Goal: Task Accomplishment & Management: Complete application form

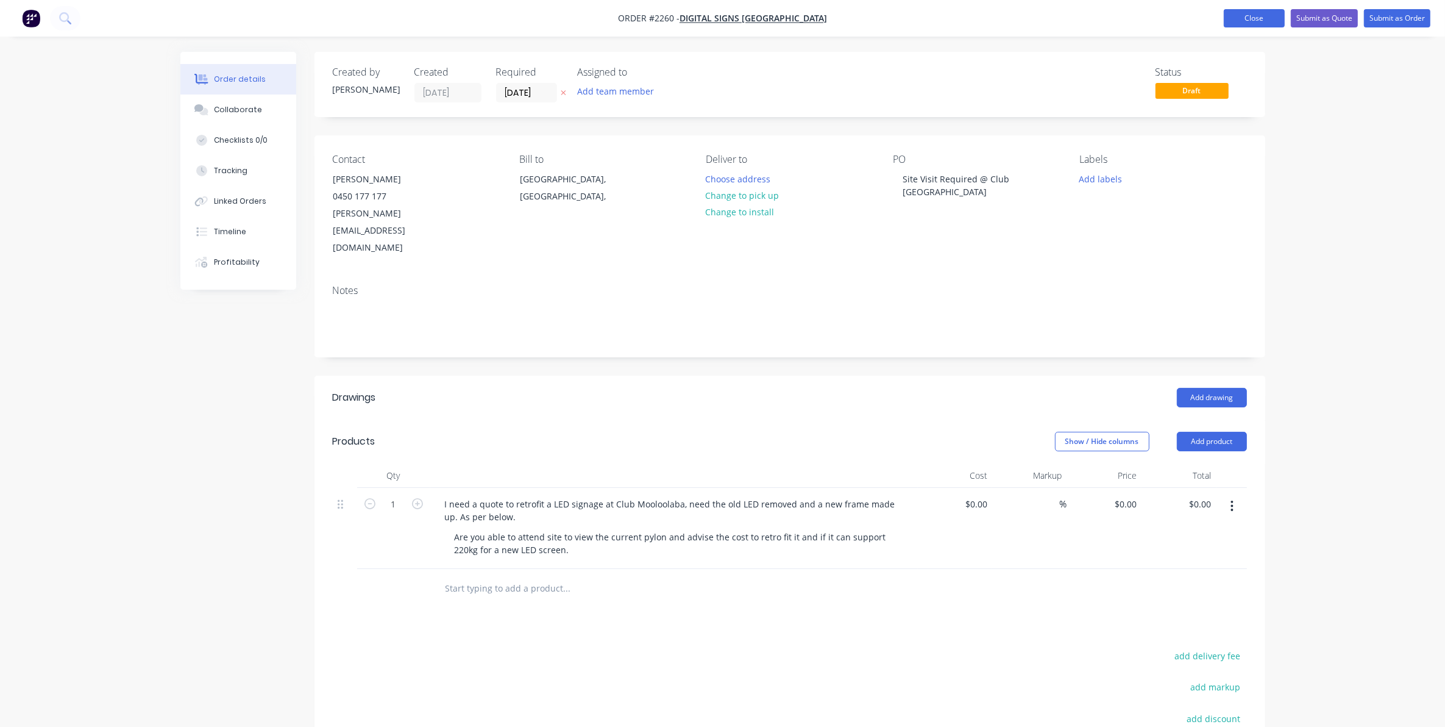
click at [1243, 16] on button "Close" at bounding box center [1254, 18] width 61 height 18
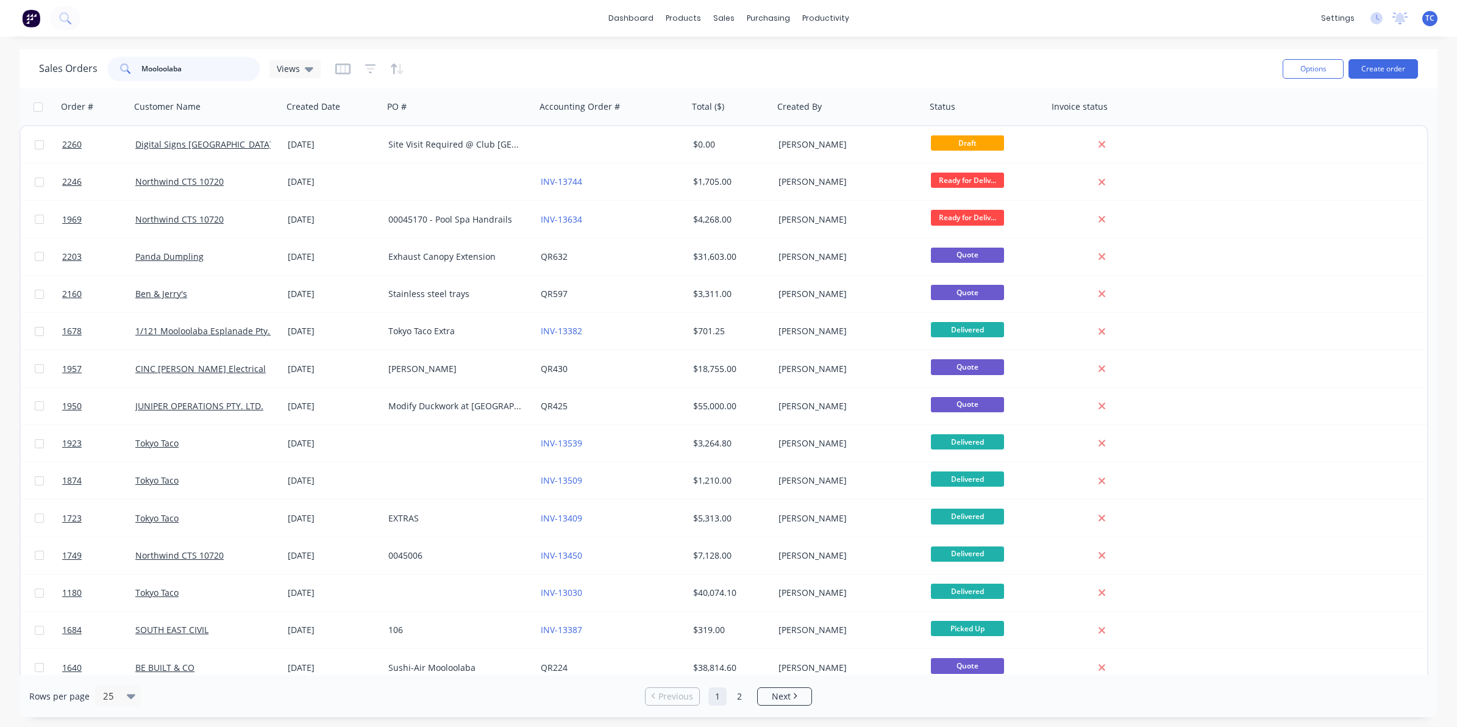
drag, startPoint x: 189, startPoint y: 71, endPoint x: 132, endPoint y: 64, distance: 57.1
click at [132, 64] on div "Mooloolaba" at bounding box center [183, 69] width 152 height 24
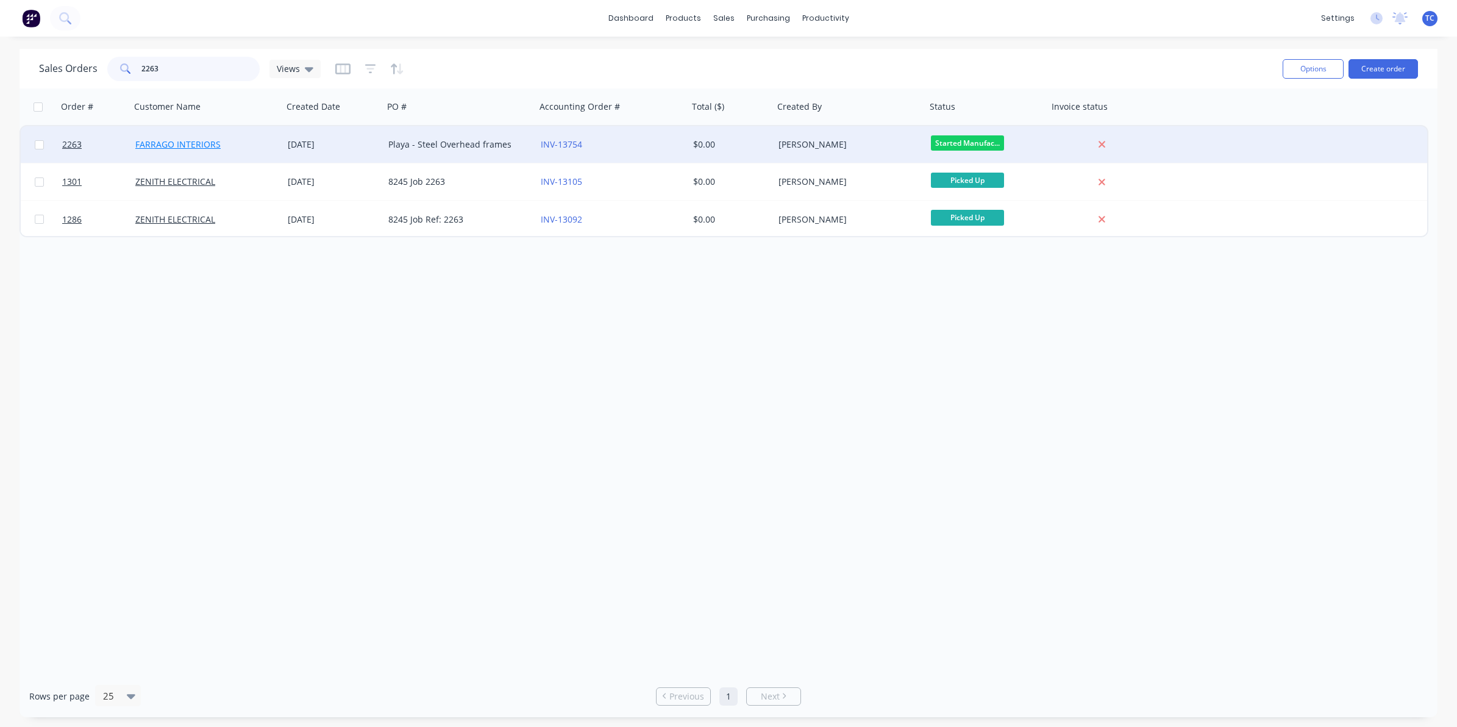
type input "2263"
click at [183, 141] on link "FARRAGO INTERIORS" at bounding box center [177, 144] width 85 height 12
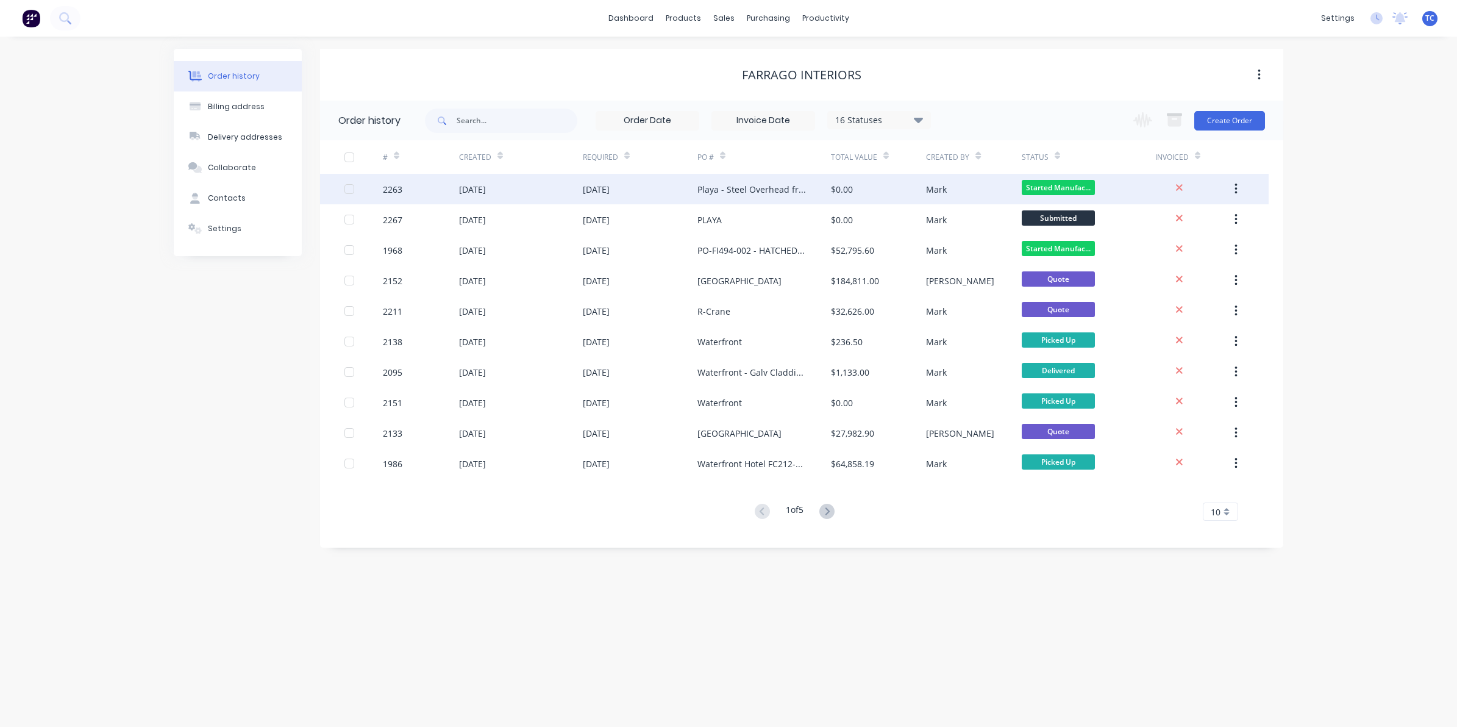
click at [468, 190] on div "[DATE]" at bounding box center [472, 189] width 27 height 13
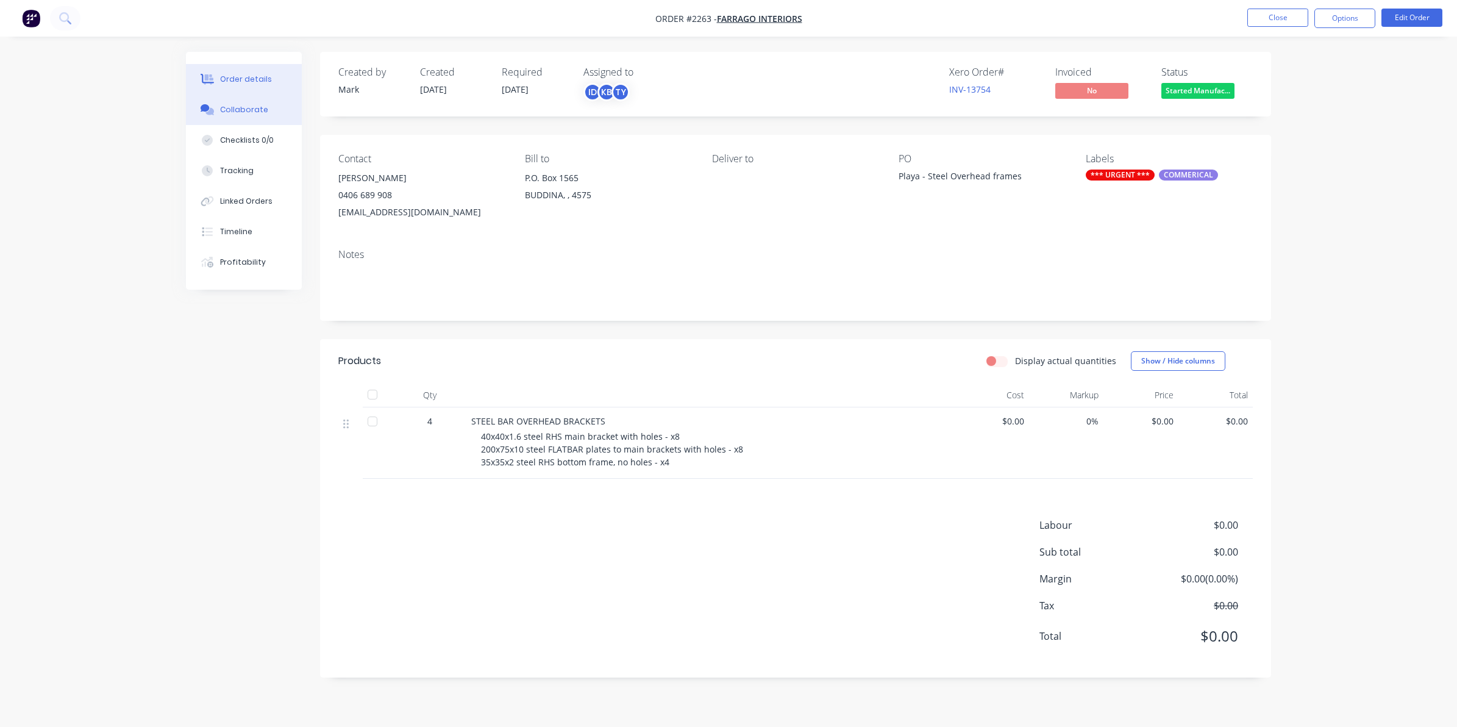
click at [242, 108] on div "Collaborate" at bounding box center [244, 109] width 48 height 11
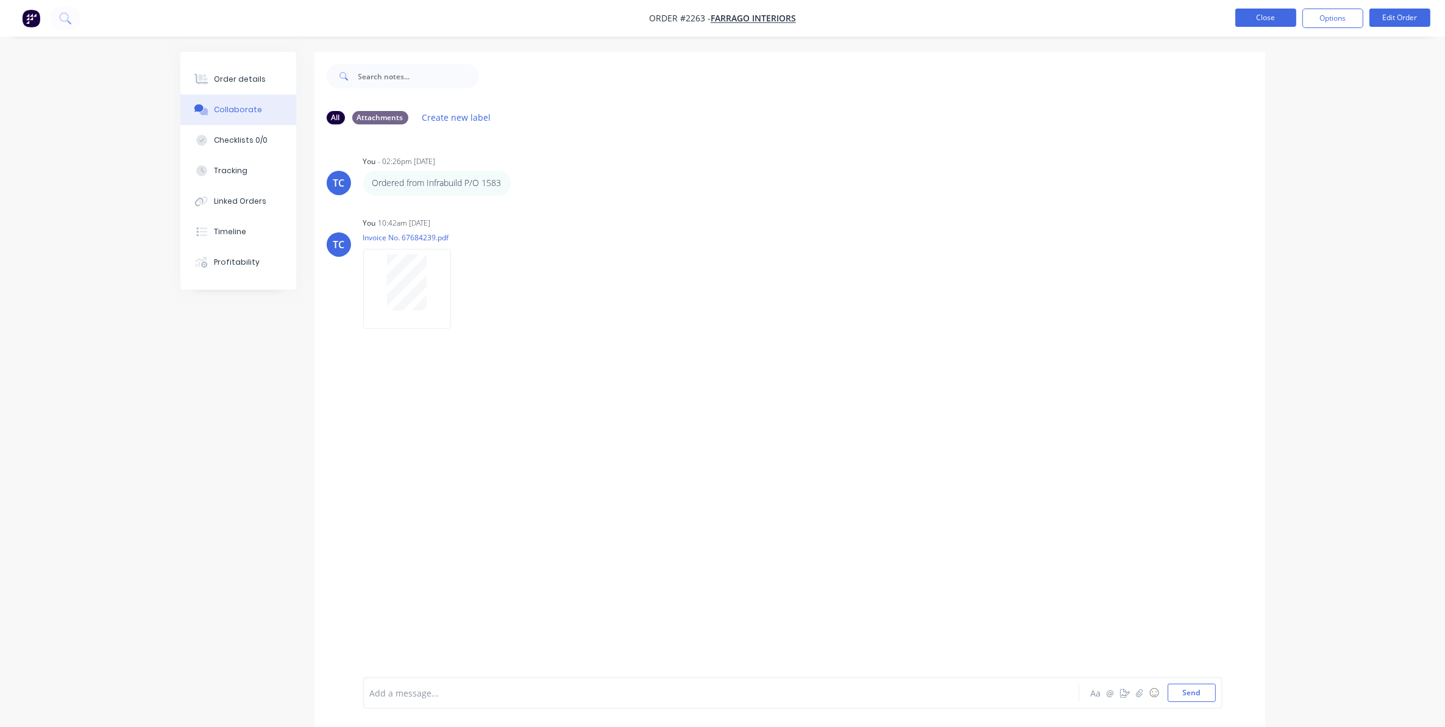
click at [1265, 15] on button "Close" at bounding box center [1266, 18] width 61 height 18
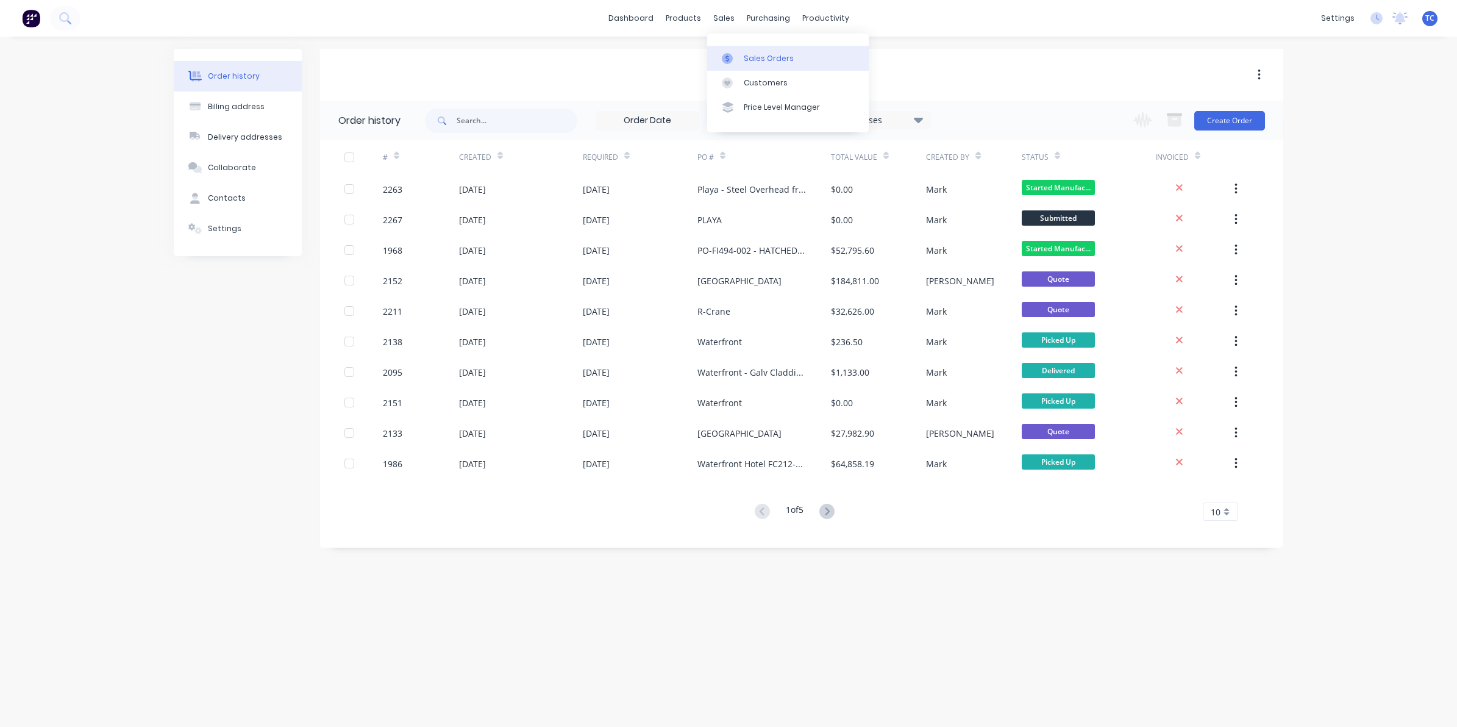
click at [748, 55] on div "Sales Orders" at bounding box center [769, 58] width 50 height 11
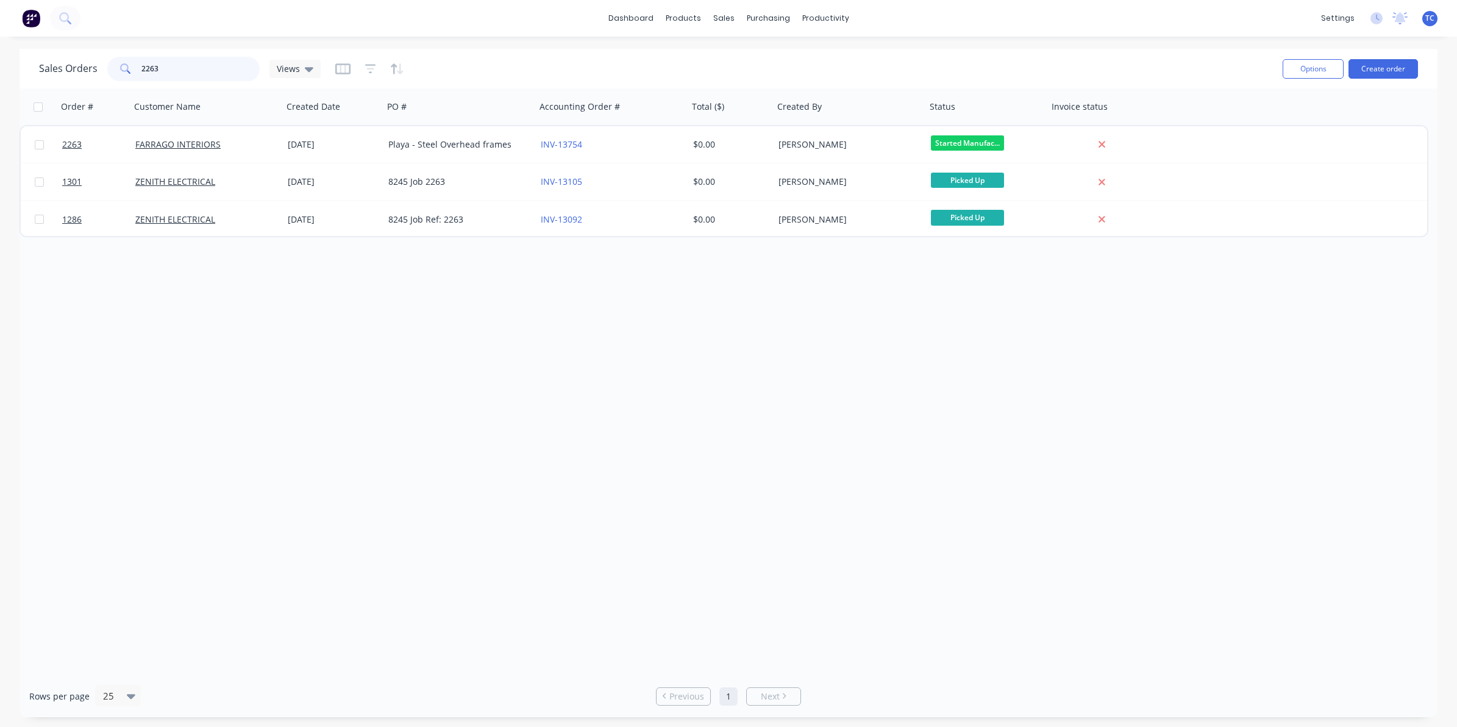
drag, startPoint x: 154, startPoint y: 68, endPoint x: 137, endPoint y: 67, distance: 17.1
click at [137, 67] on div "2263" at bounding box center [183, 69] width 152 height 24
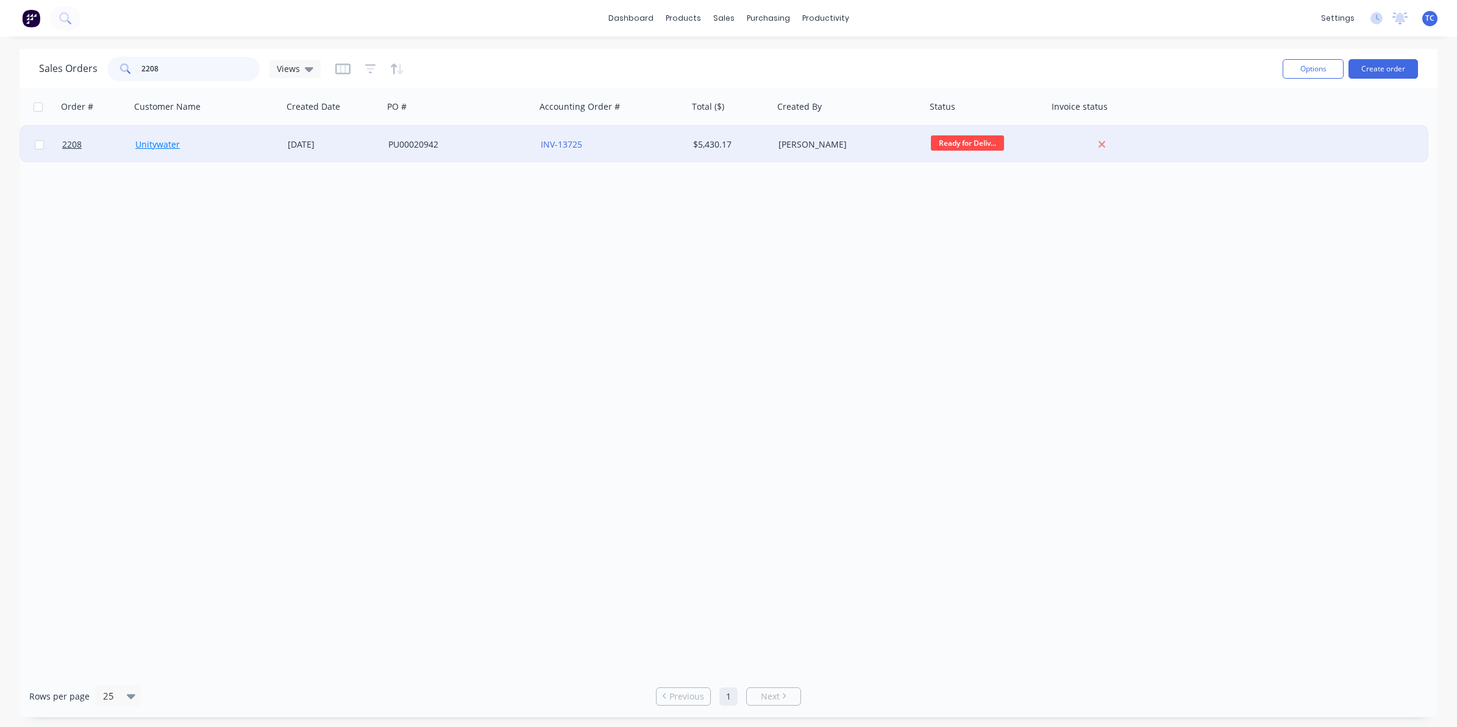
type input "2208"
click at [153, 144] on link "Unitywater" at bounding box center [157, 144] width 44 height 12
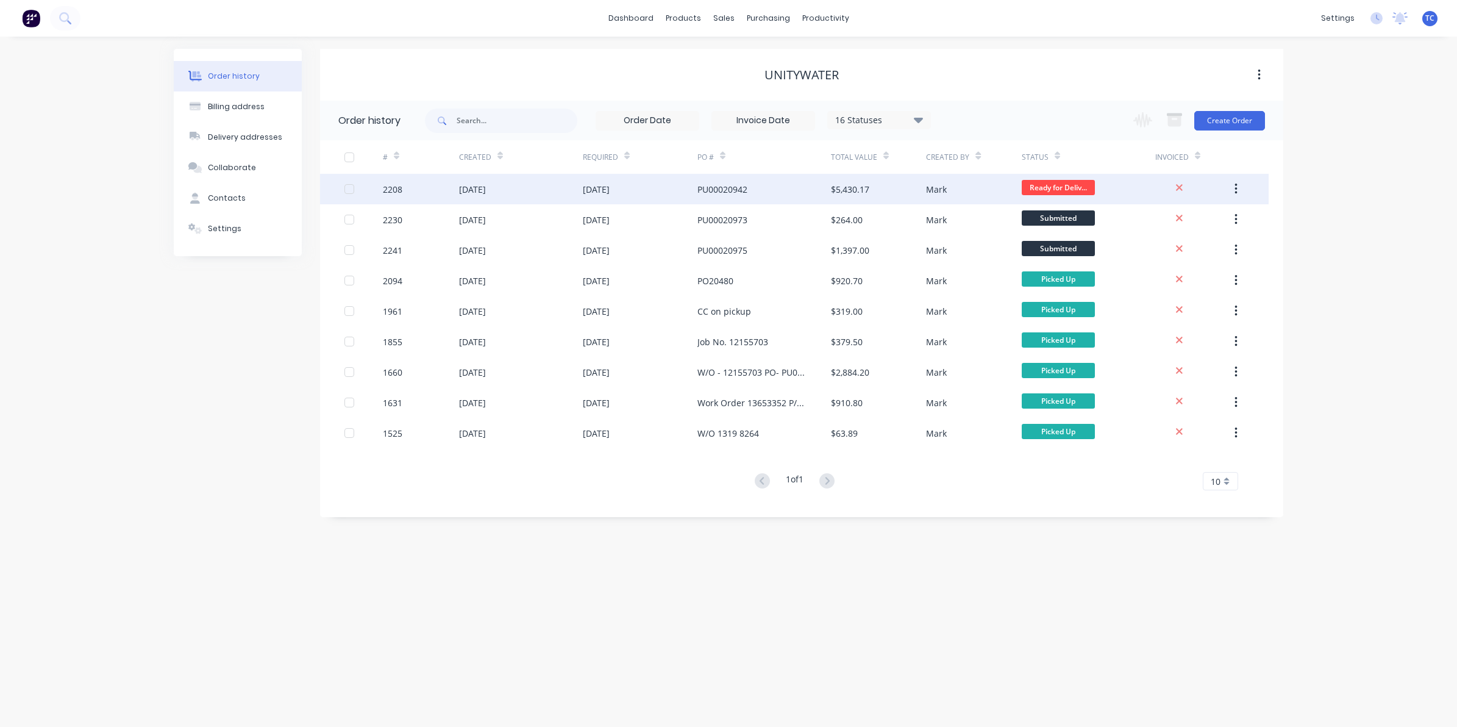
click at [474, 188] on div "[DATE]" at bounding box center [472, 189] width 27 height 13
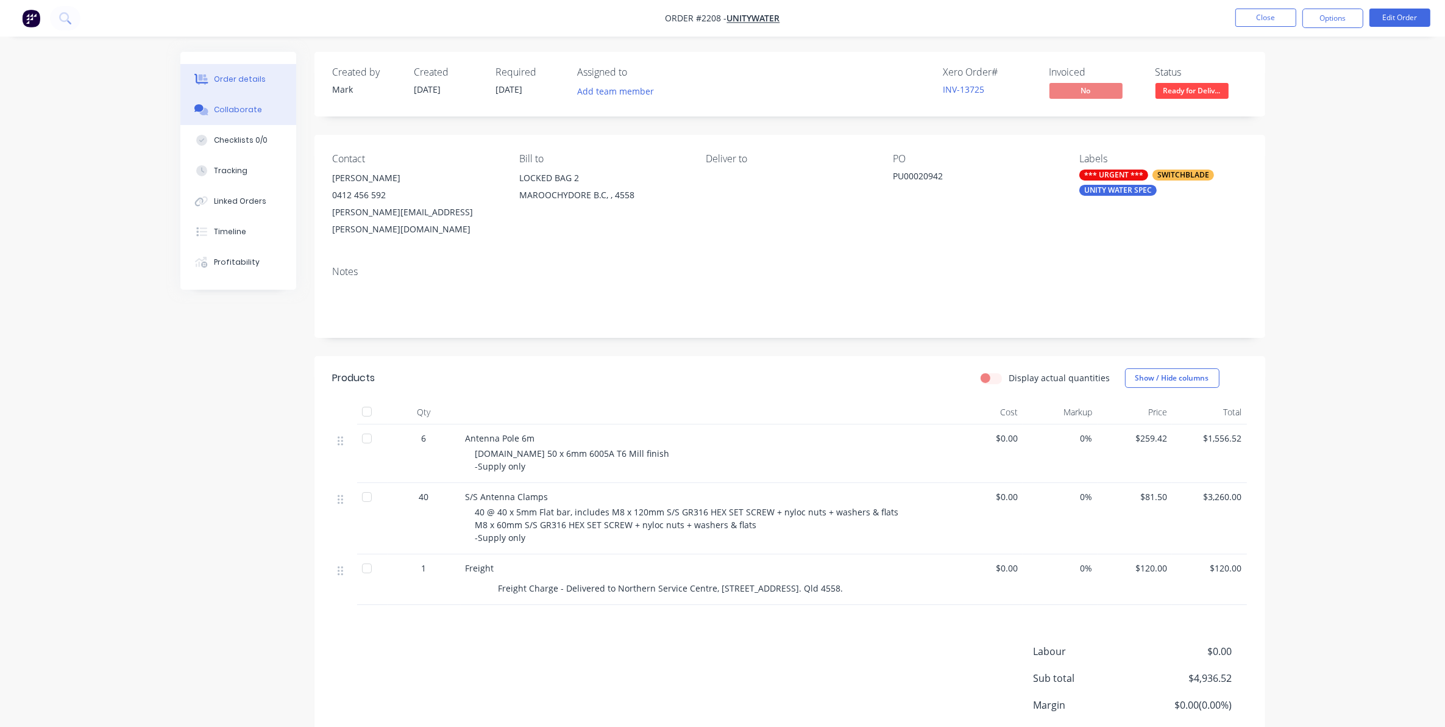
click at [241, 110] on div "Collaborate" at bounding box center [238, 109] width 48 height 11
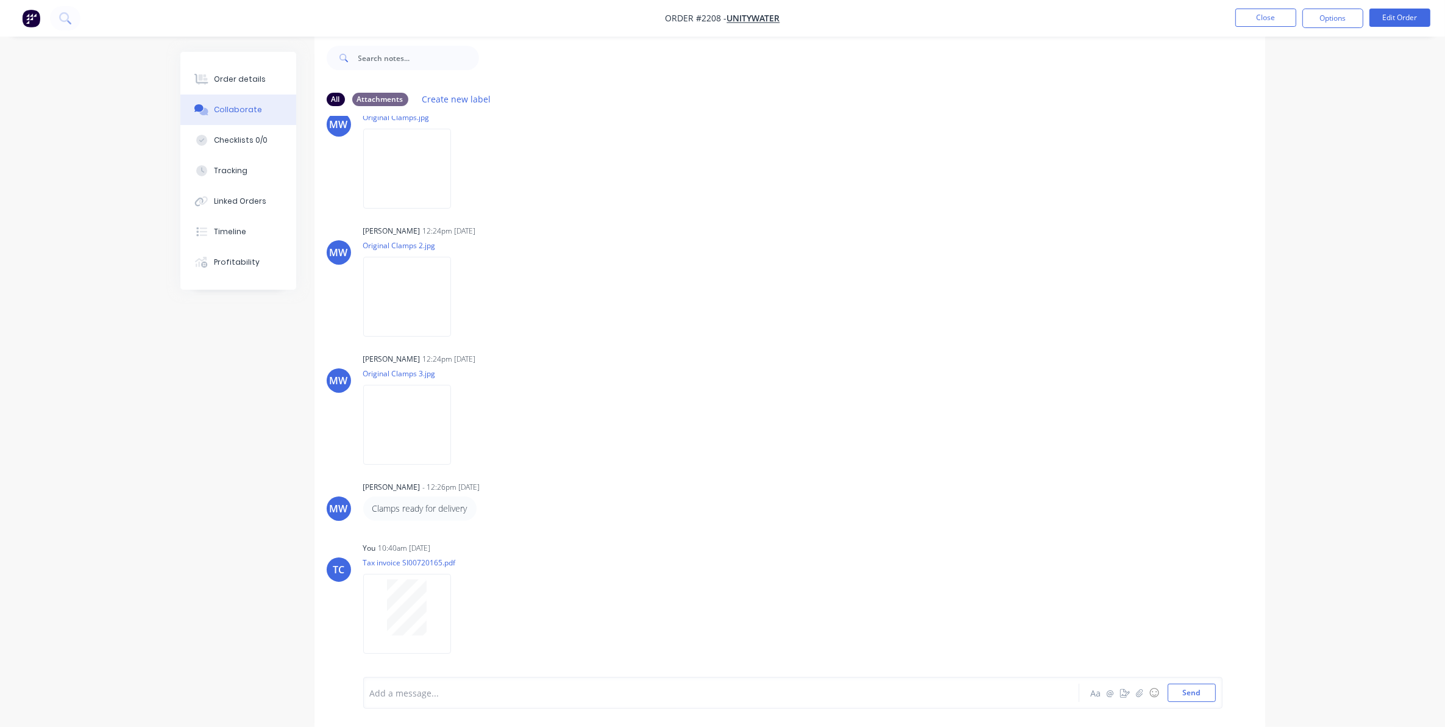
scroll to position [922, 0]
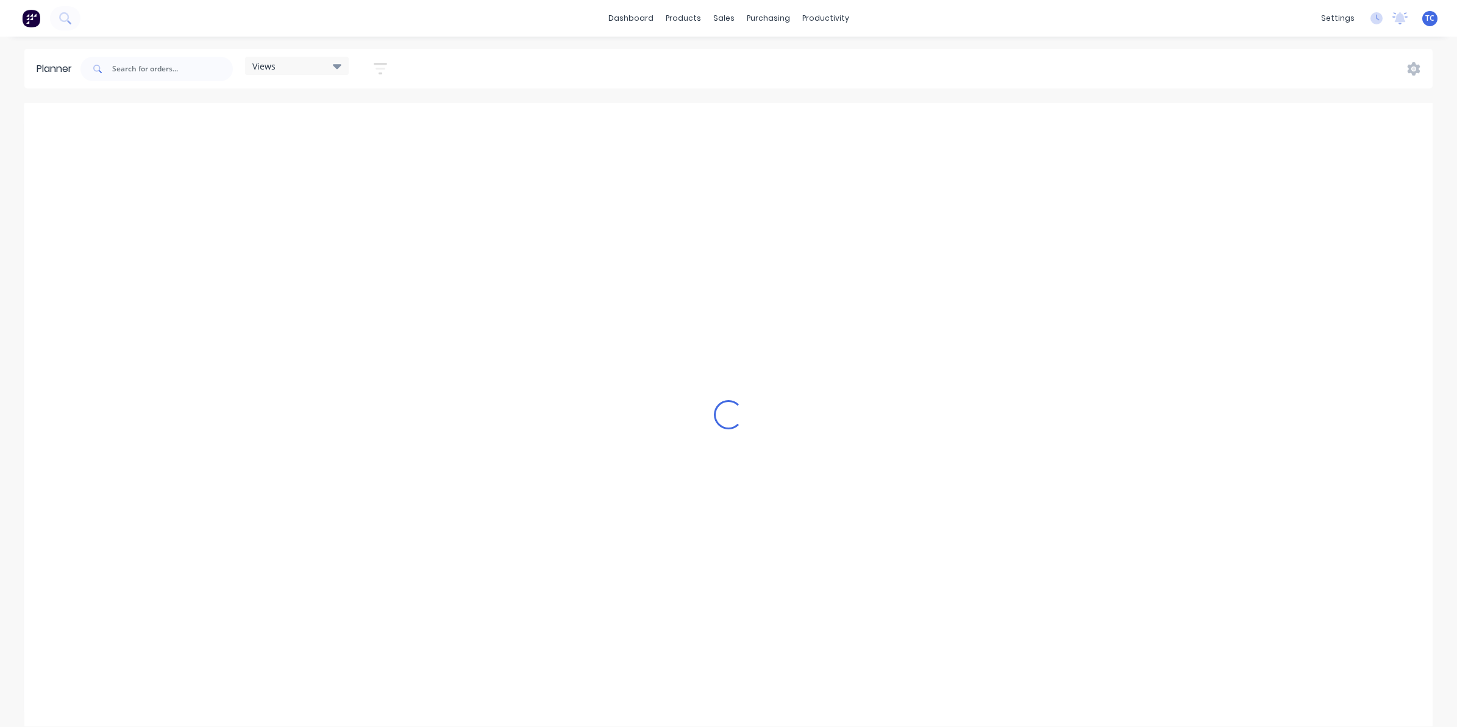
scroll to position [0, 861]
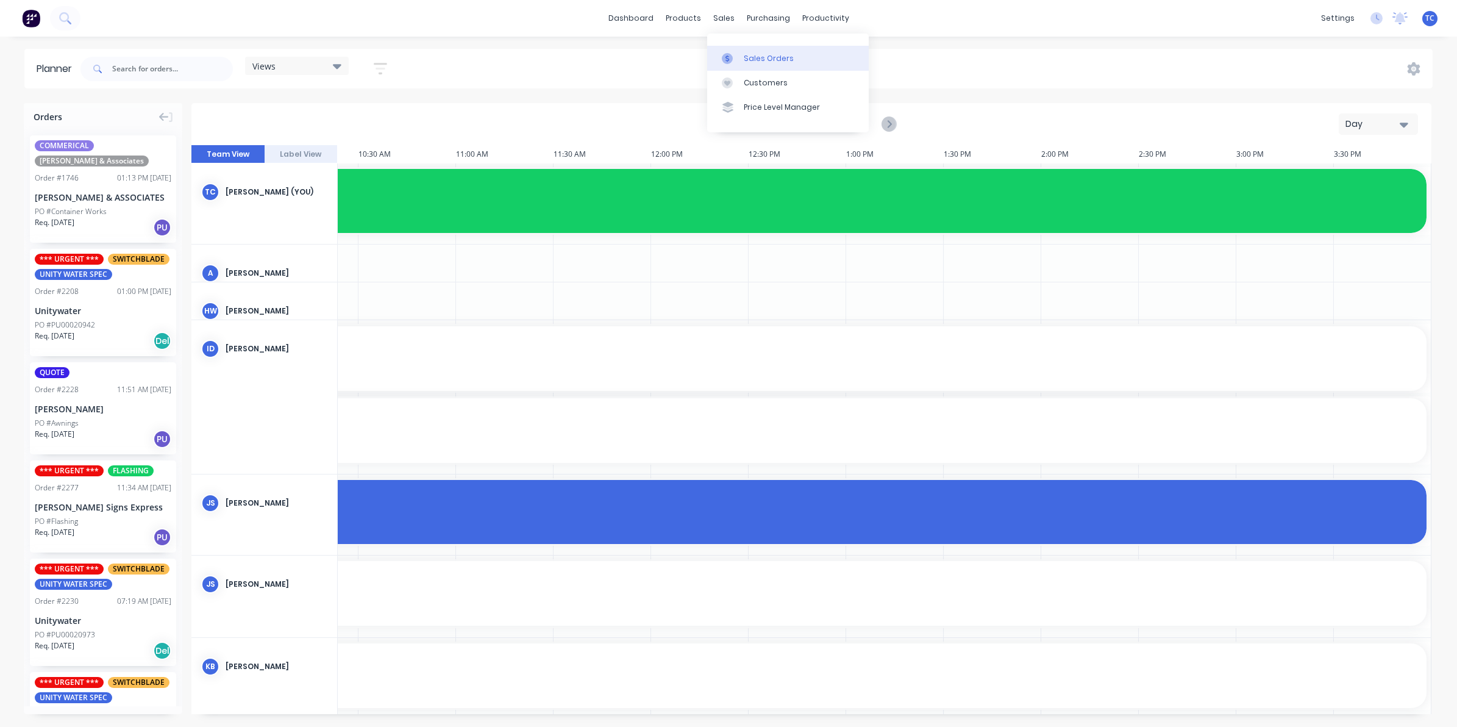
click at [756, 53] on div "Sales Orders" at bounding box center [769, 58] width 50 height 11
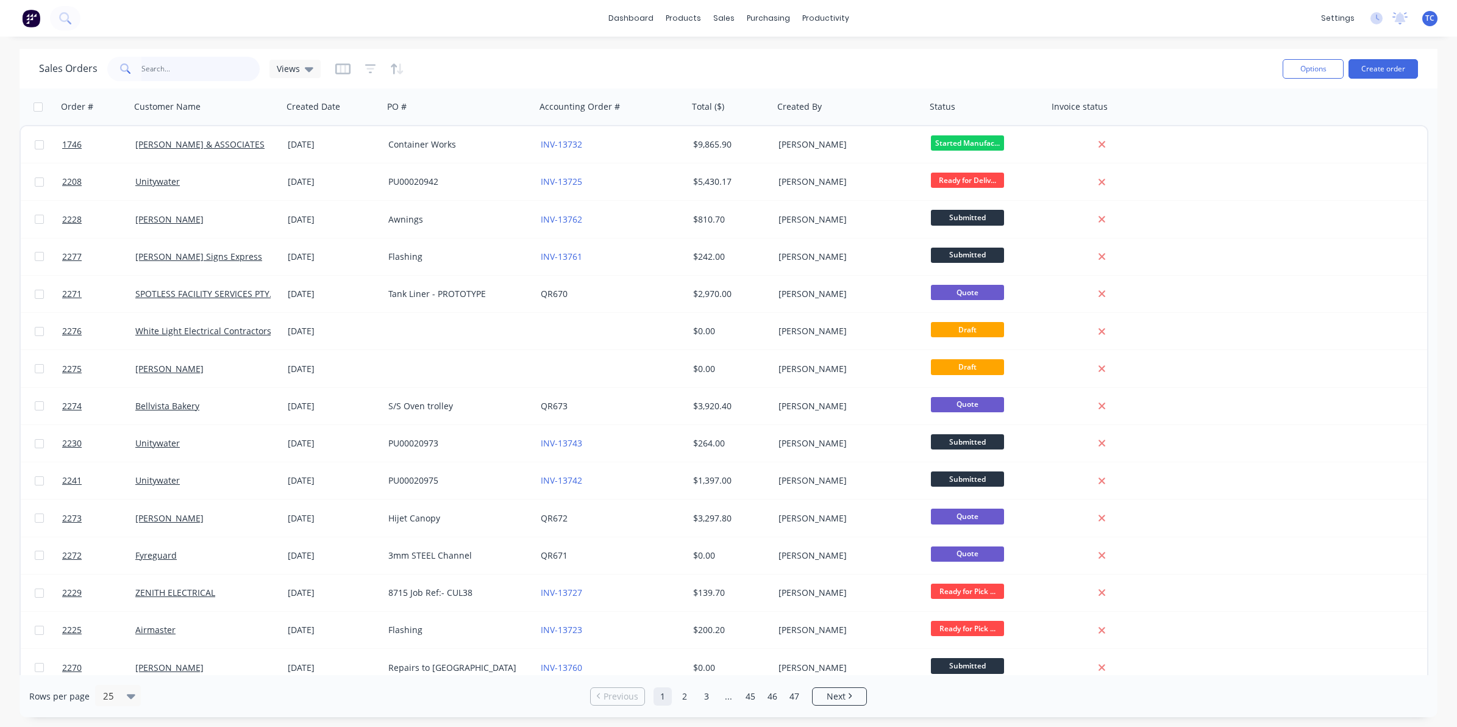
click at [157, 65] on input "text" at bounding box center [200, 69] width 119 height 24
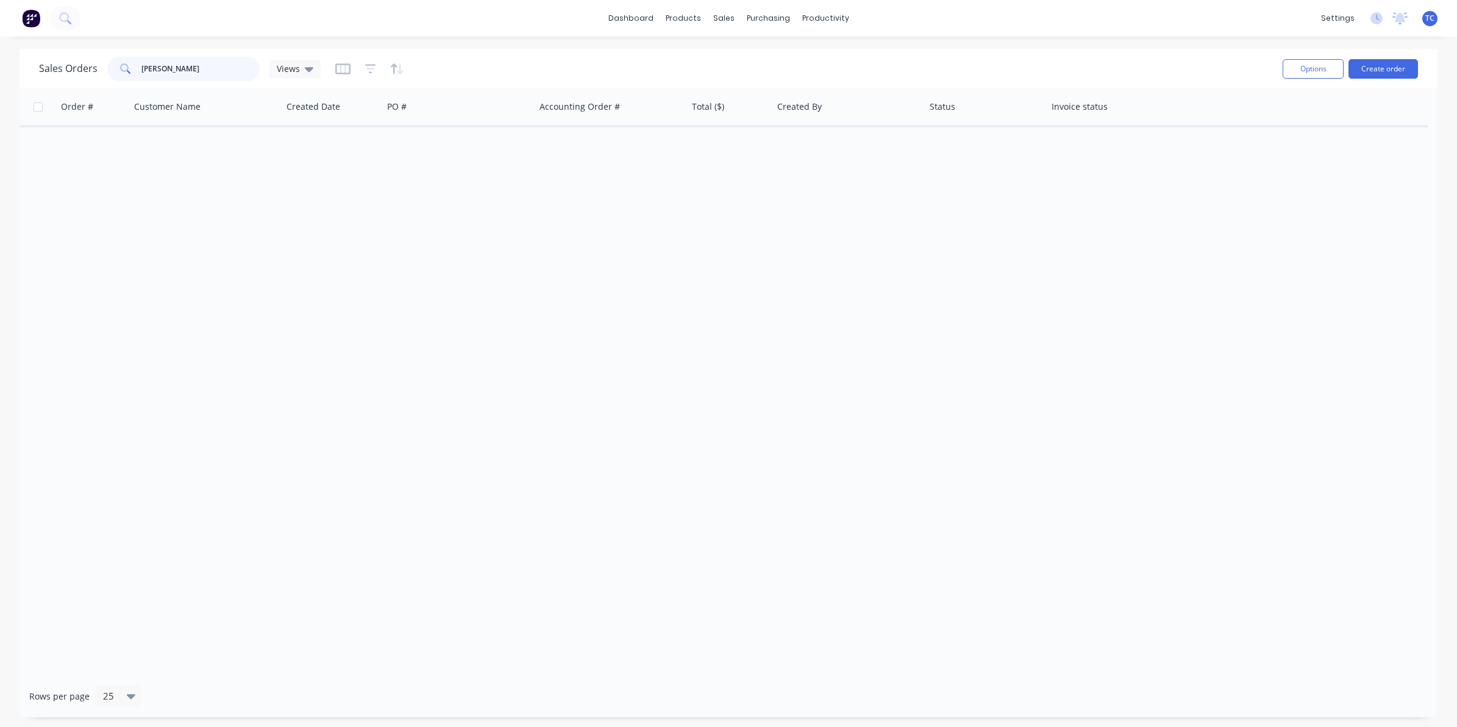
type input "[PERSON_NAME]"
drag, startPoint x: 189, startPoint y: 68, endPoint x: 142, endPoint y: 60, distance: 47.7
click at [142, 60] on input "[PERSON_NAME]" at bounding box center [200, 69] width 119 height 24
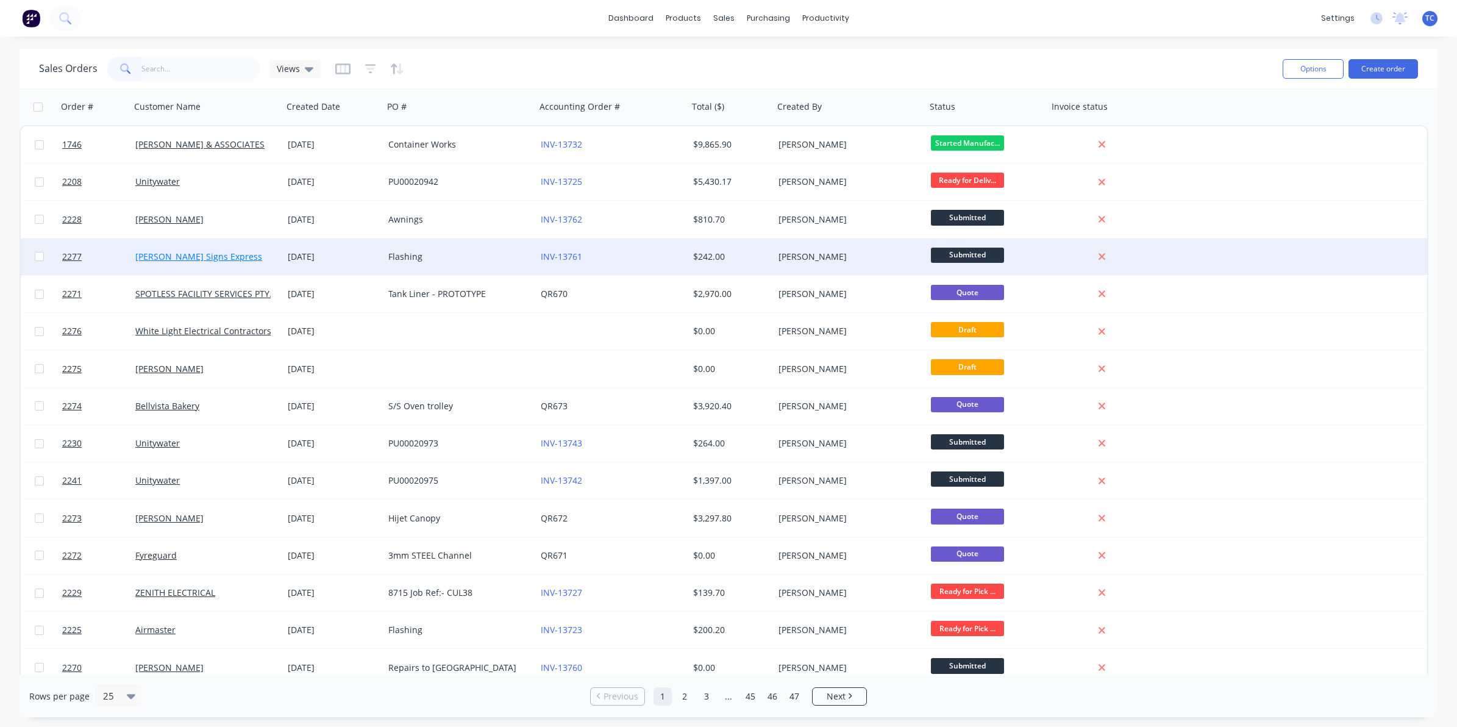
click at [183, 257] on link "[PERSON_NAME] Signs Express" at bounding box center [198, 257] width 127 height 12
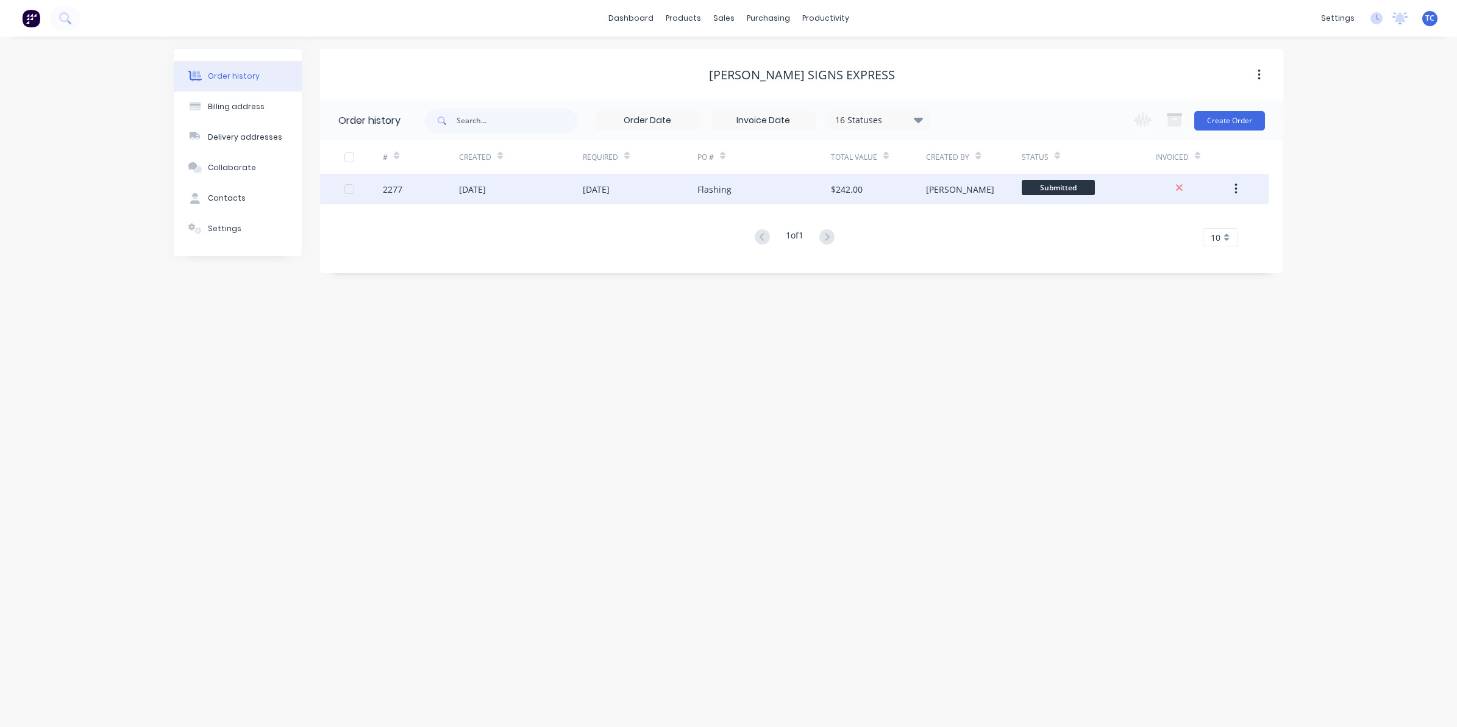
click at [478, 186] on div "[DATE]" at bounding box center [472, 189] width 27 height 13
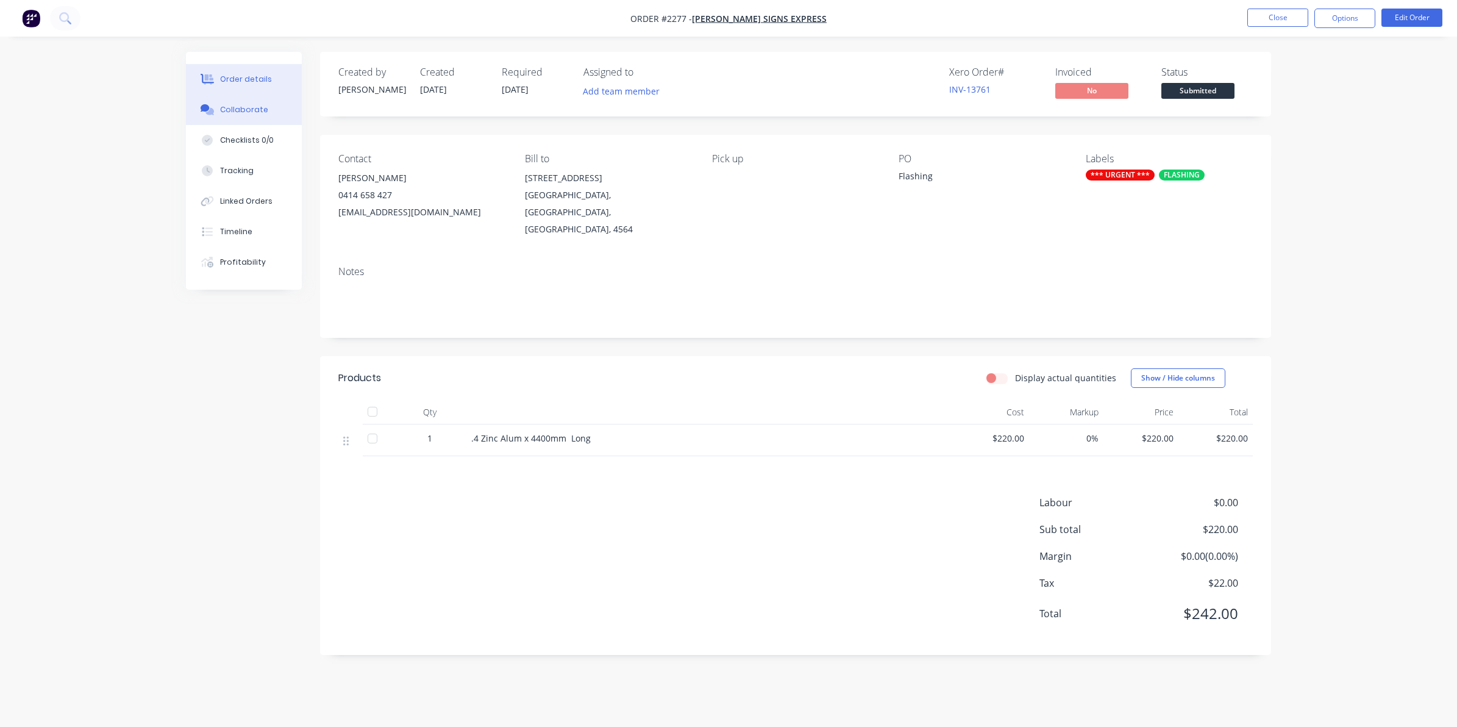
click at [246, 108] on div "Collaborate" at bounding box center [244, 109] width 48 height 11
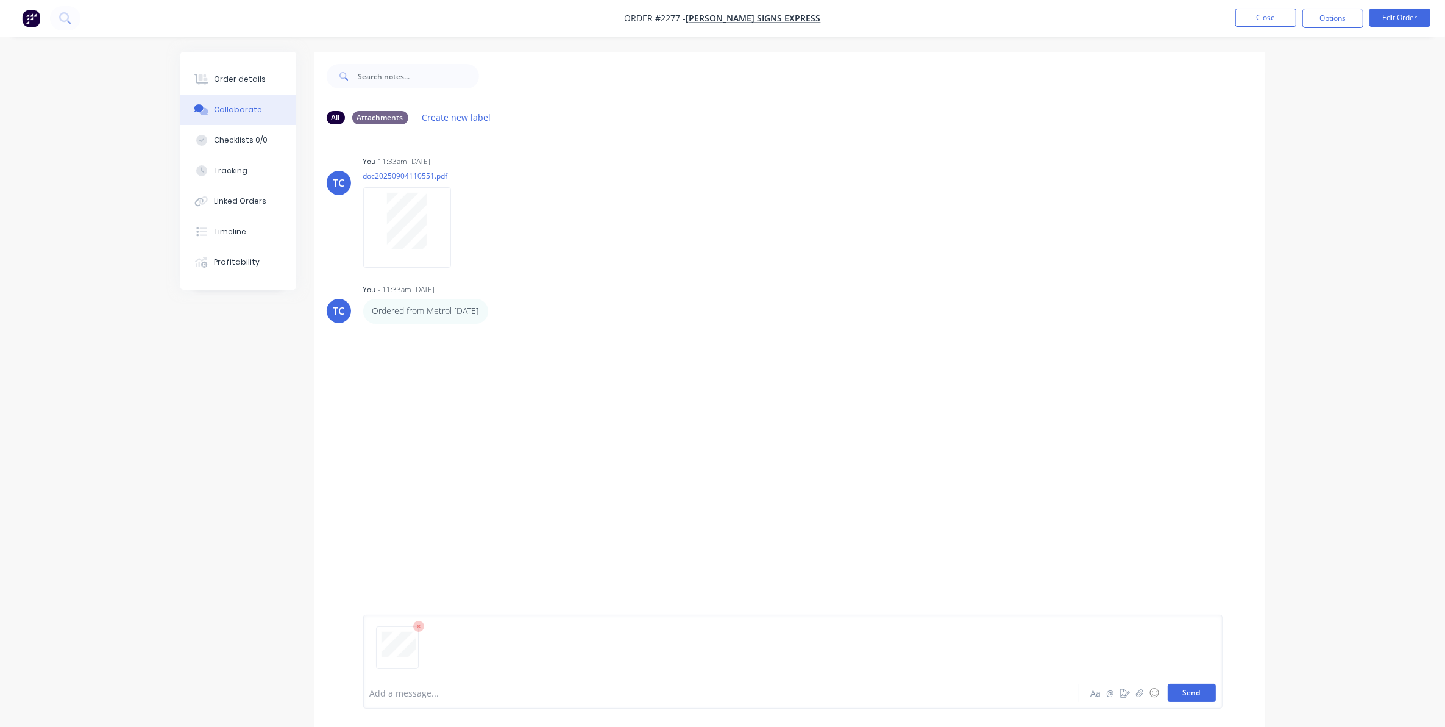
click at [1196, 695] on button "Send" at bounding box center [1192, 692] width 48 height 18
click at [1260, 15] on button "Close" at bounding box center [1266, 18] width 61 height 18
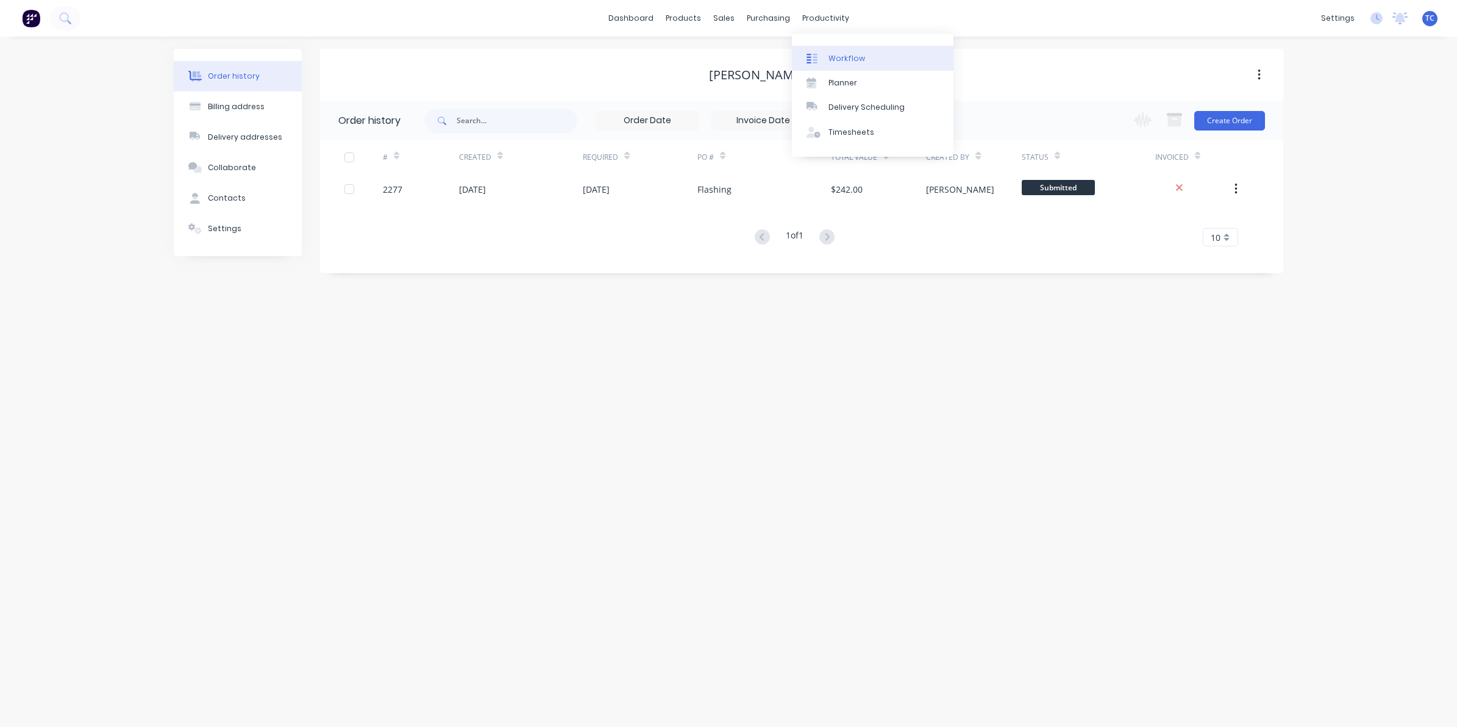
click at [841, 57] on div "Workflow" at bounding box center [846, 58] width 37 height 11
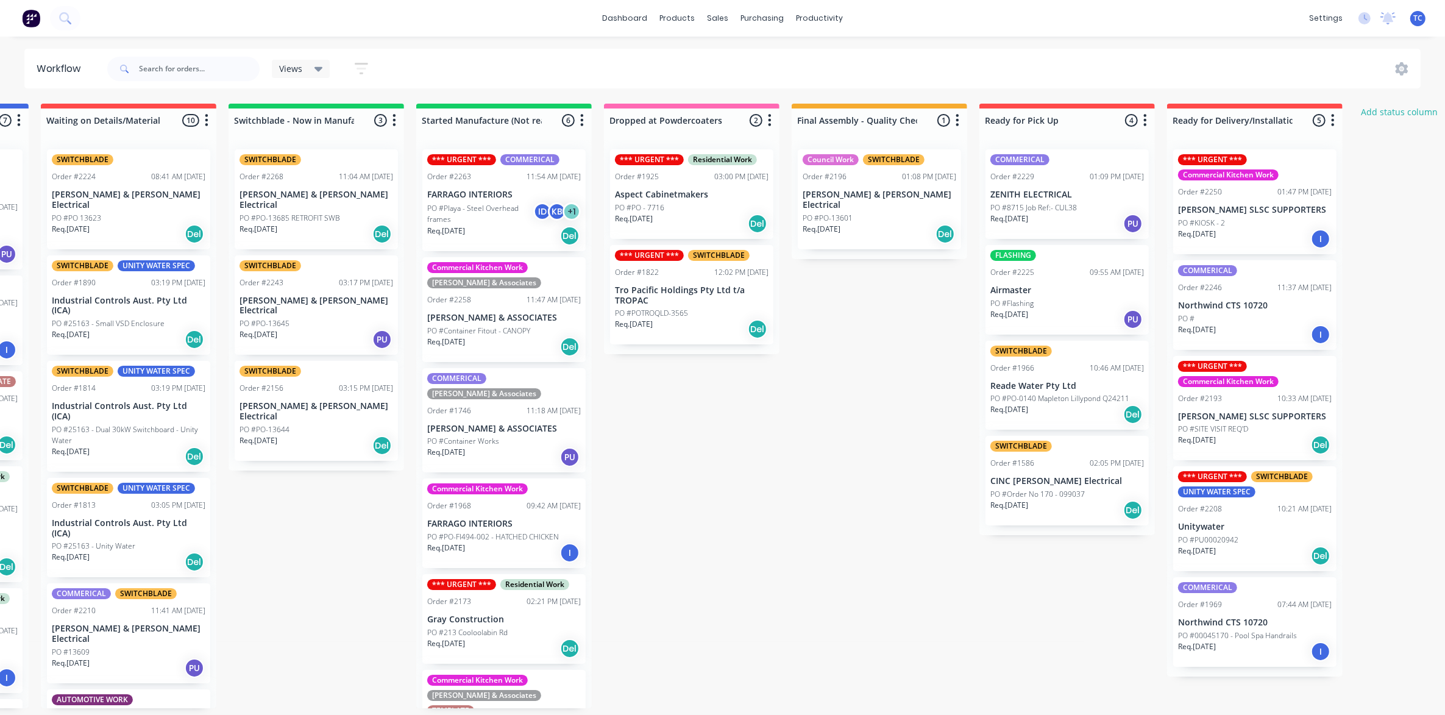
scroll to position [0, 371]
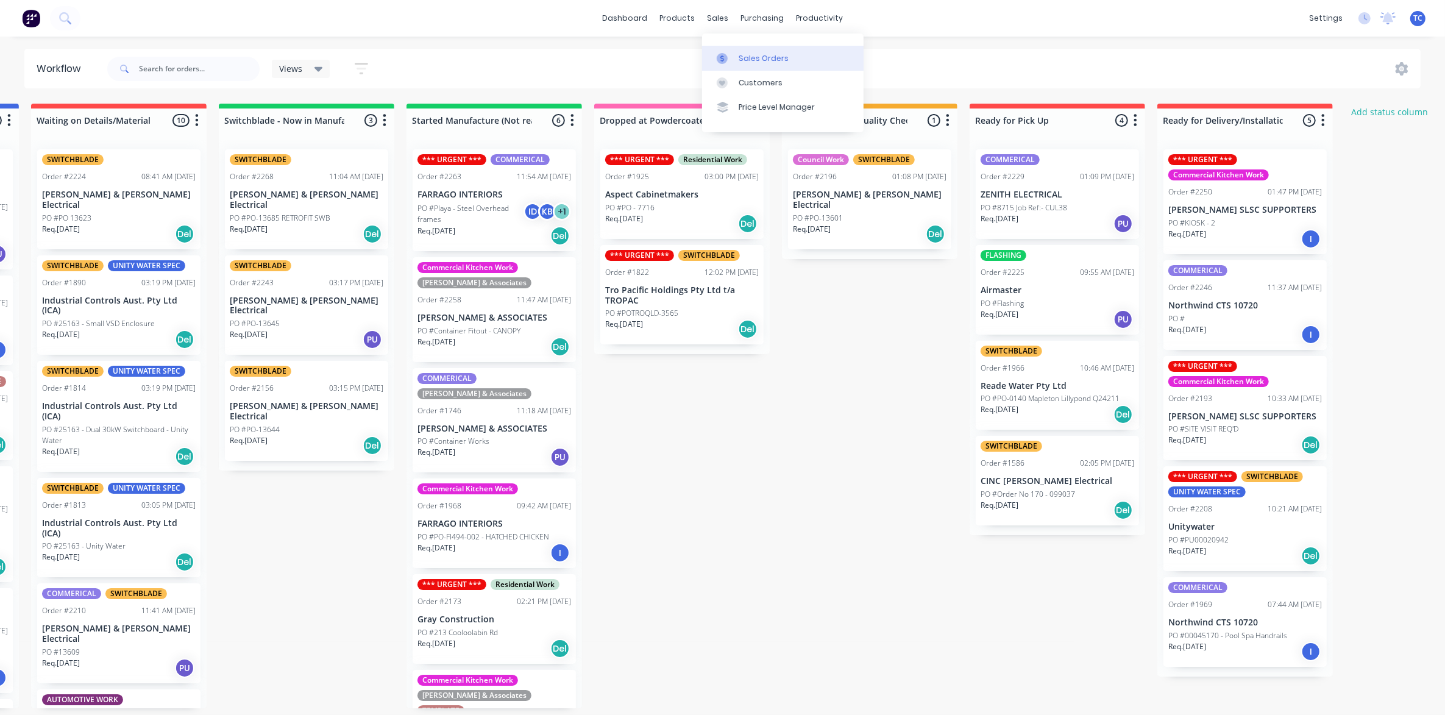
click at [747, 55] on div "Sales Orders" at bounding box center [764, 58] width 50 height 11
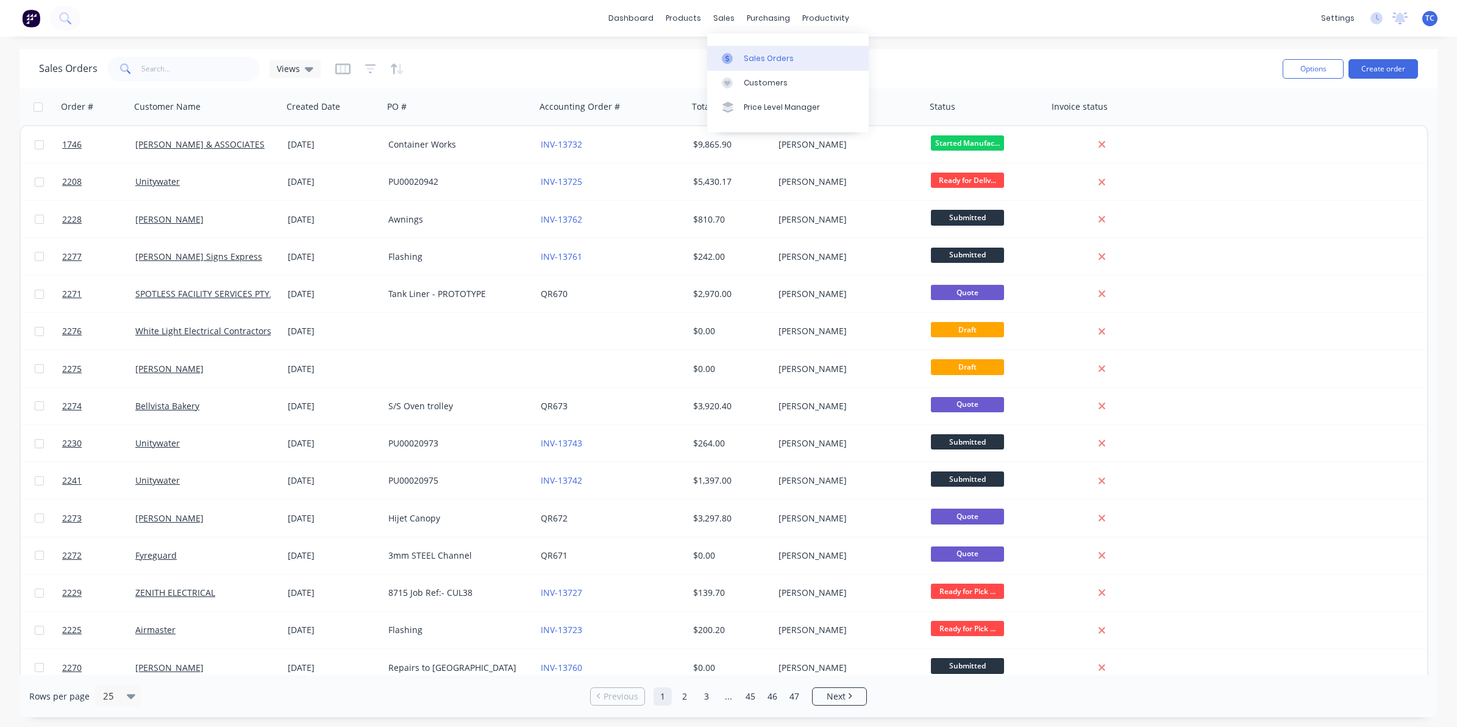
click at [756, 56] on div "Sales Orders" at bounding box center [769, 58] width 50 height 11
click at [148, 65] on input "text" at bounding box center [200, 69] width 119 height 24
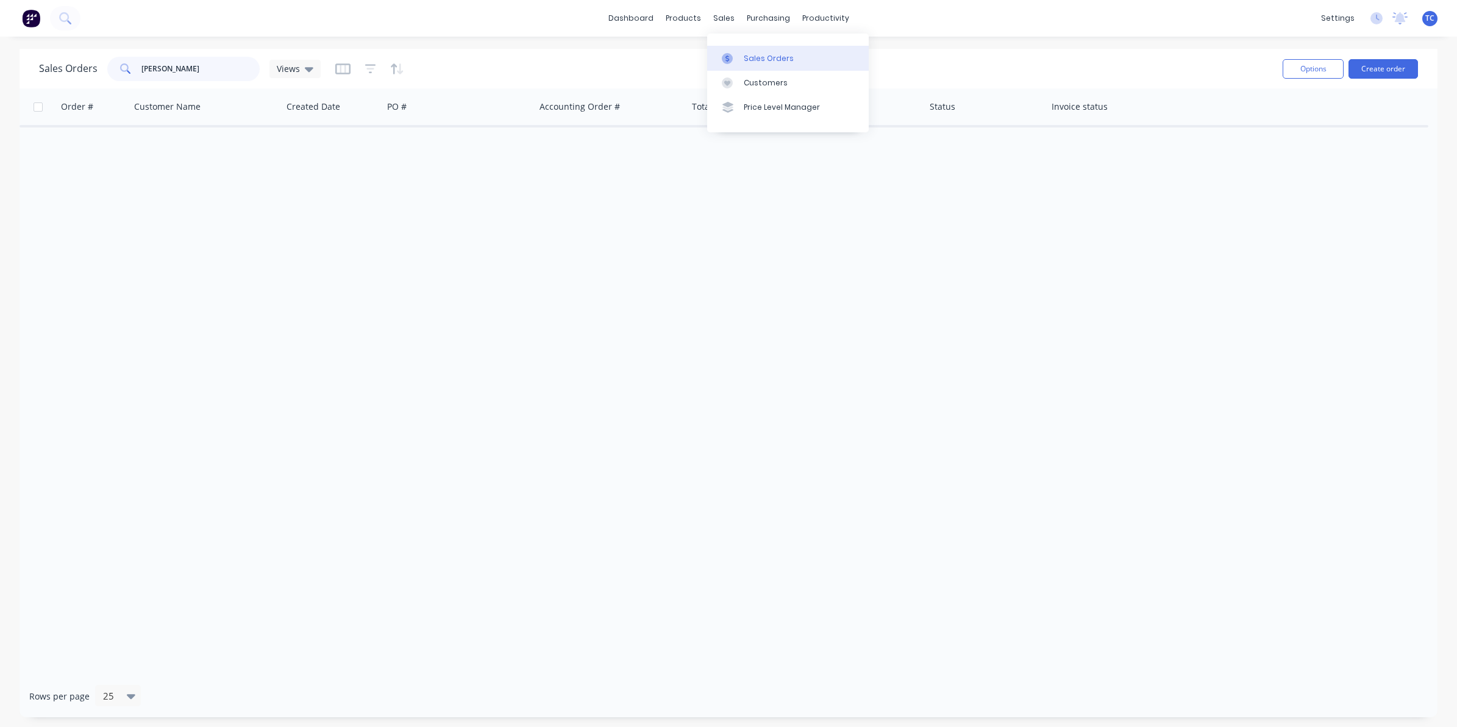
type input "[PERSON_NAME]"
click at [763, 54] on div "Sales Orders" at bounding box center [769, 58] width 50 height 11
drag, startPoint x: 189, startPoint y: 68, endPoint x: 139, endPoint y: 62, distance: 50.4
click at [139, 62] on div "[PERSON_NAME]" at bounding box center [183, 69] width 152 height 24
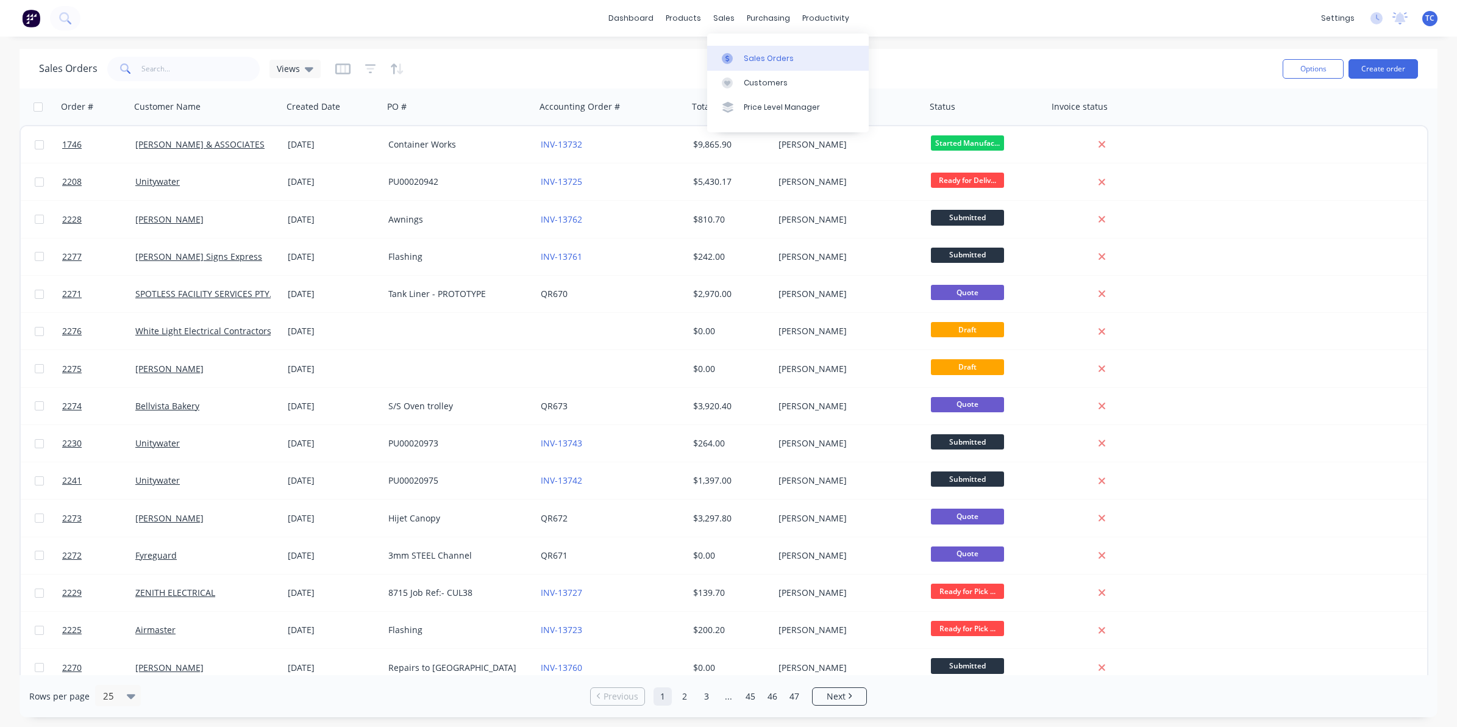
click at [756, 53] on div "Sales Orders" at bounding box center [769, 58] width 50 height 11
click at [158, 66] on input "text" at bounding box center [200, 69] width 119 height 24
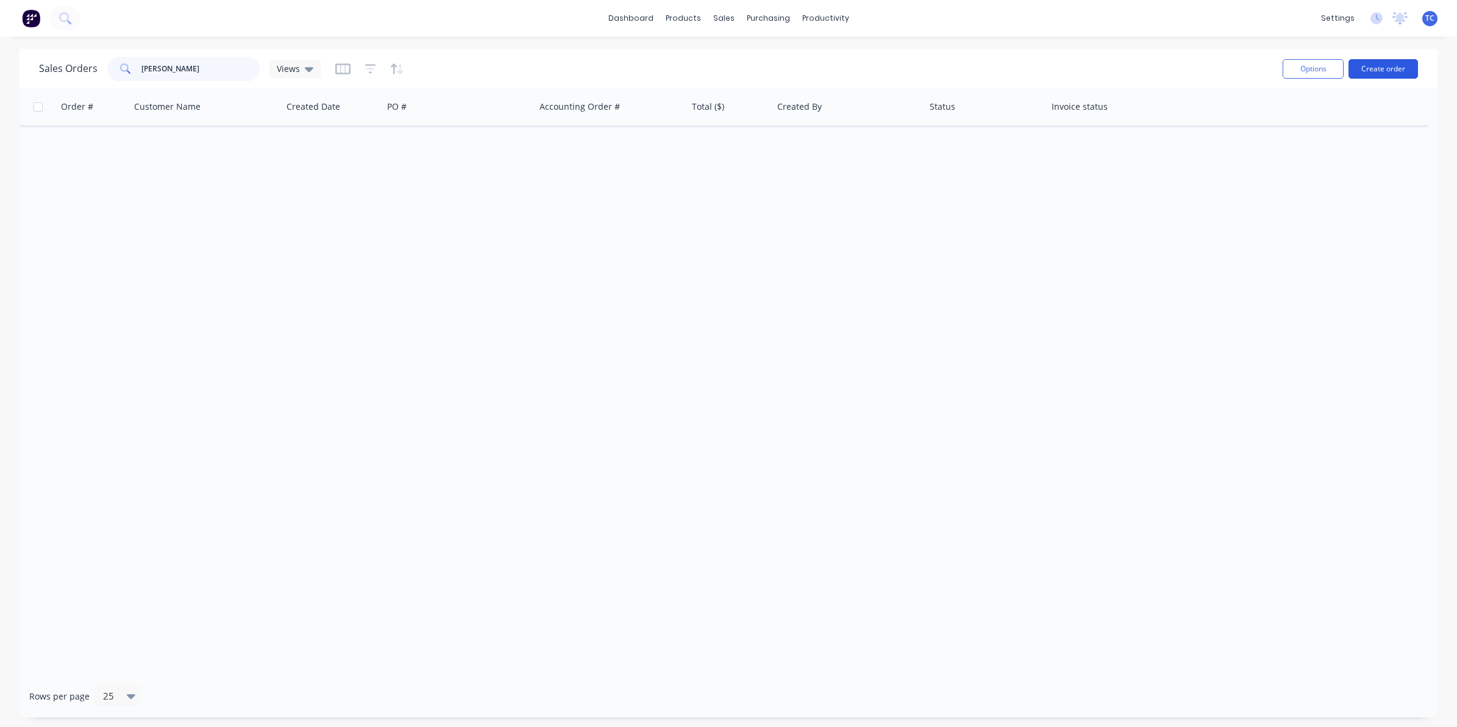
type input "[PERSON_NAME]"
click at [1385, 68] on button "Create order" at bounding box center [1382, 69] width 69 height 20
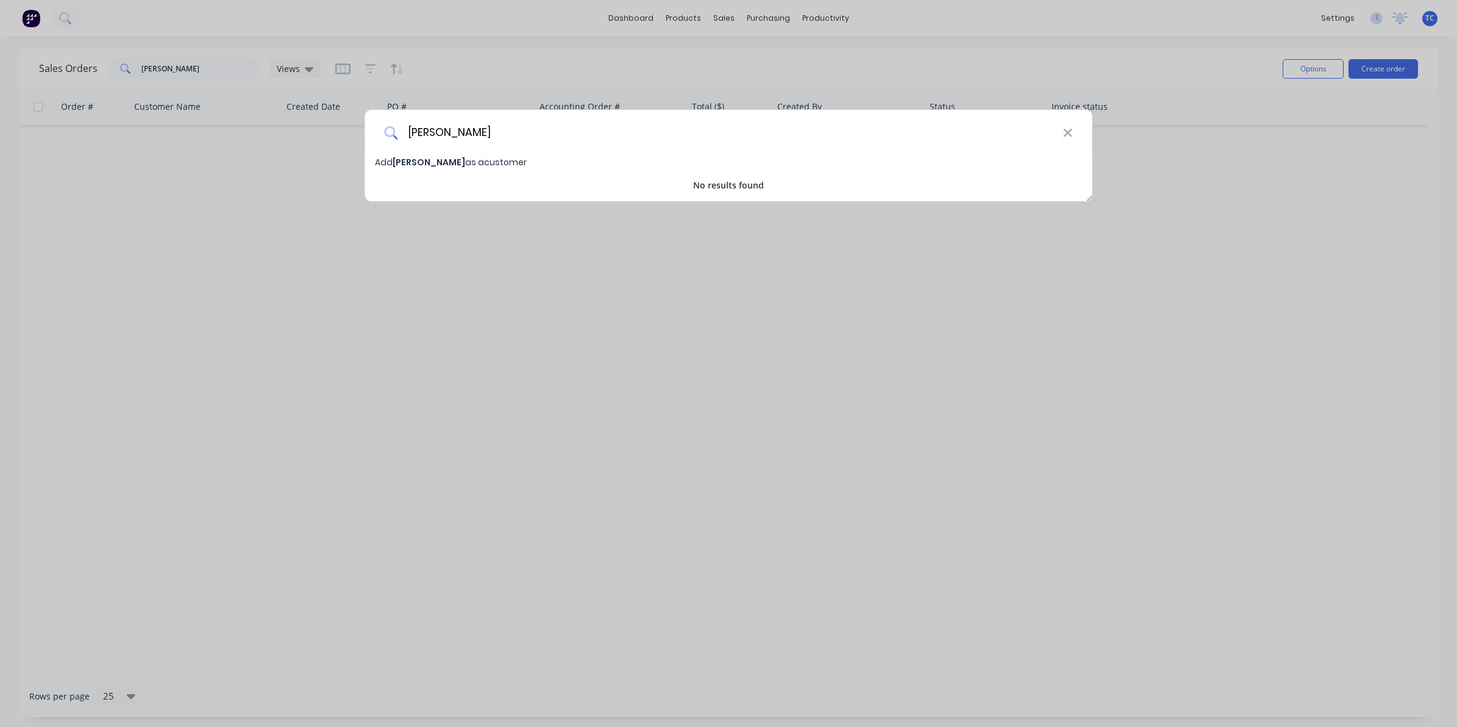
type input "[PERSON_NAME]"
click at [427, 163] on span "[PERSON_NAME]" at bounding box center [429, 162] width 73 height 12
select select "AU"
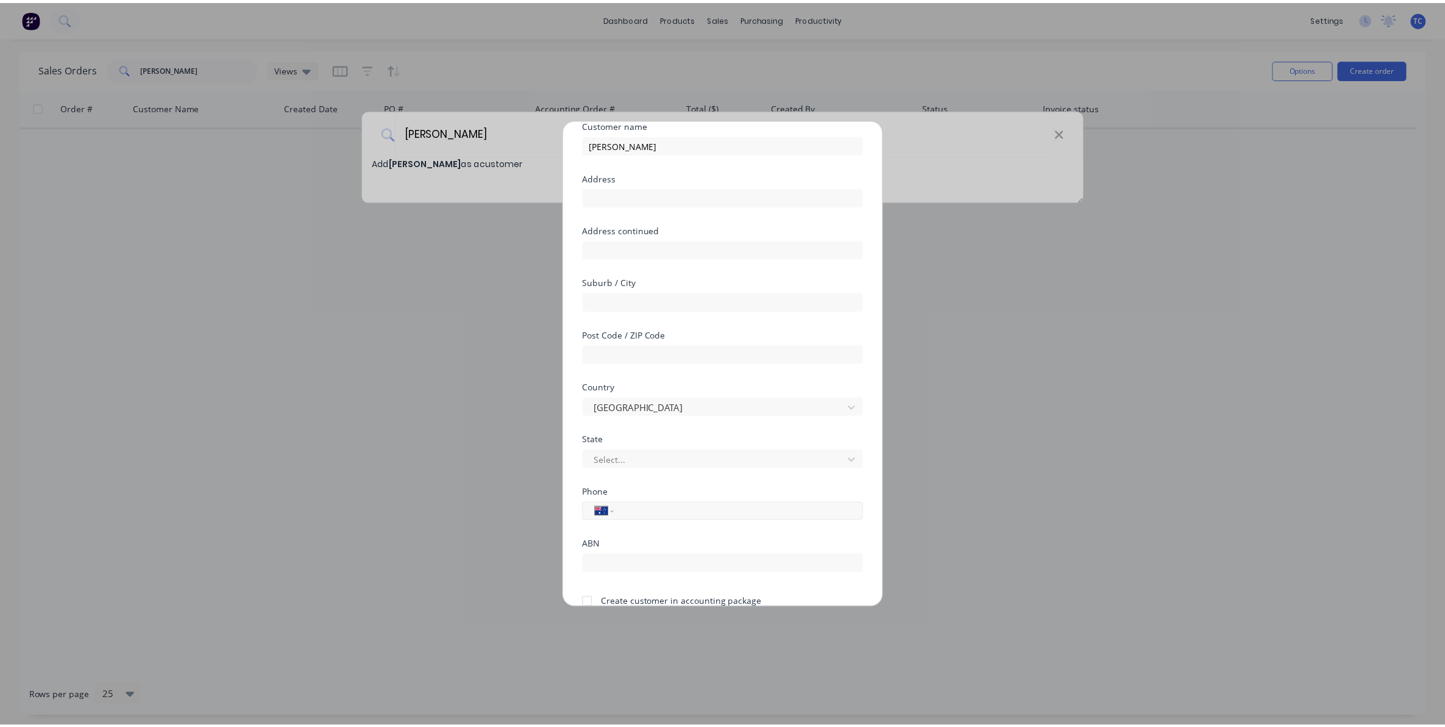
scroll to position [107, 0]
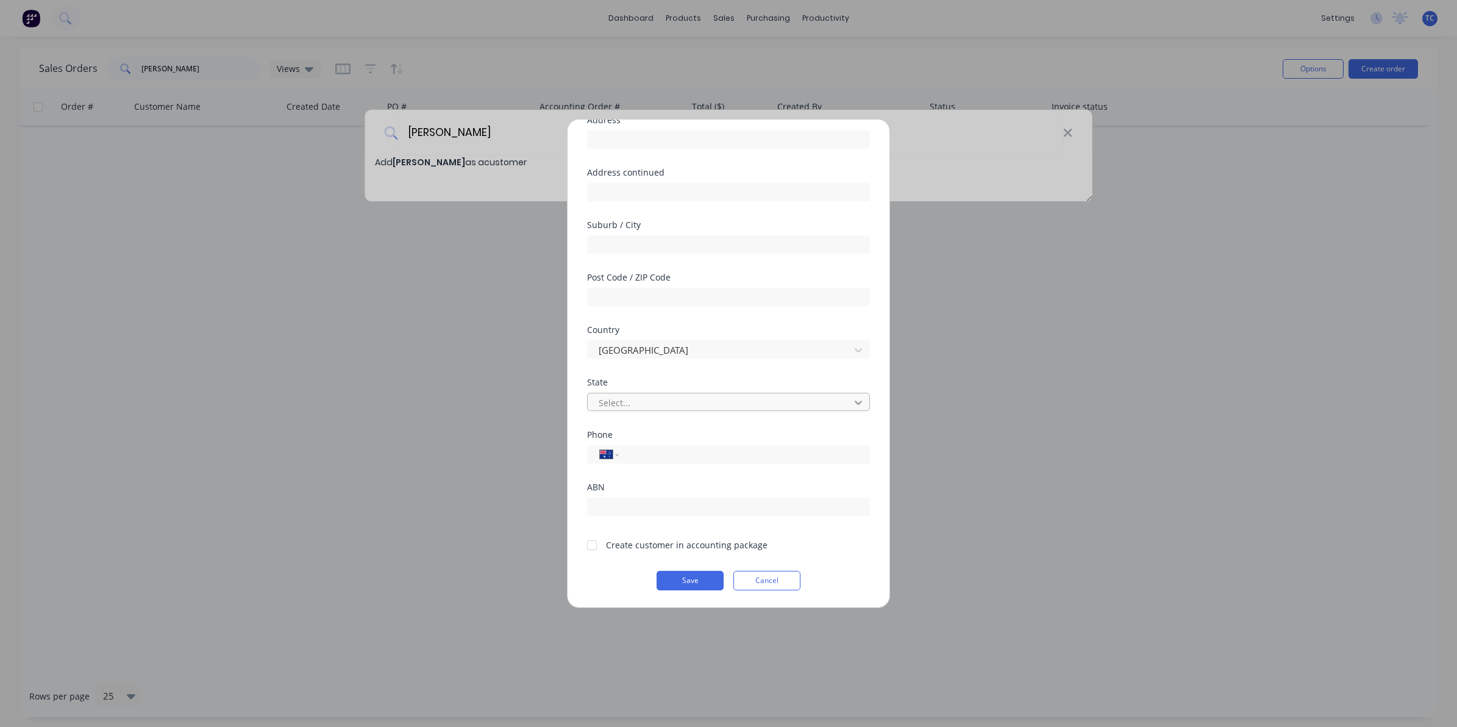
click at [850, 395] on div at bounding box center [858, 403] width 22 height 20
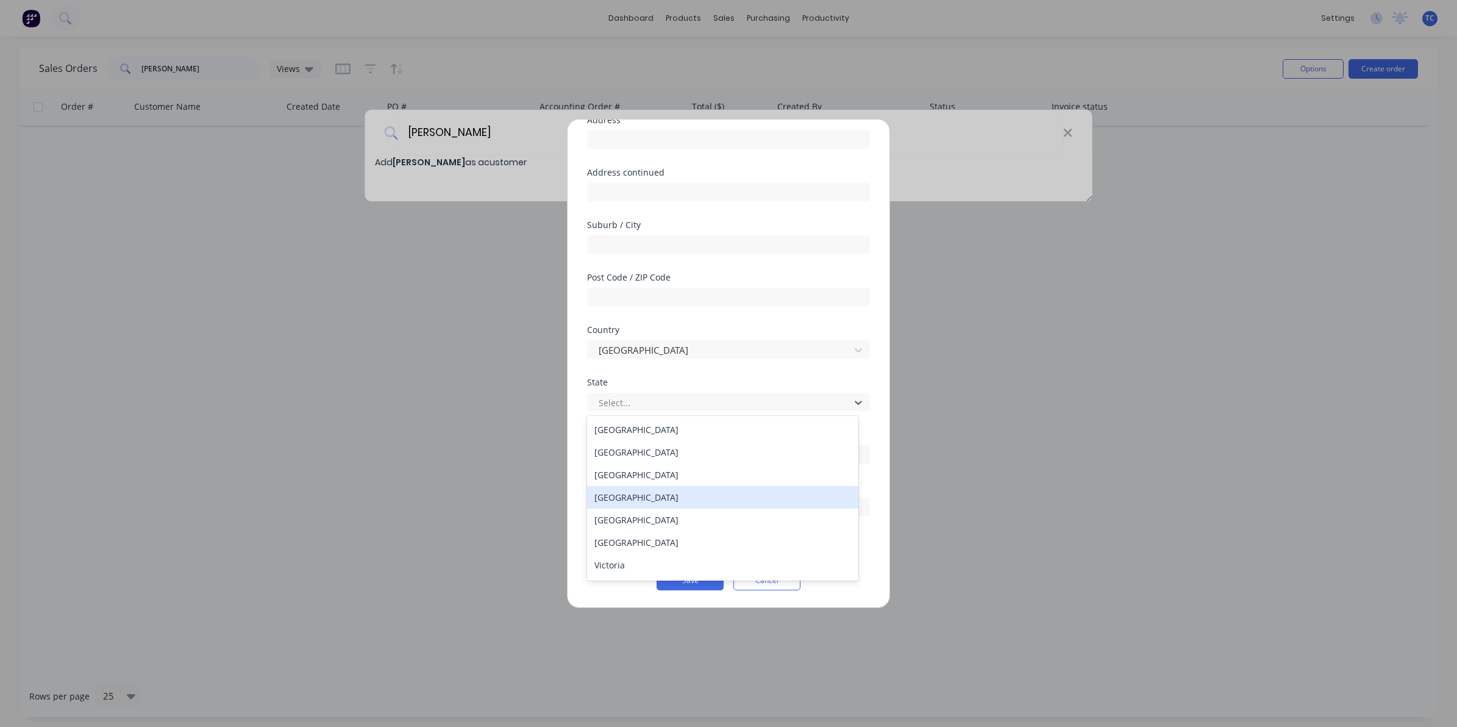
click at [634, 498] on div "[GEOGRAPHIC_DATA]" at bounding box center [722, 497] width 271 height 23
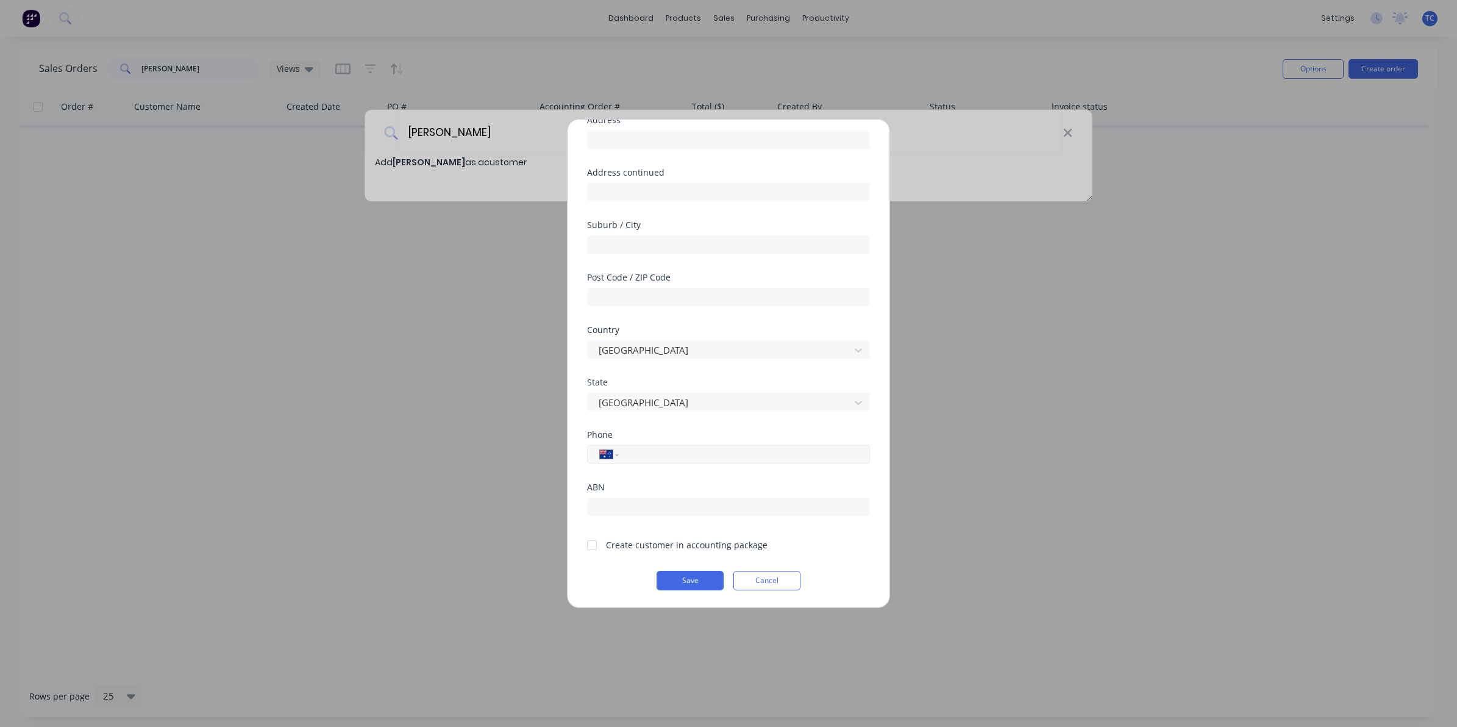
click at [636, 453] on input "tel" at bounding box center [742, 454] width 230 height 14
type input "0423 737 543"
click at [591, 543] on div at bounding box center [592, 545] width 24 height 24
click at [680, 579] on button "Save" at bounding box center [689, 581] width 67 height 20
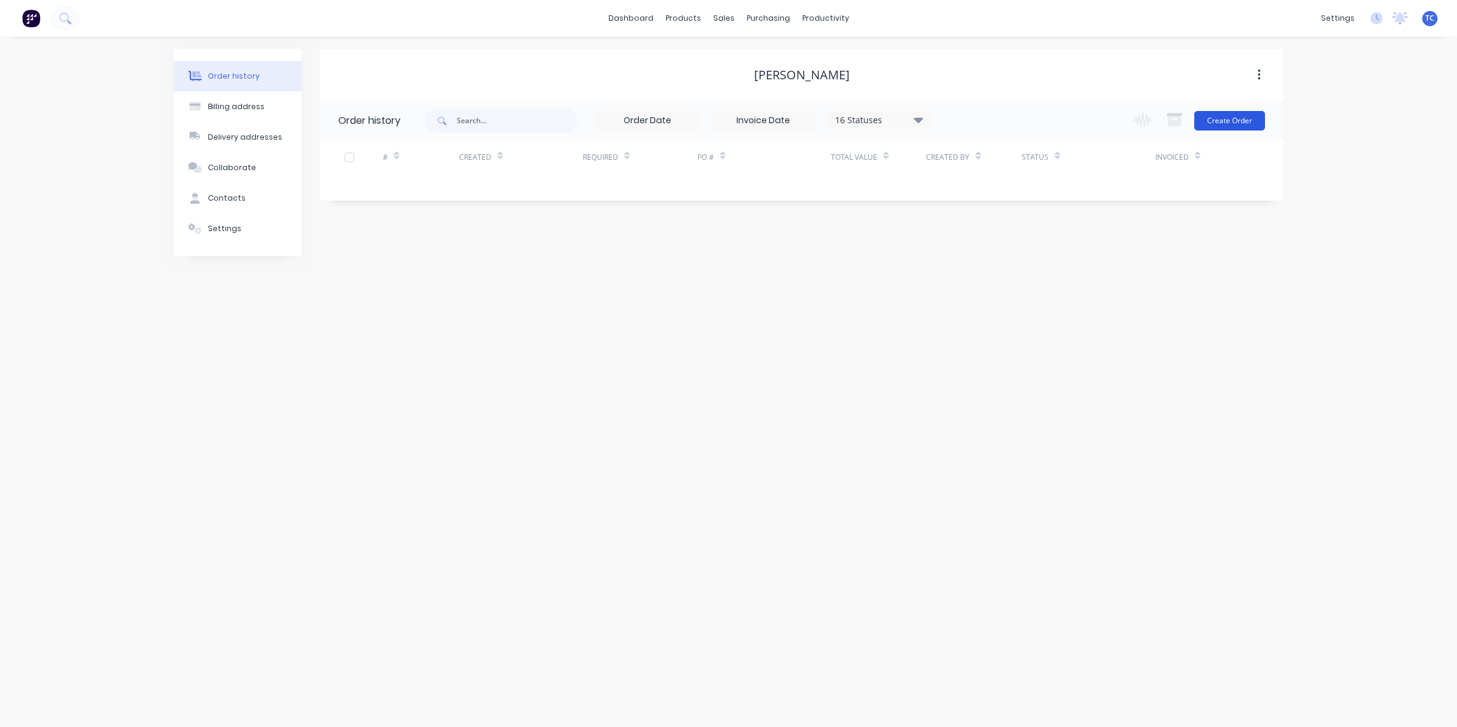
click at [1227, 118] on button "Create Order" at bounding box center [1229, 121] width 71 height 20
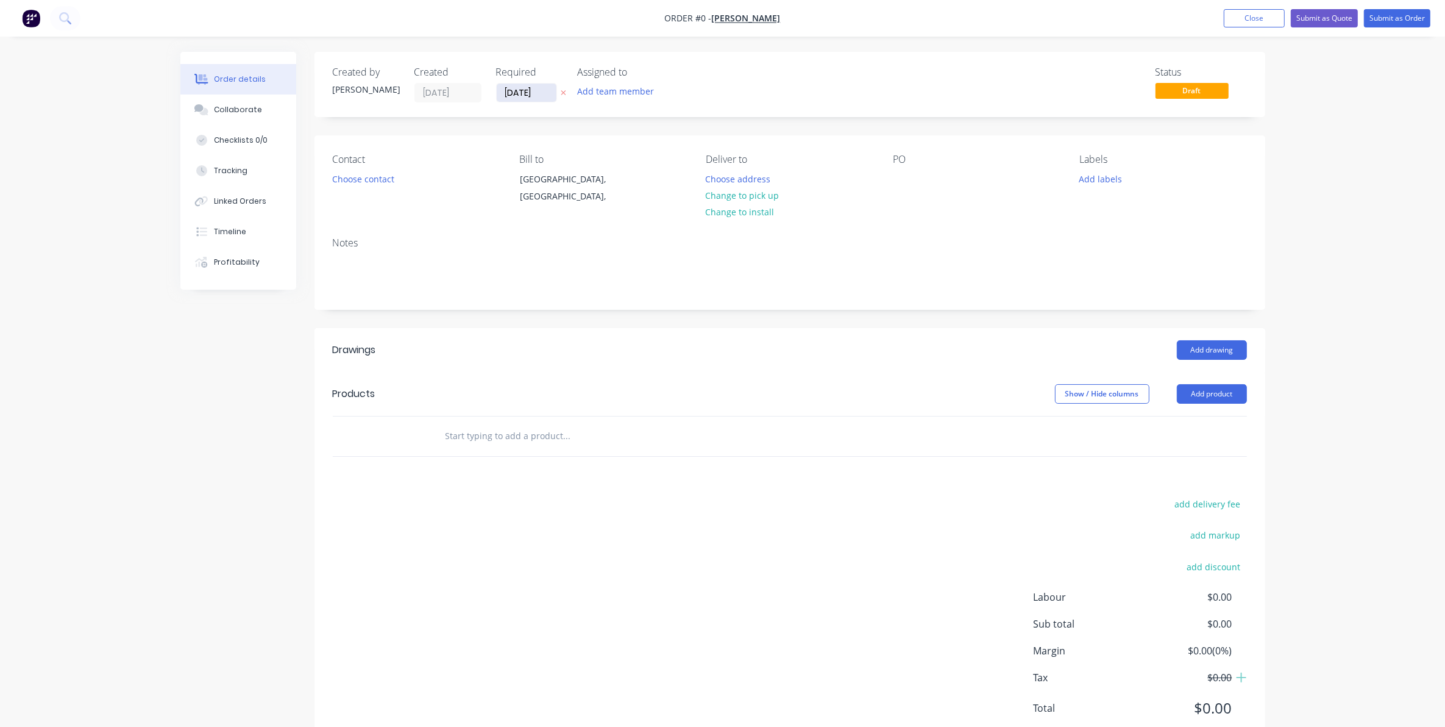
click at [522, 90] on input "[DATE]" at bounding box center [527, 93] width 60 height 18
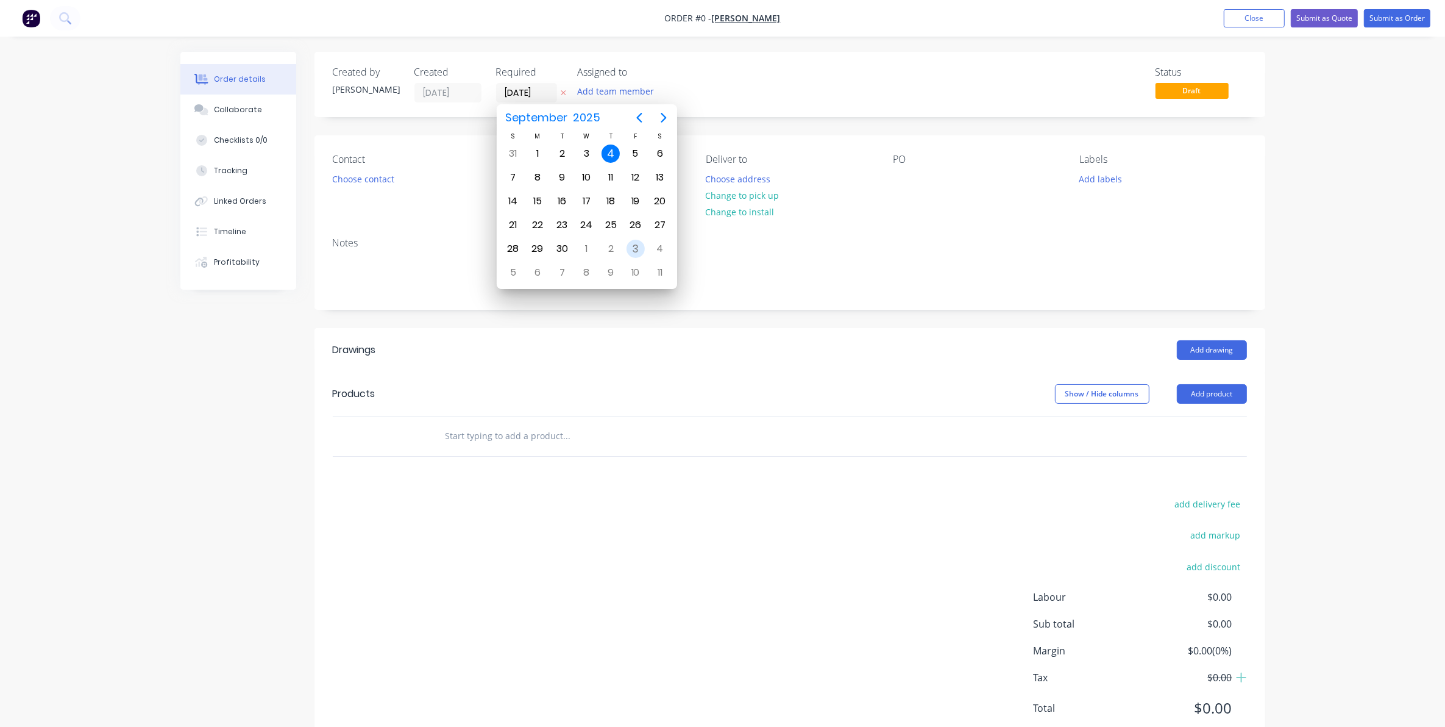
click at [635, 246] on div "3" at bounding box center [636, 249] width 18 height 18
type input "[DATE]"
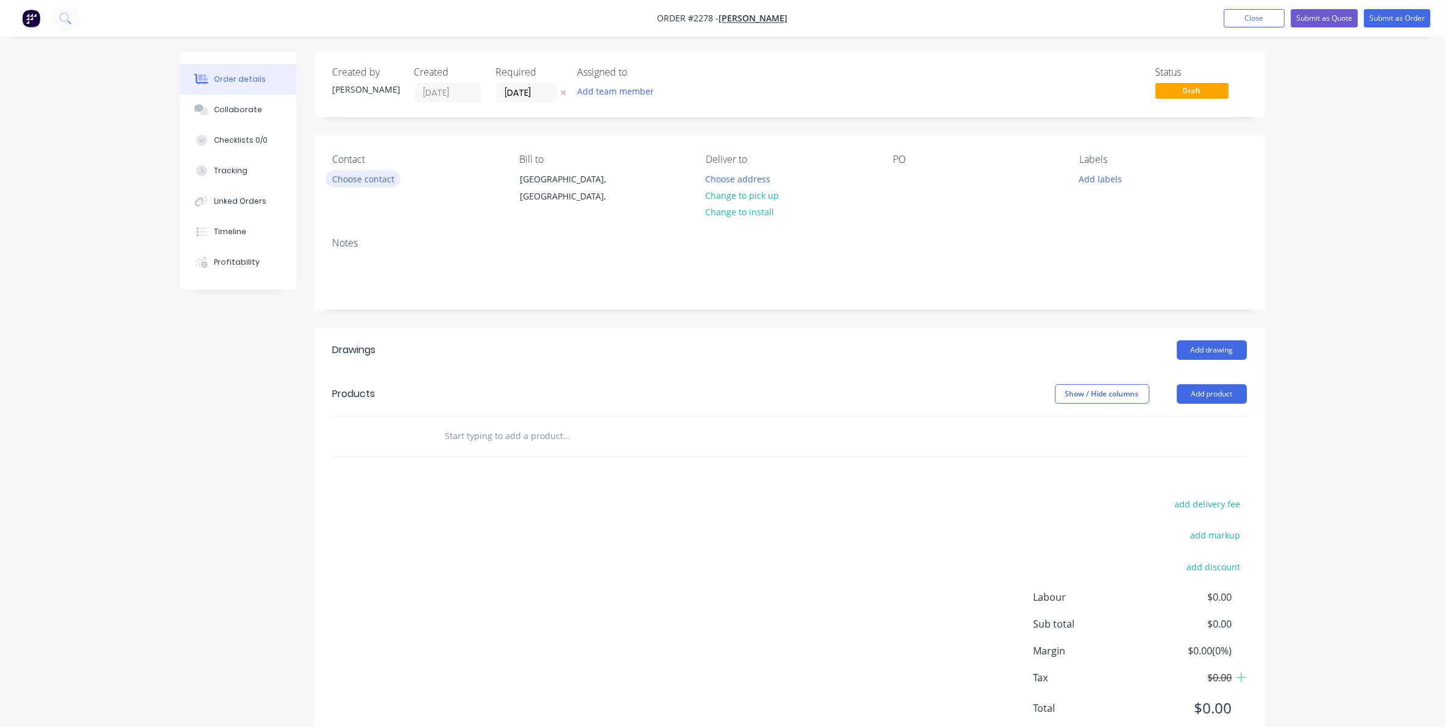
click at [351, 179] on button "Choose contact" at bounding box center [362, 178] width 75 height 16
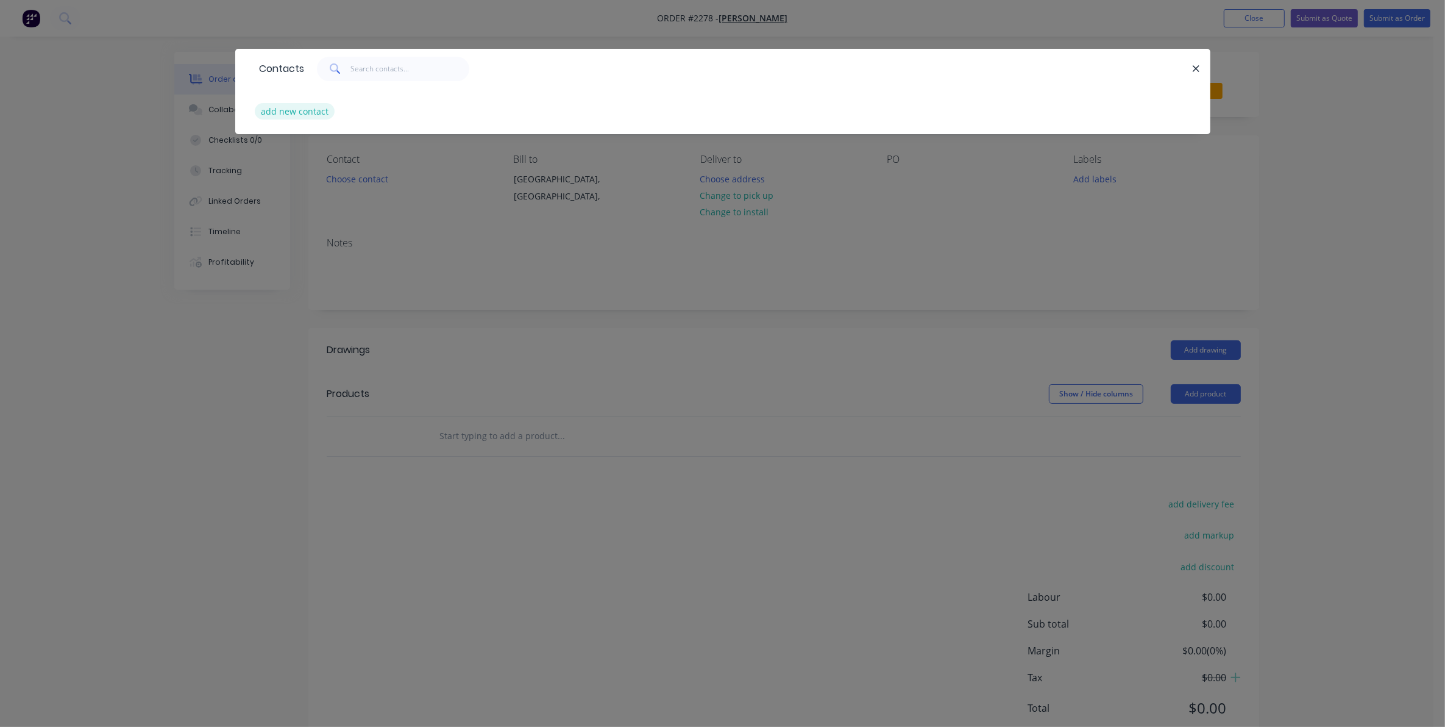
click at [287, 112] on button "add new contact" at bounding box center [295, 111] width 80 height 16
select select "AU"
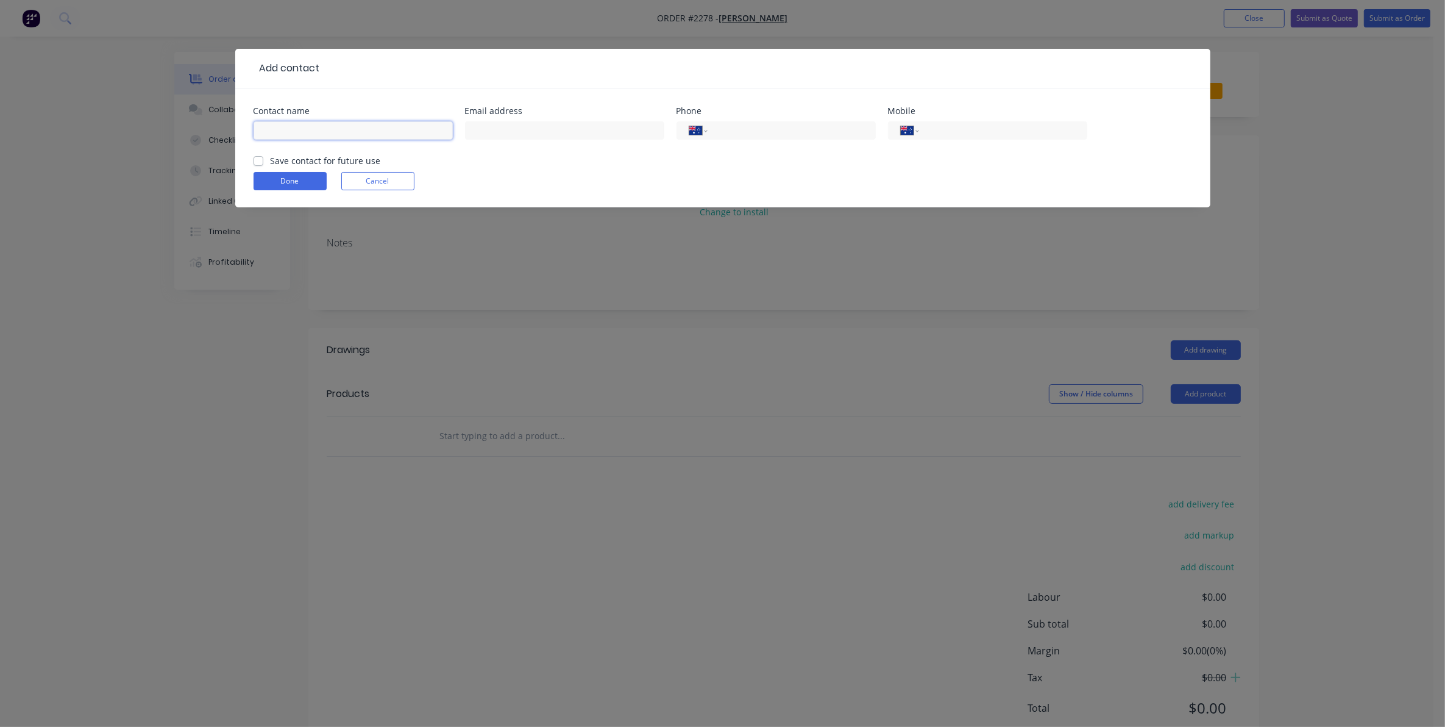
click at [272, 126] on input "text" at bounding box center [353, 130] width 199 height 18
type input "[PERSON_NAME]"
click at [480, 129] on input "text" at bounding box center [564, 130] width 199 height 18
type input "[EMAIL_ADDRESS][DOMAIN_NAME]"
click at [931, 125] on input "tel" at bounding box center [1001, 131] width 146 height 14
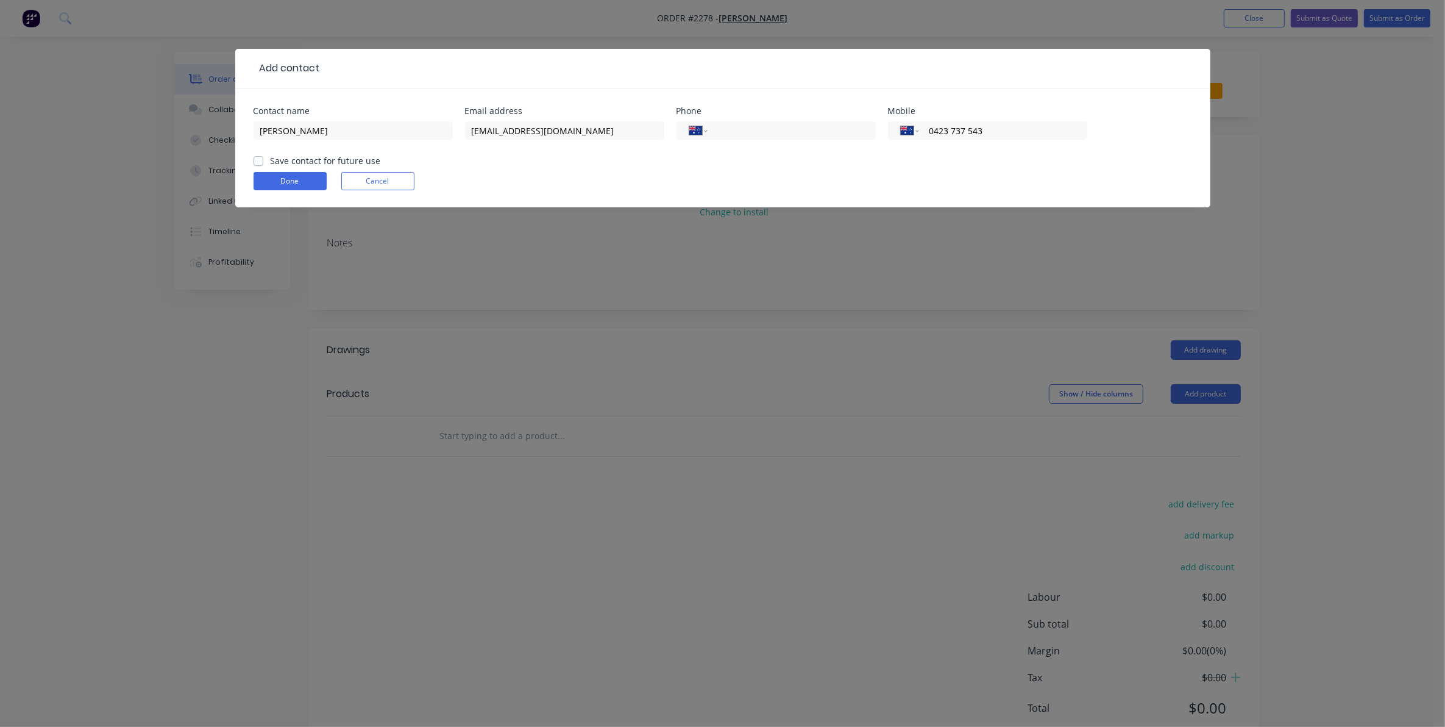
type input "0423 737 543"
click at [271, 160] on label "Save contact for future use" at bounding box center [326, 160] width 110 height 13
click at [254, 160] on input "Save contact for future use" at bounding box center [259, 160] width 10 height 12
checkbox input "true"
click at [290, 180] on button "Done" at bounding box center [290, 181] width 73 height 18
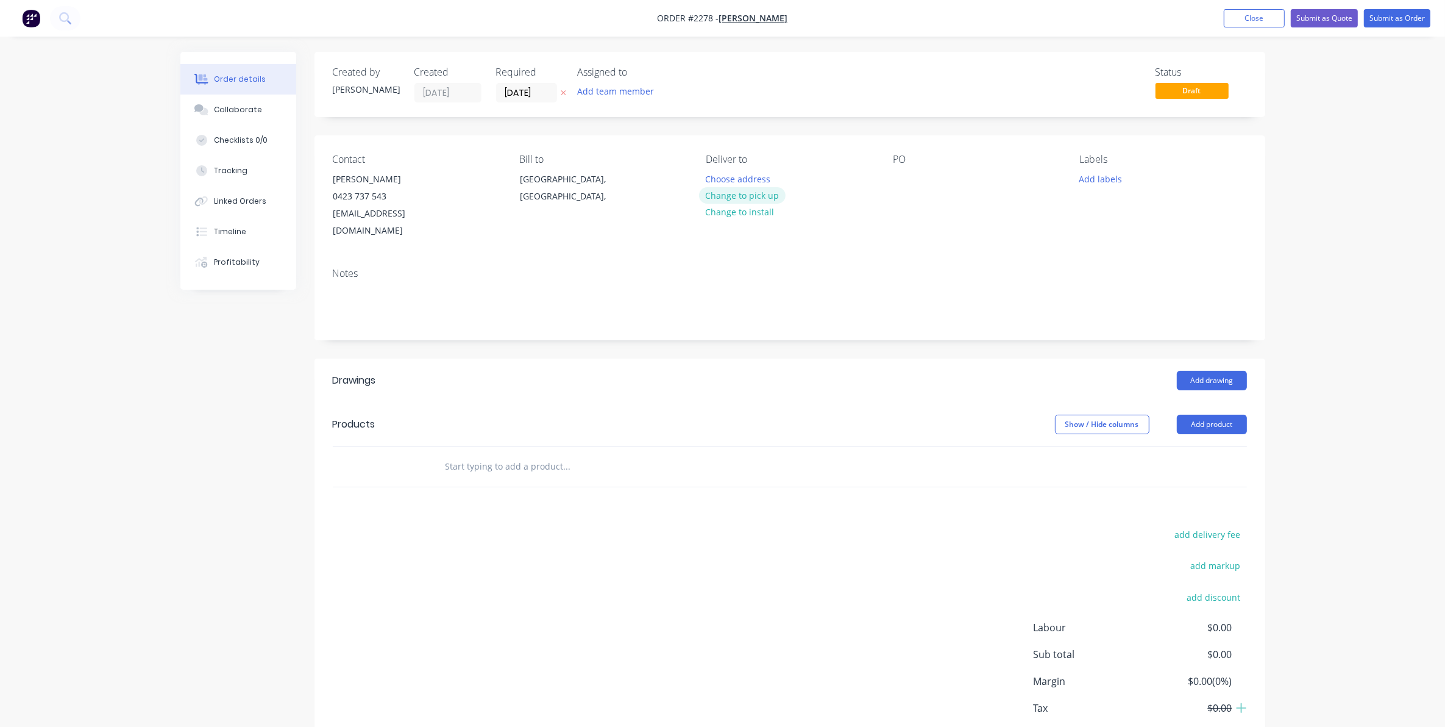
click at [744, 194] on button "Change to pick up" at bounding box center [742, 195] width 87 height 16
click at [900, 186] on div at bounding box center [903, 179] width 20 height 18
click at [1097, 177] on button "Add labels" at bounding box center [1101, 178] width 56 height 16
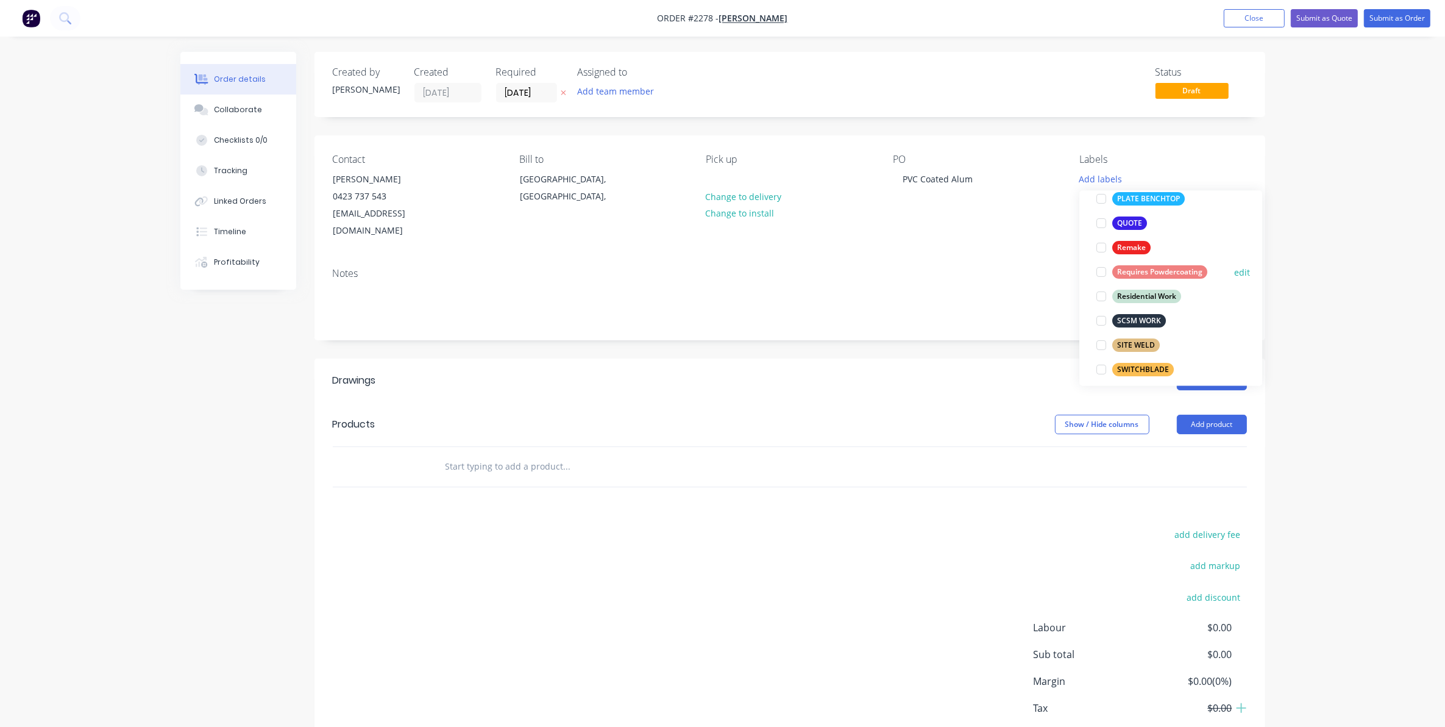
scroll to position [457, 0]
click at [1101, 222] on div at bounding box center [1101, 221] width 24 height 24
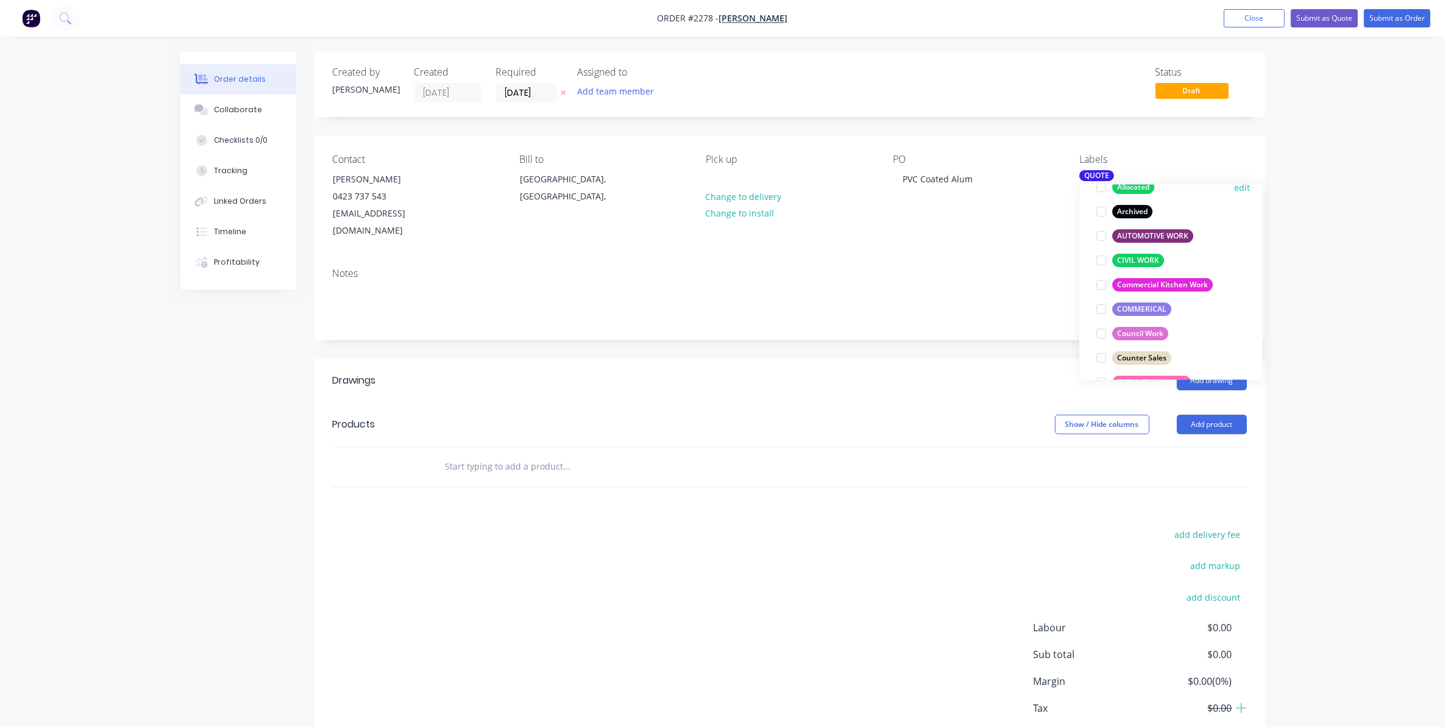
scroll to position [219, 0]
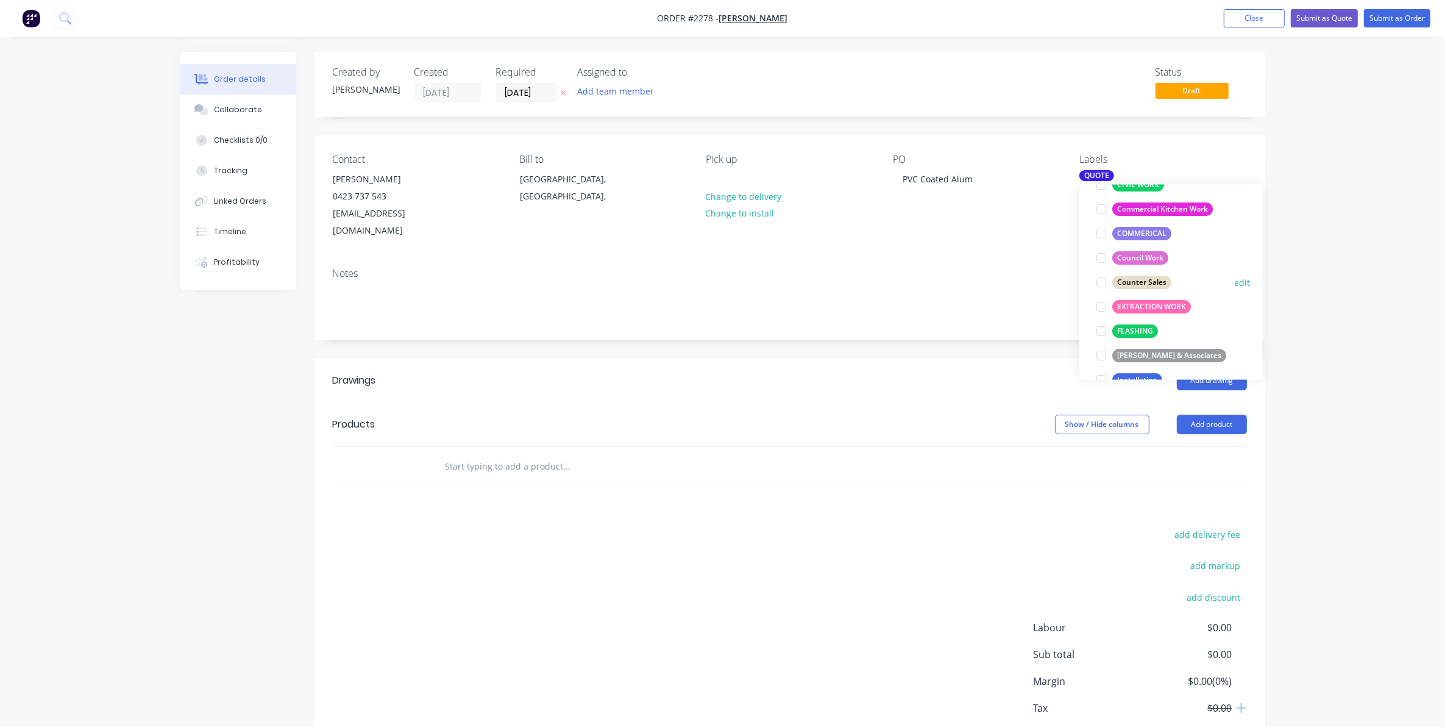
click at [1102, 281] on div at bounding box center [1101, 282] width 24 height 24
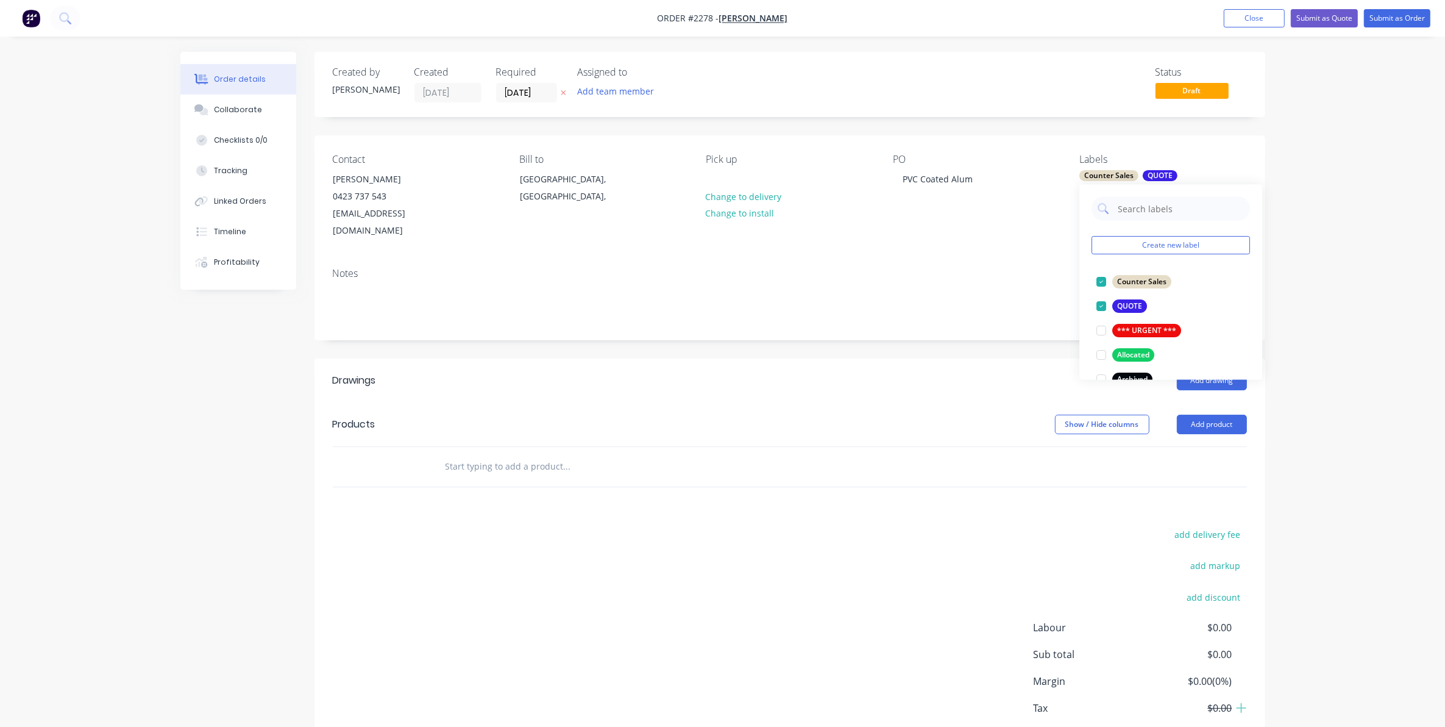
click at [467, 454] on input "text" at bounding box center [567, 466] width 244 height 24
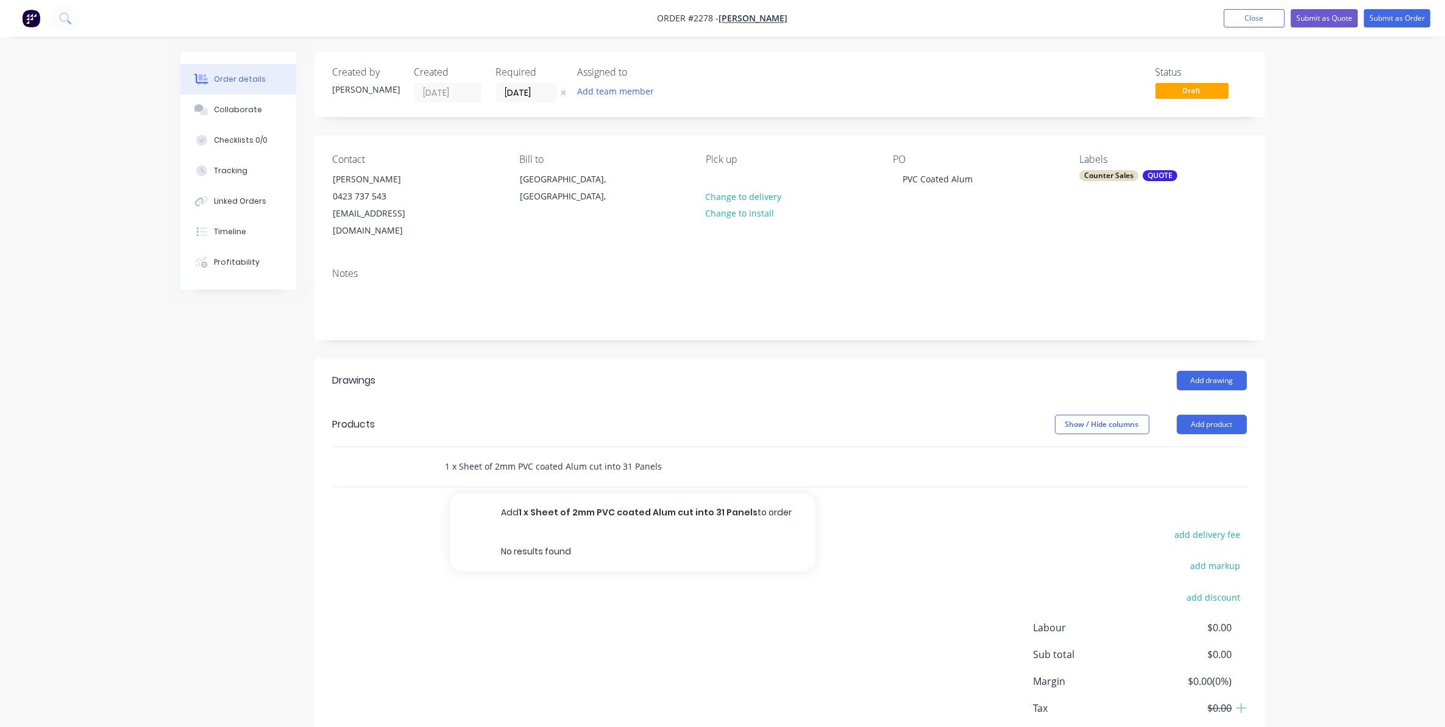
type input "1 x Sheet of 2mm PVC coated Alum cut into 31 Panels"
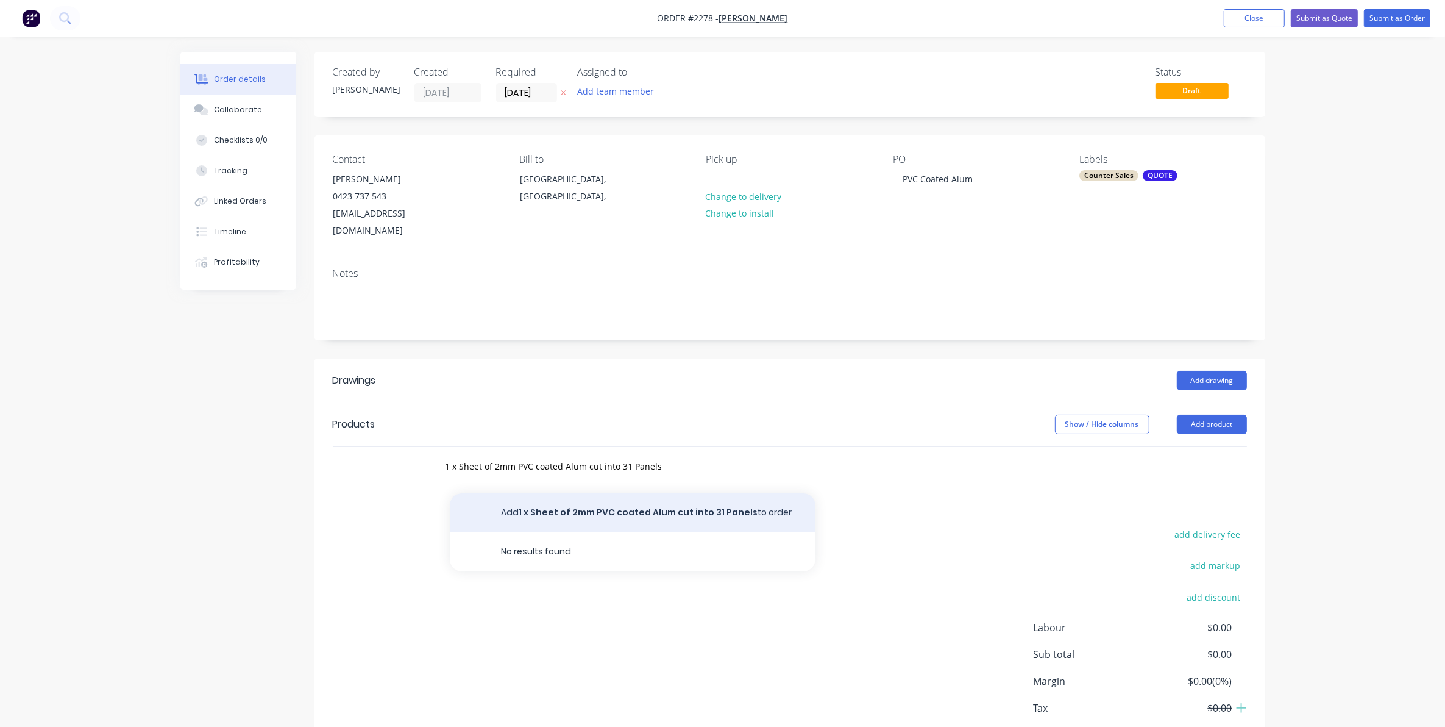
click at [580, 496] on button "Add 1 x Sheet of 2mm PVC coated Alum cut into 31 Panels to order" at bounding box center [633, 512] width 366 height 39
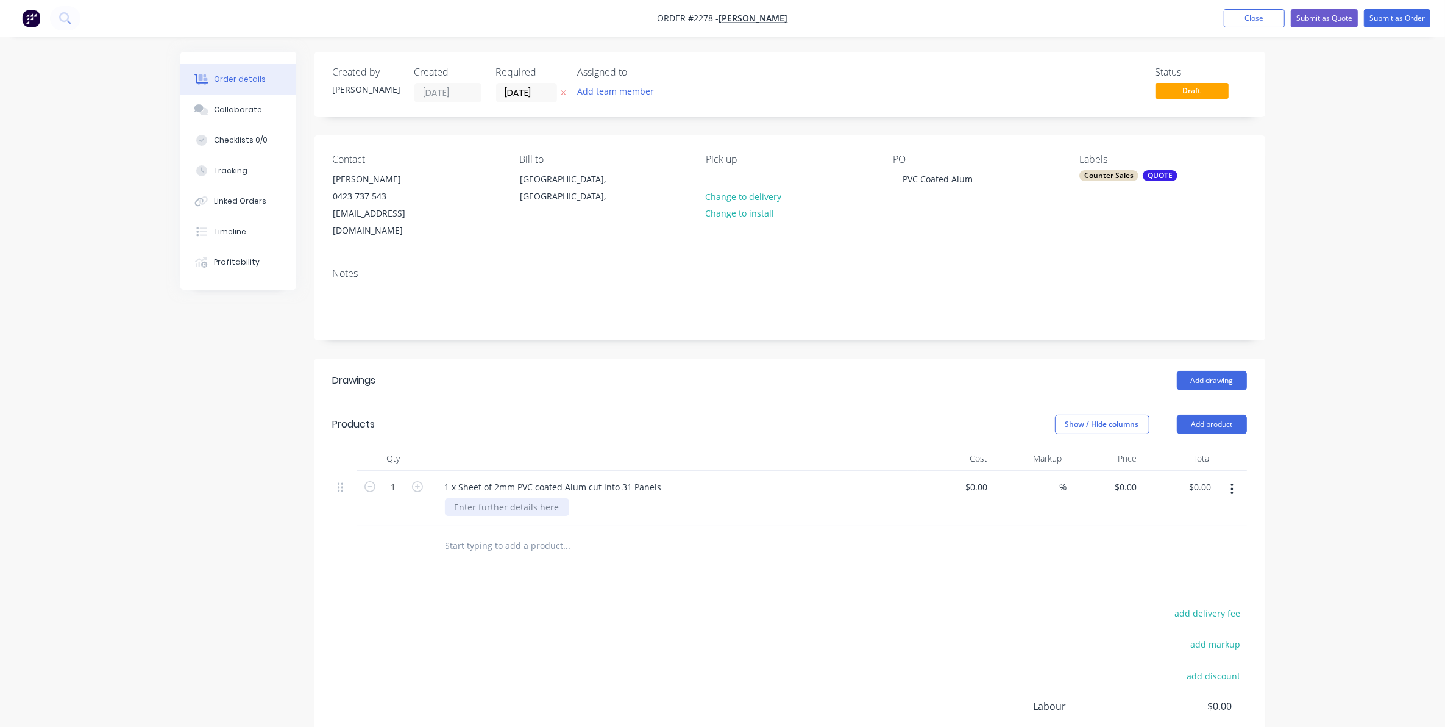
click at [465, 498] on div at bounding box center [507, 507] width 124 height 18
click at [983, 478] on input at bounding box center [978, 487] width 28 height 18
type input "$450.00"
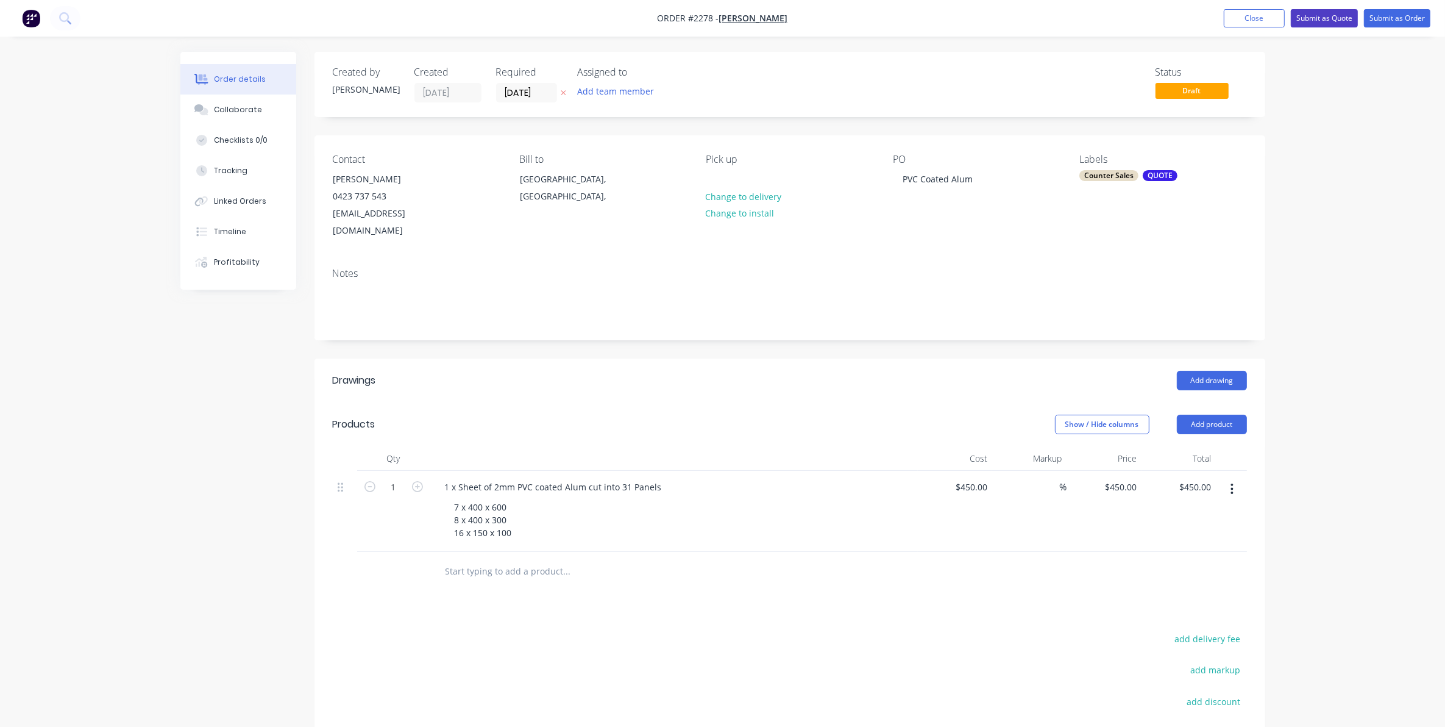
click at [1325, 15] on button "Submit as Quote" at bounding box center [1324, 18] width 67 height 18
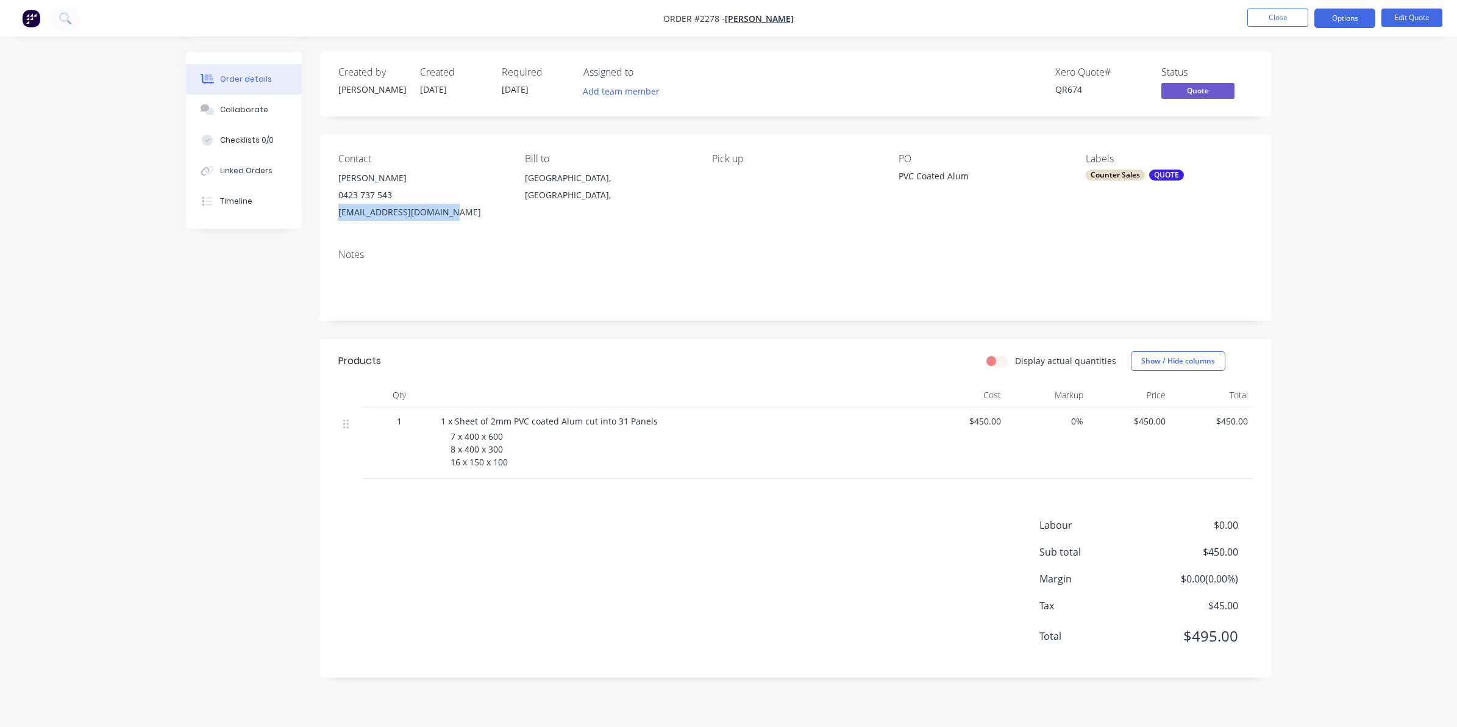
drag, startPoint x: 450, startPoint y: 212, endPoint x: 336, endPoint y: 205, distance: 114.2
click at [336, 205] on div "Contact [PERSON_NAME] [PHONE_NUMBER] [EMAIL_ADDRESS][DOMAIN_NAME] Bill to [GEOG…" at bounding box center [795, 187] width 951 height 104
drag, startPoint x: 336, startPoint y: 205, endPoint x: 369, endPoint y: 214, distance: 34.0
copy div "[EMAIL_ADDRESS][DOMAIN_NAME]"
click at [244, 108] on div "Collaborate" at bounding box center [244, 109] width 48 height 11
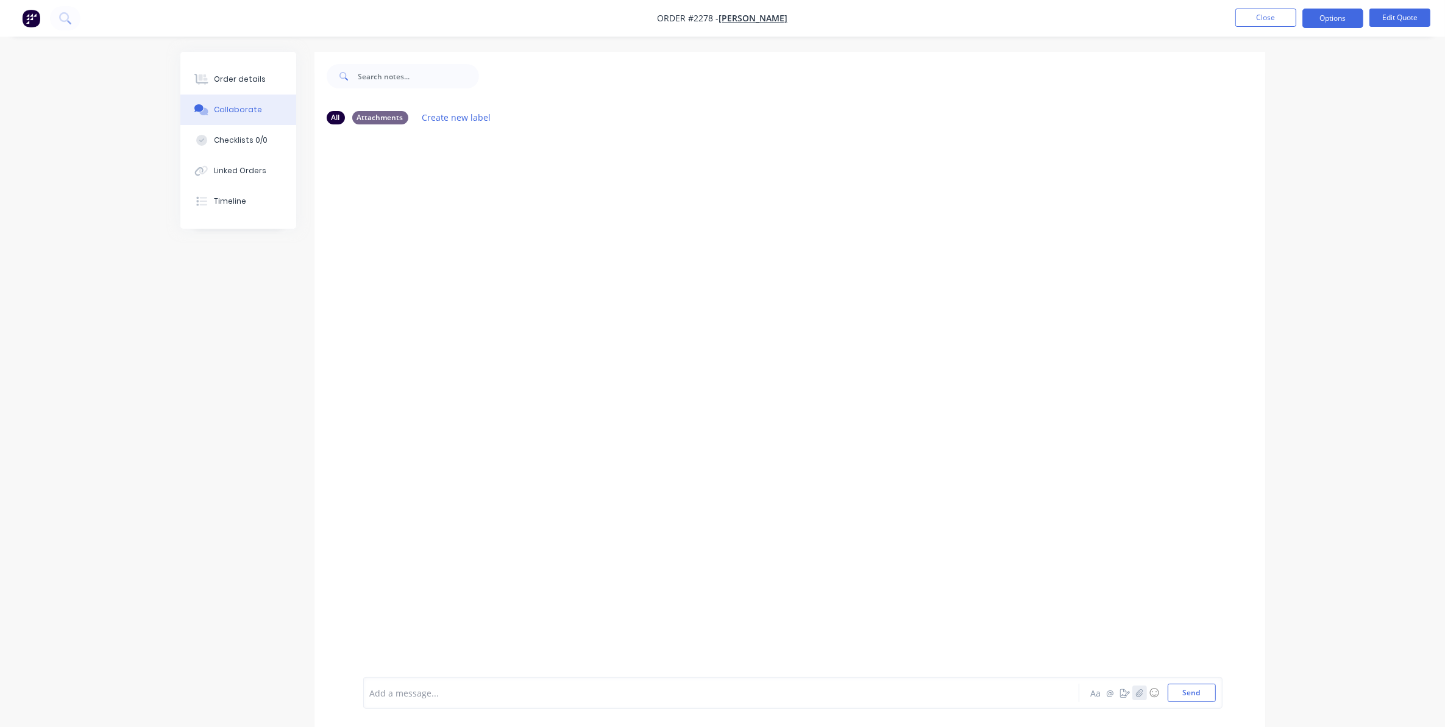
click at [1140, 690] on icon "button" at bounding box center [1139, 692] width 7 height 9
click at [1190, 693] on button "Send" at bounding box center [1192, 692] width 48 height 18
click at [1259, 16] on button "Close" at bounding box center [1266, 18] width 61 height 18
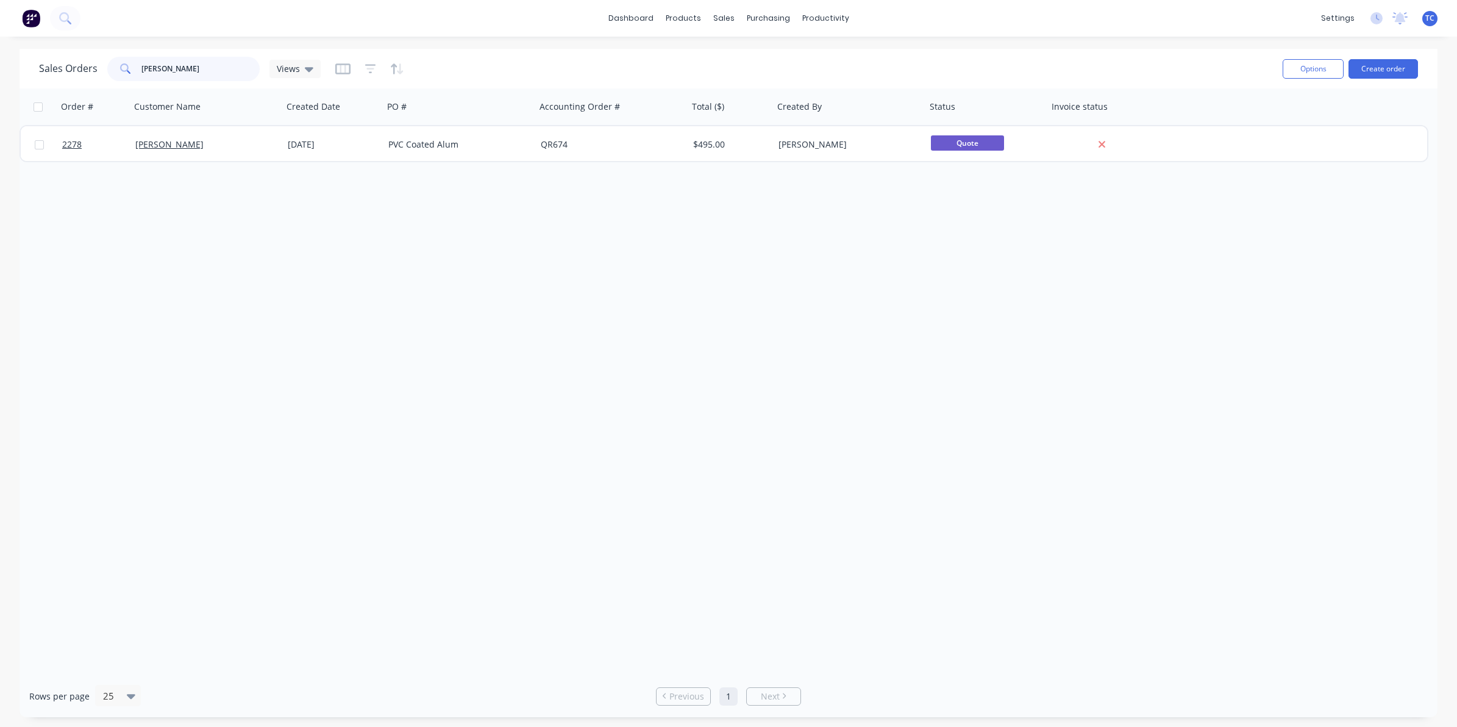
drag, startPoint x: 194, startPoint y: 66, endPoint x: 130, endPoint y: 61, distance: 64.2
click at [130, 61] on div "[PERSON_NAME]" at bounding box center [183, 69] width 152 height 24
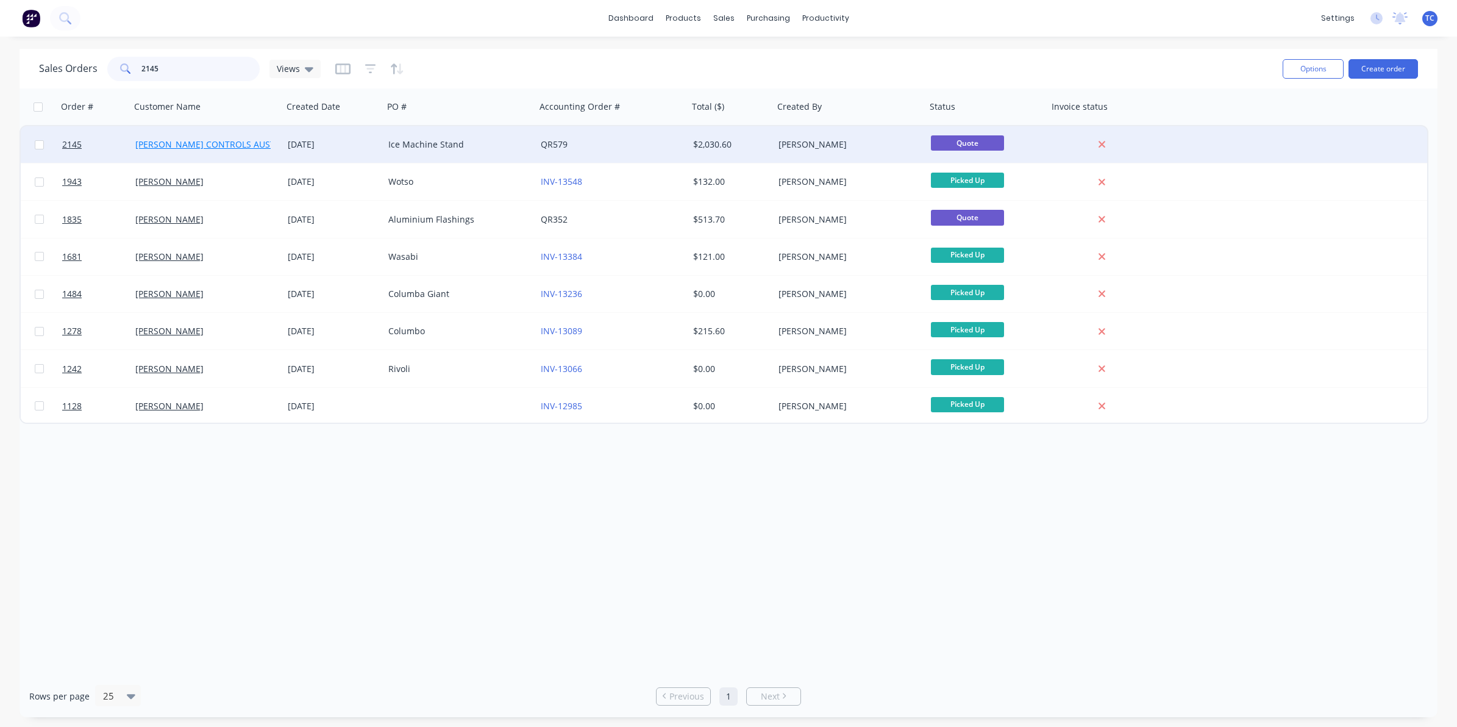
type input "2145"
click at [202, 143] on link "[PERSON_NAME] CONTROLS AUSTRALIA PTY. LTD." at bounding box center [236, 144] width 202 height 12
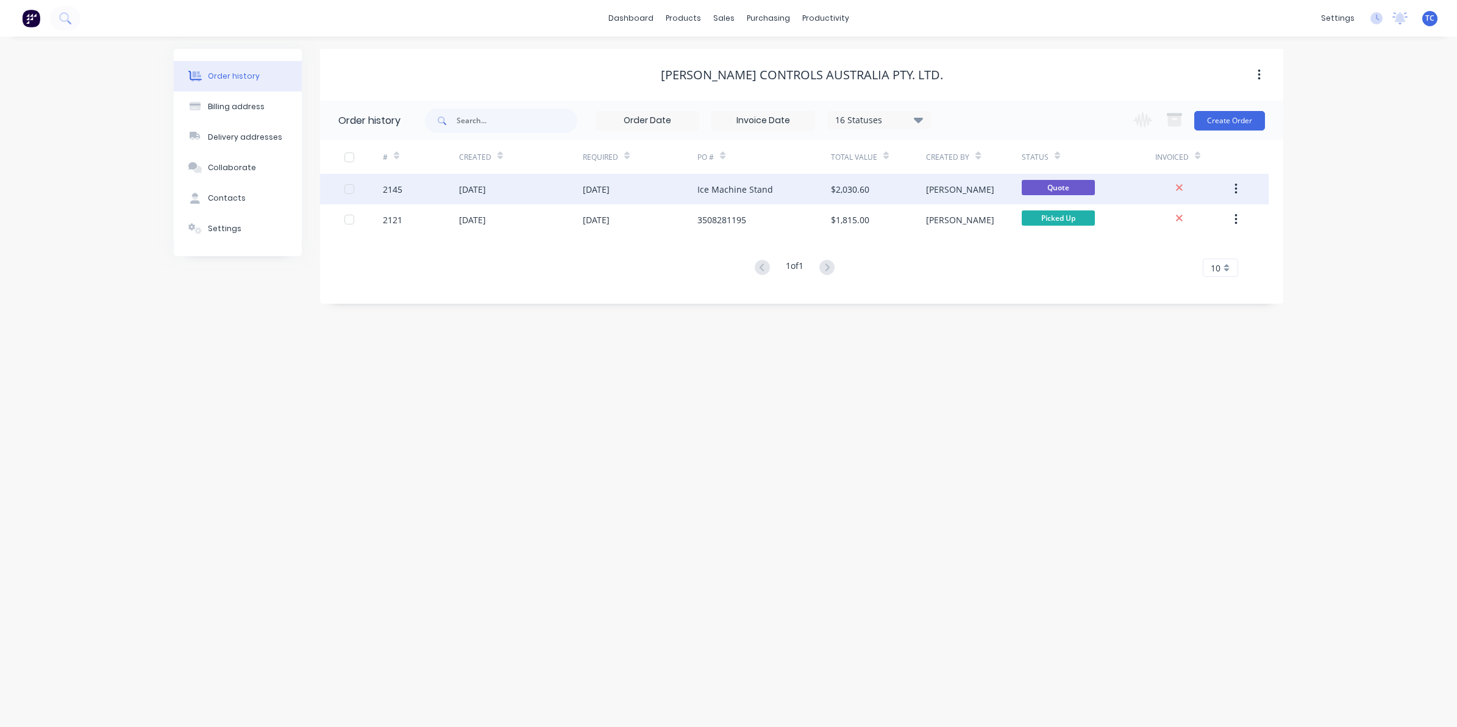
click at [525, 187] on div "[DATE]" at bounding box center [521, 189] width 124 height 30
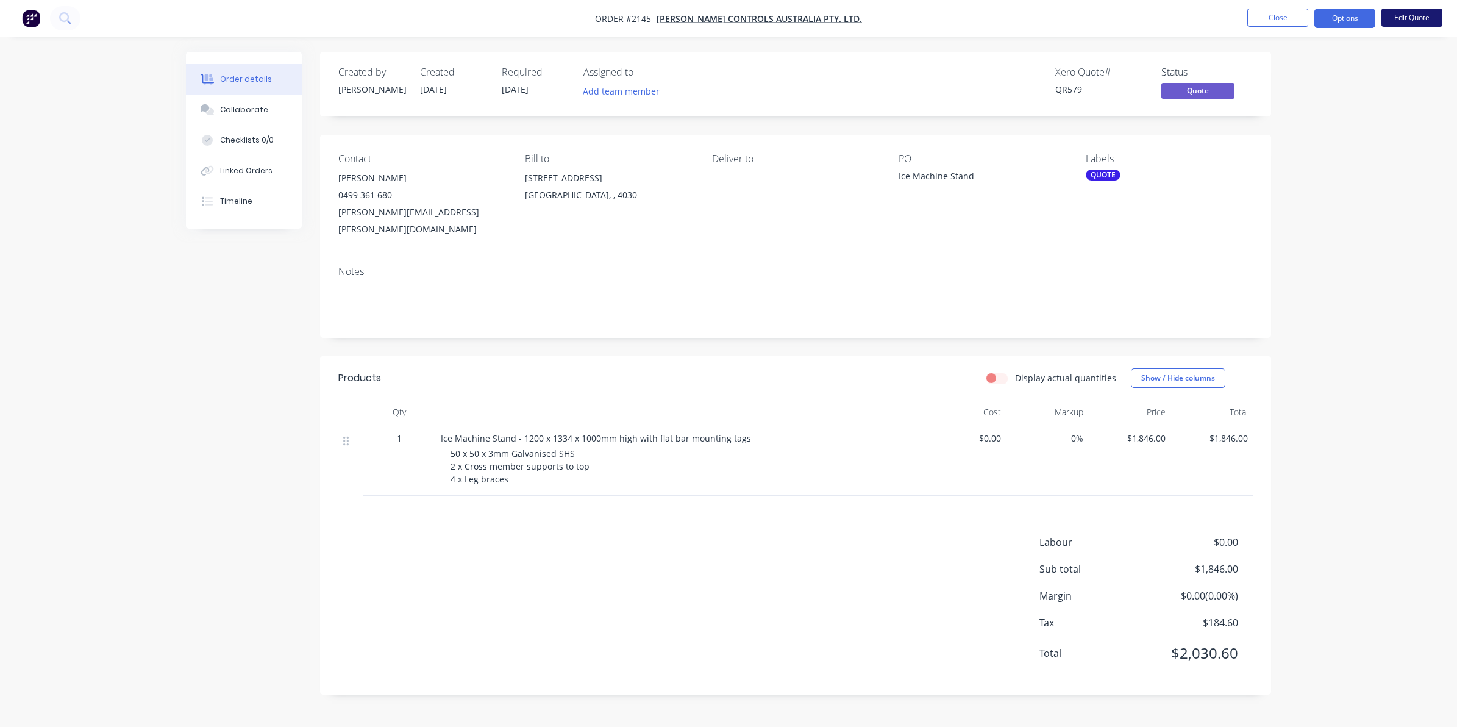
click at [1409, 15] on button "Edit Quote" at bounding box center [1411, 18] width 61 height 18
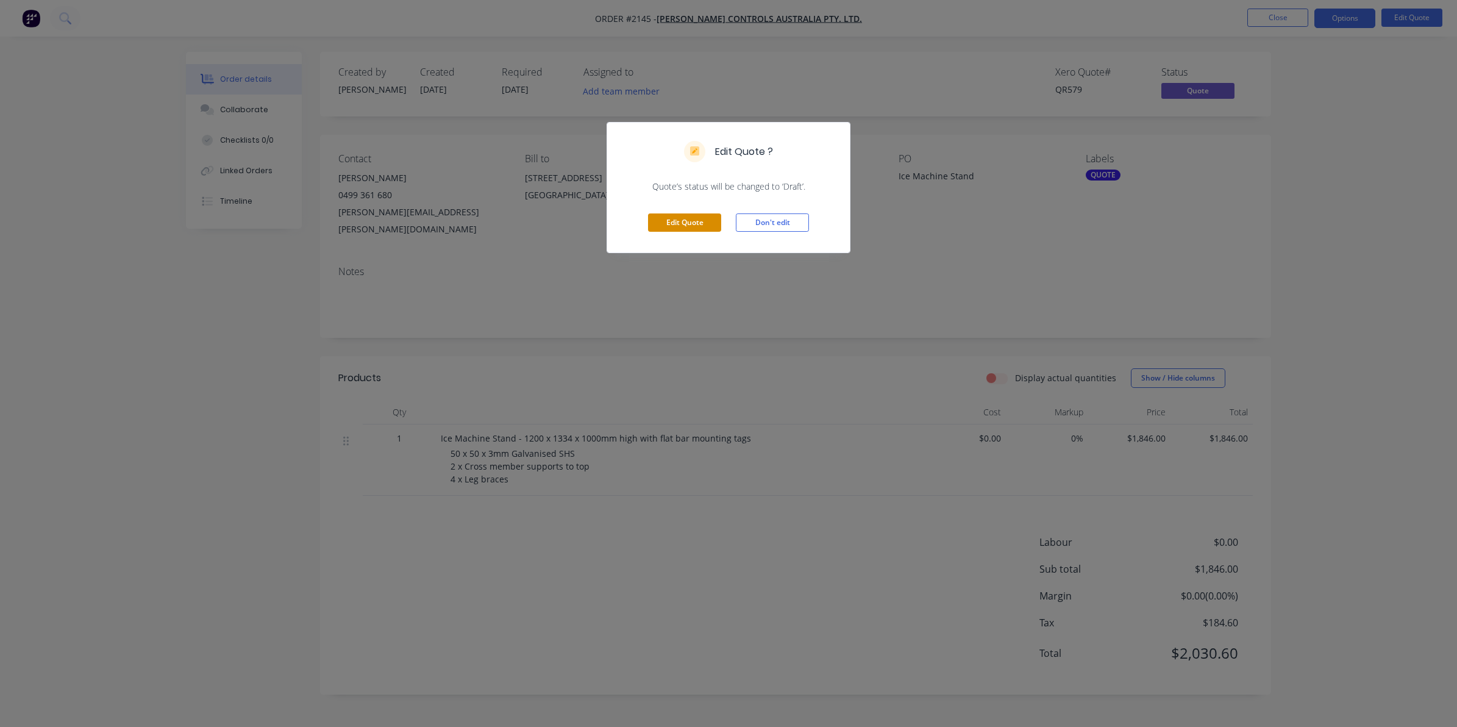
click at [680, 222] on button "Edit Quote" at bounding box center [684, 222] width 73 height 18
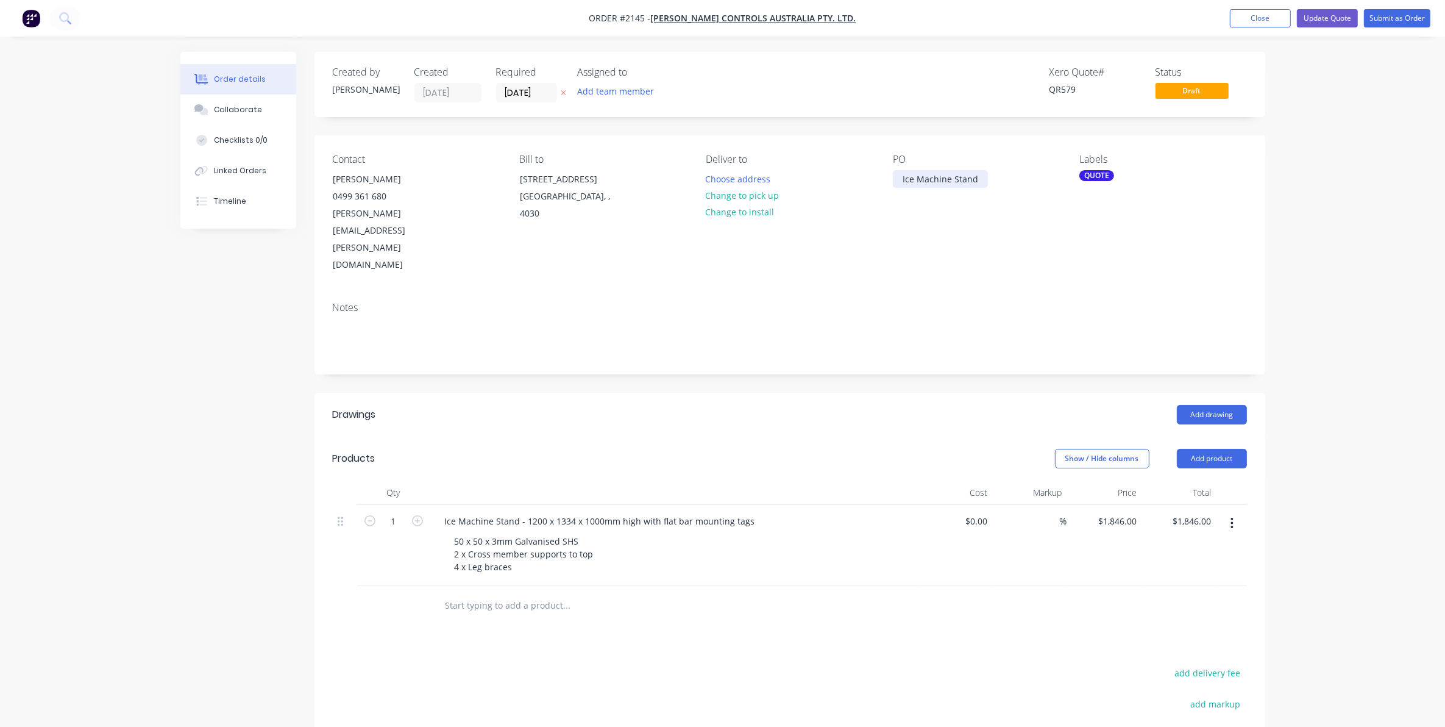
click at [976, 177] on div "Ice Machine Stand" at bounding box center [940, 179] width 95 height 18
click at [1325, 16] on button "Update Quote" at bounding box center [1327, 18] width 61 height 18
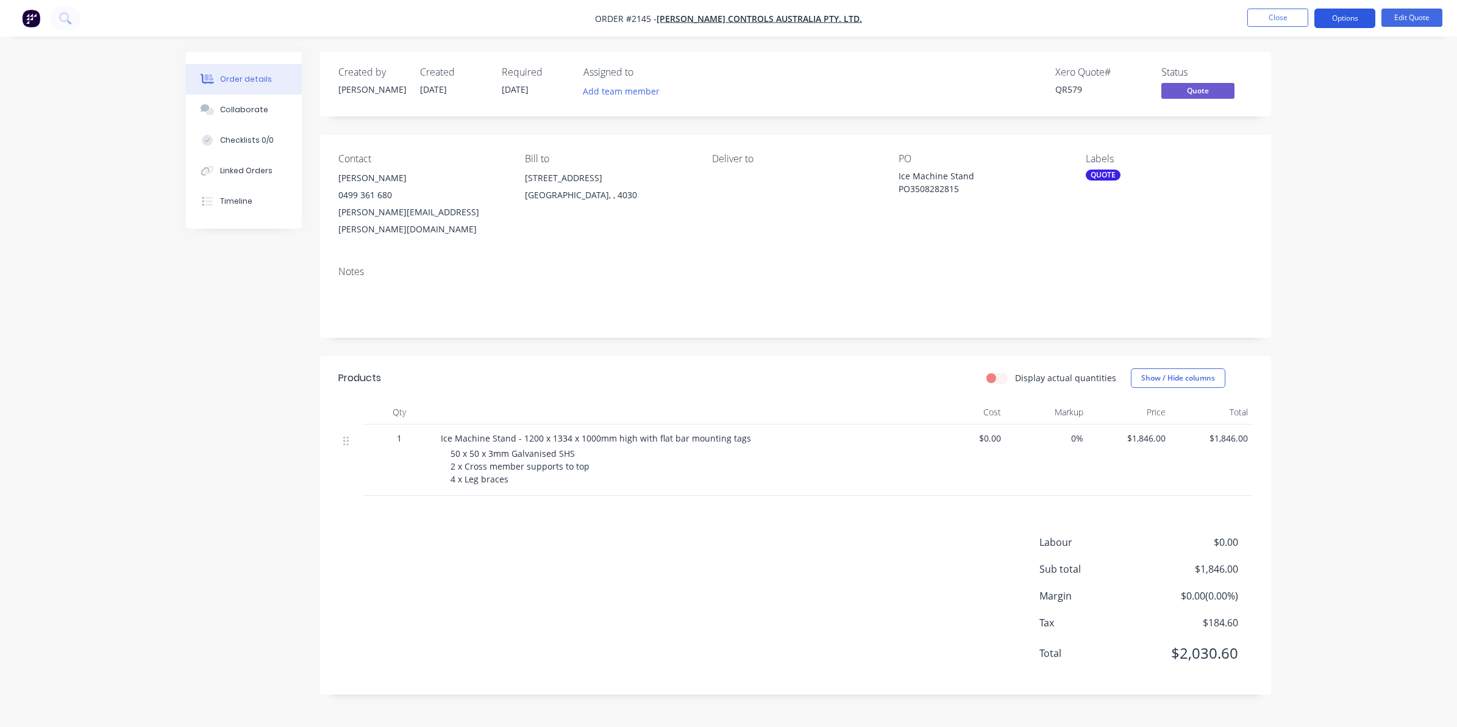
click at [1344, 16] on button "Options" at bounding box center [1344, 19] width 61 height 20
click at [1296, 144] on div "Convert to Order" at bounding box center [1308, 147] width 112 height 18
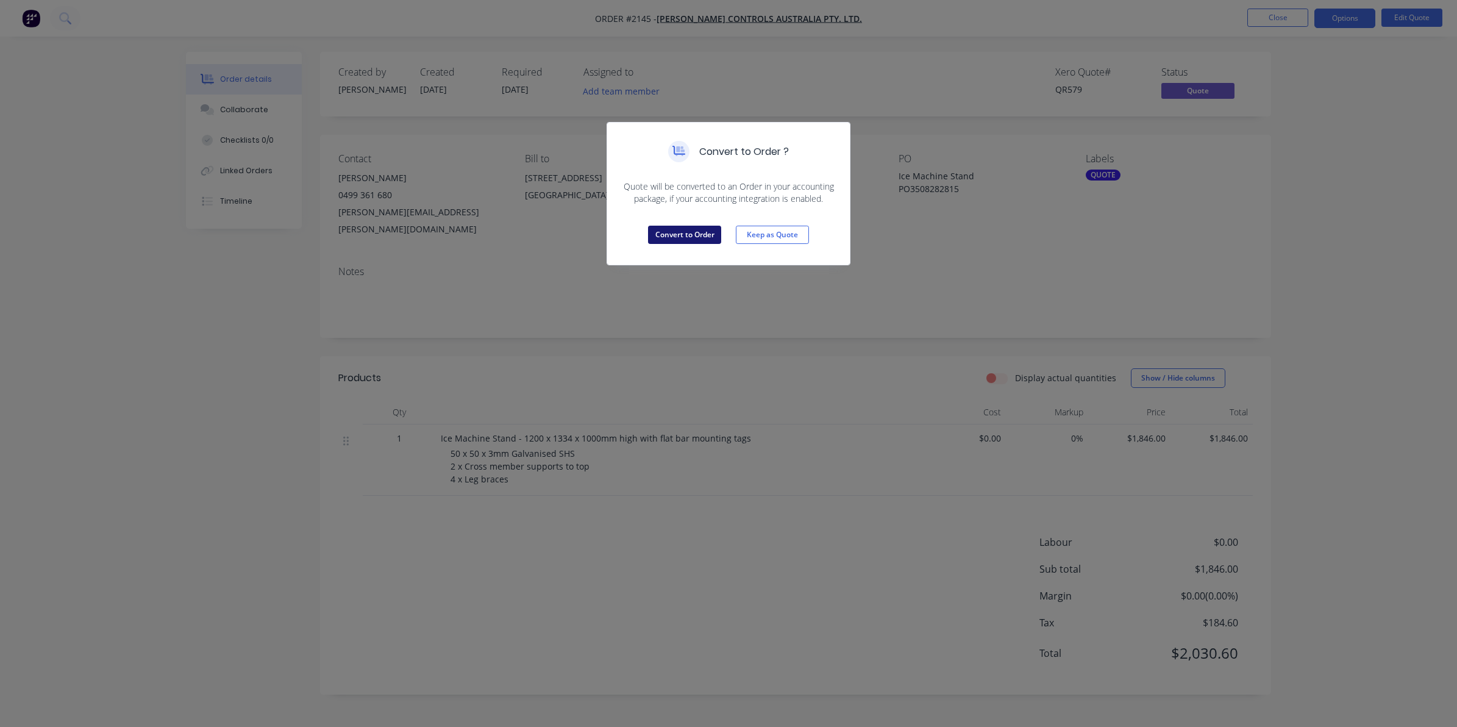
click at [685, 232] on button "Convert to Order" at bounding box center [684, 235] width 73 height 18
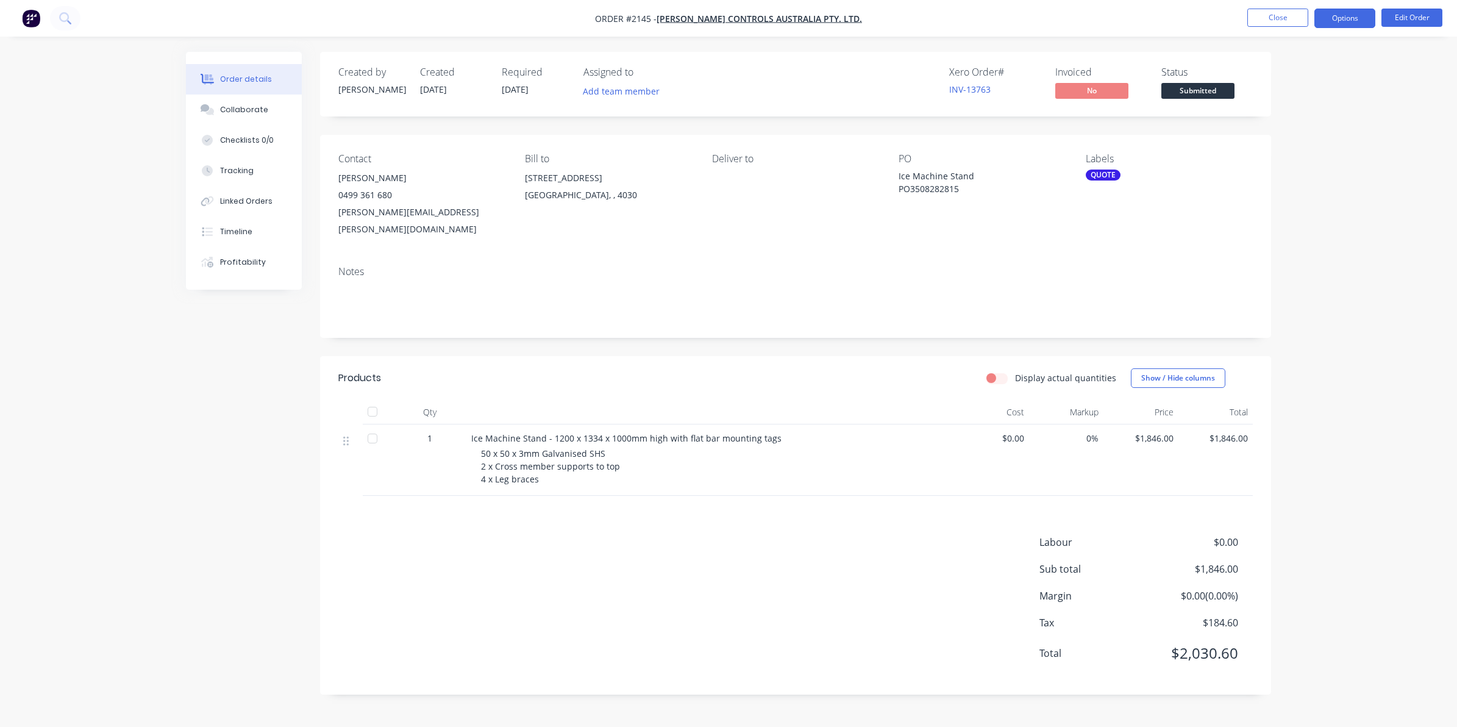
click at [1342, 17] on button "Options" at bounding box center [1344, 19] width 61 height 20
click at [528, 85] on span "[DATE]" at bounding box center [515, 90] width 27 height 12
click at [1412, 13] on button "Edit Order" at bounding box center [1411, 18] width 61 height 18
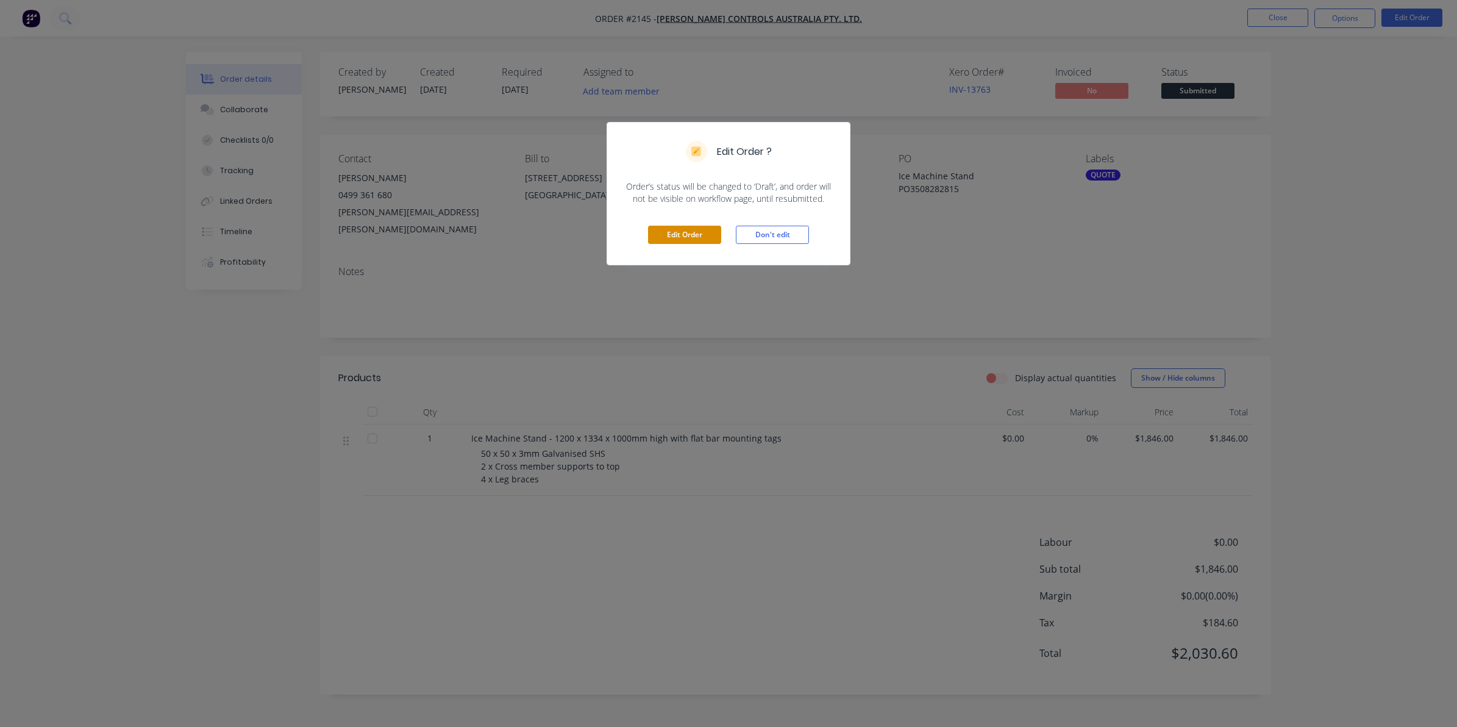
click at [678, 233] on button "Edit Order" at bounding box center [684, 235] width 73 height 18
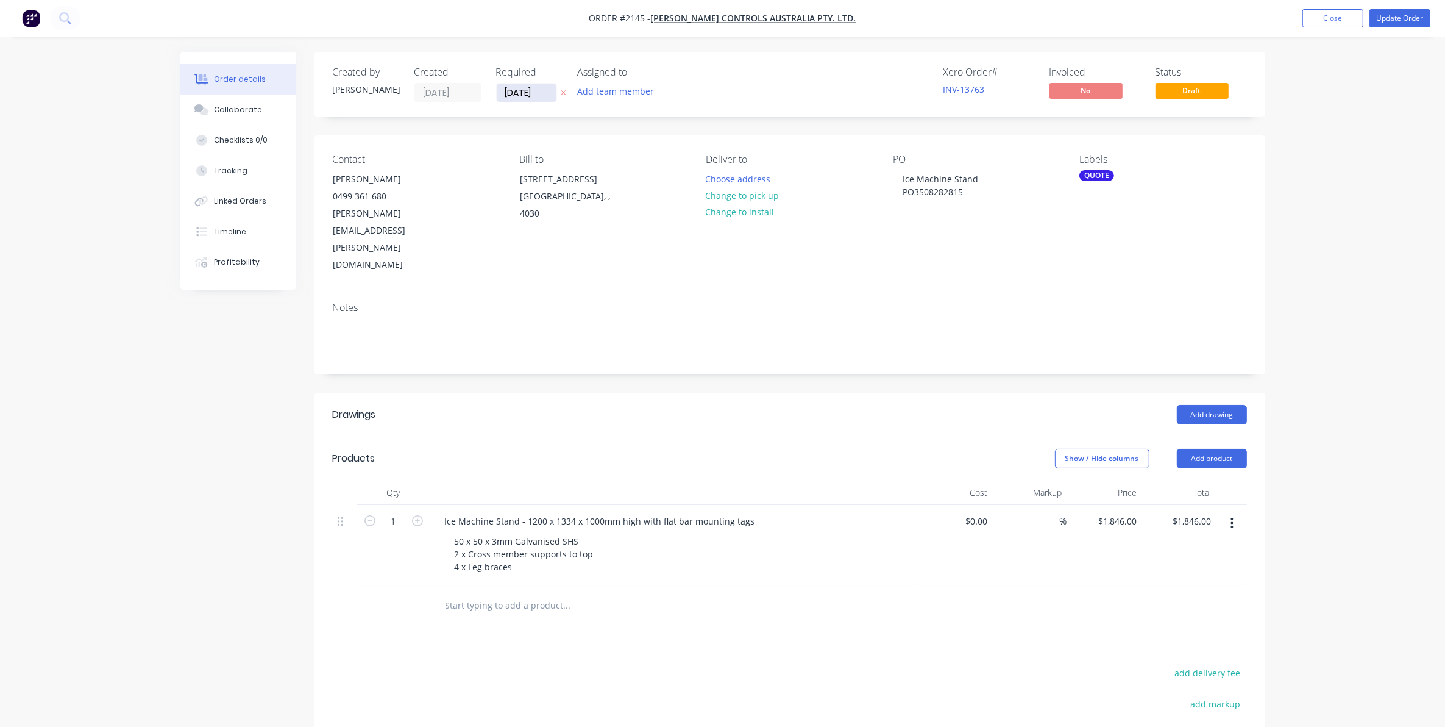
click at [529, 93] on input "[DATE]" at bounding box center [527, 93] width 60 height 18
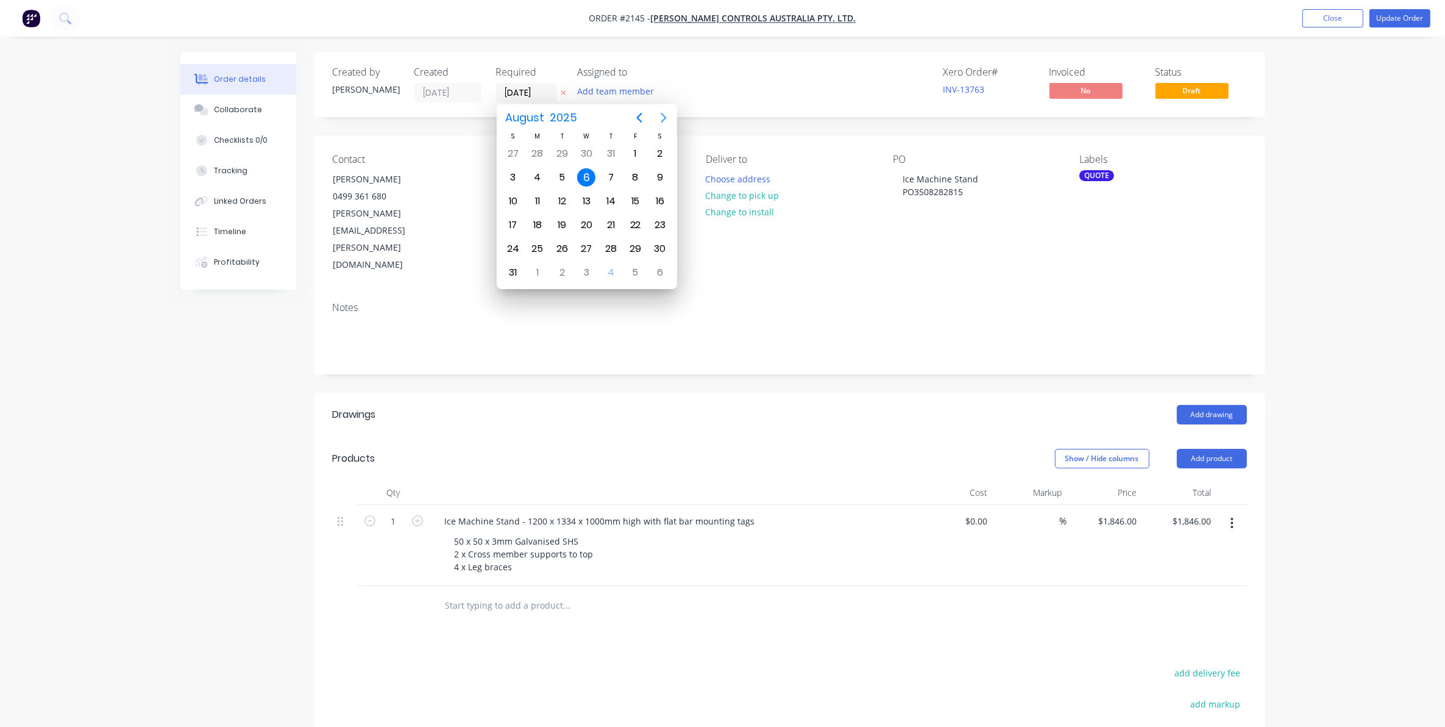
click at [662, 117] on icon "Next page" at bounding box center [663, 117] width 15 height 15
click at [611, 198] on div "18" at bounding box center [611, 201] width 18 height 18
type input "[DATE]"
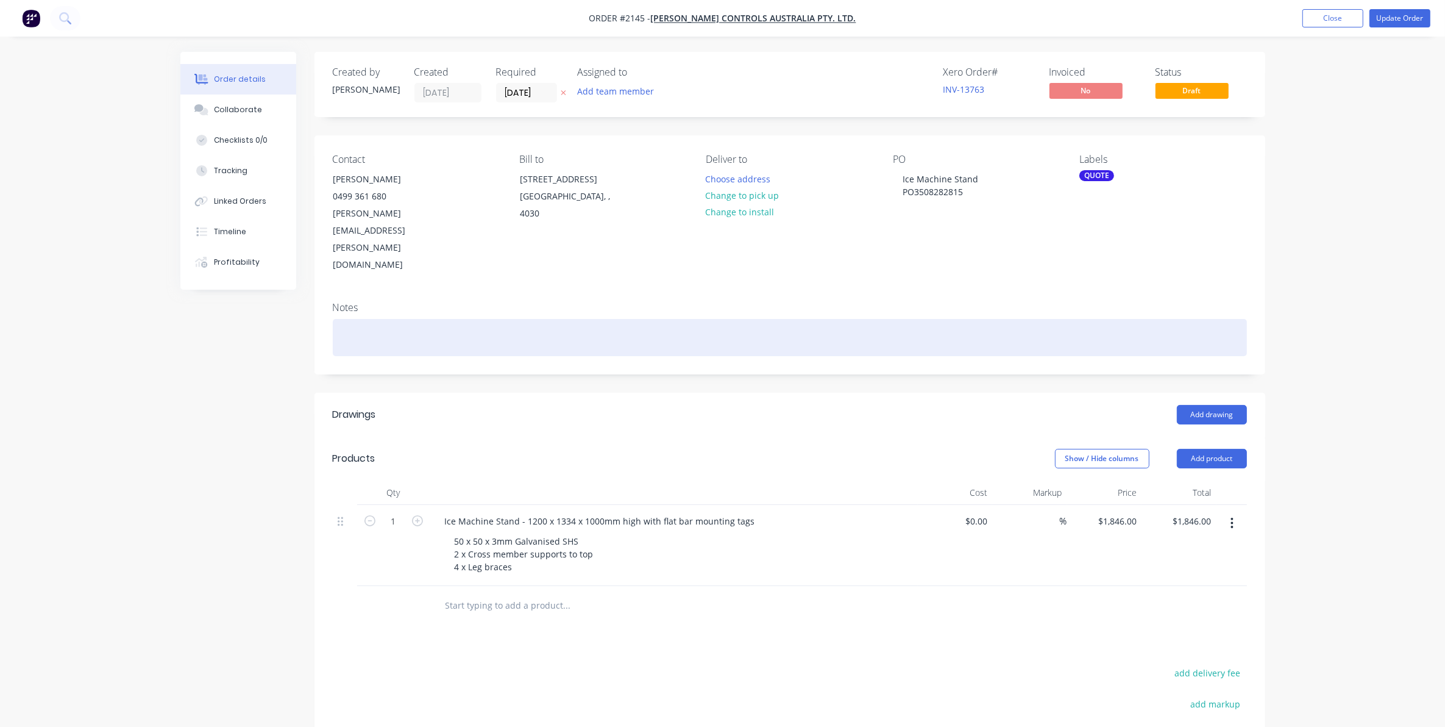
click at [355, 319] on div at bounding box center [790, 337] width 914 height 37
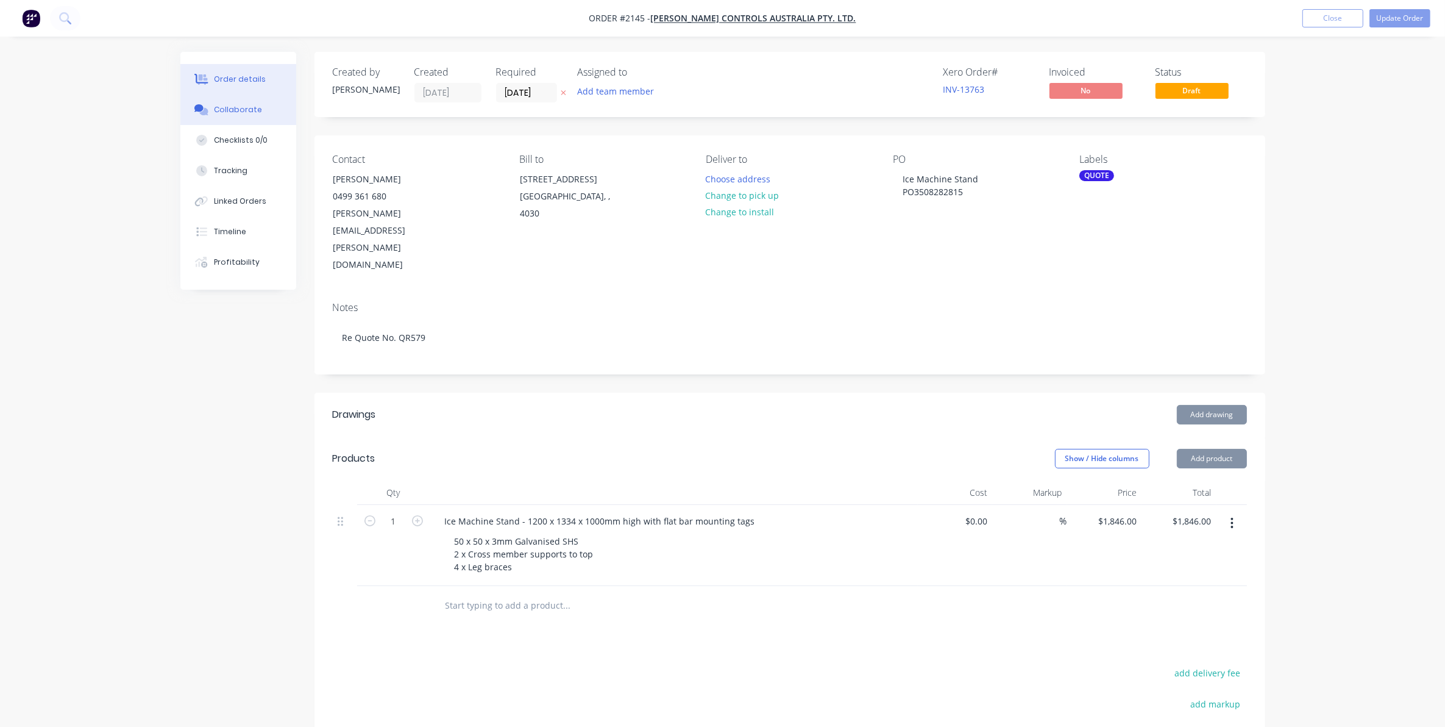
click at [235, 105] on div "Collaborate" at bounding box center [238, 109] width 48 height 11
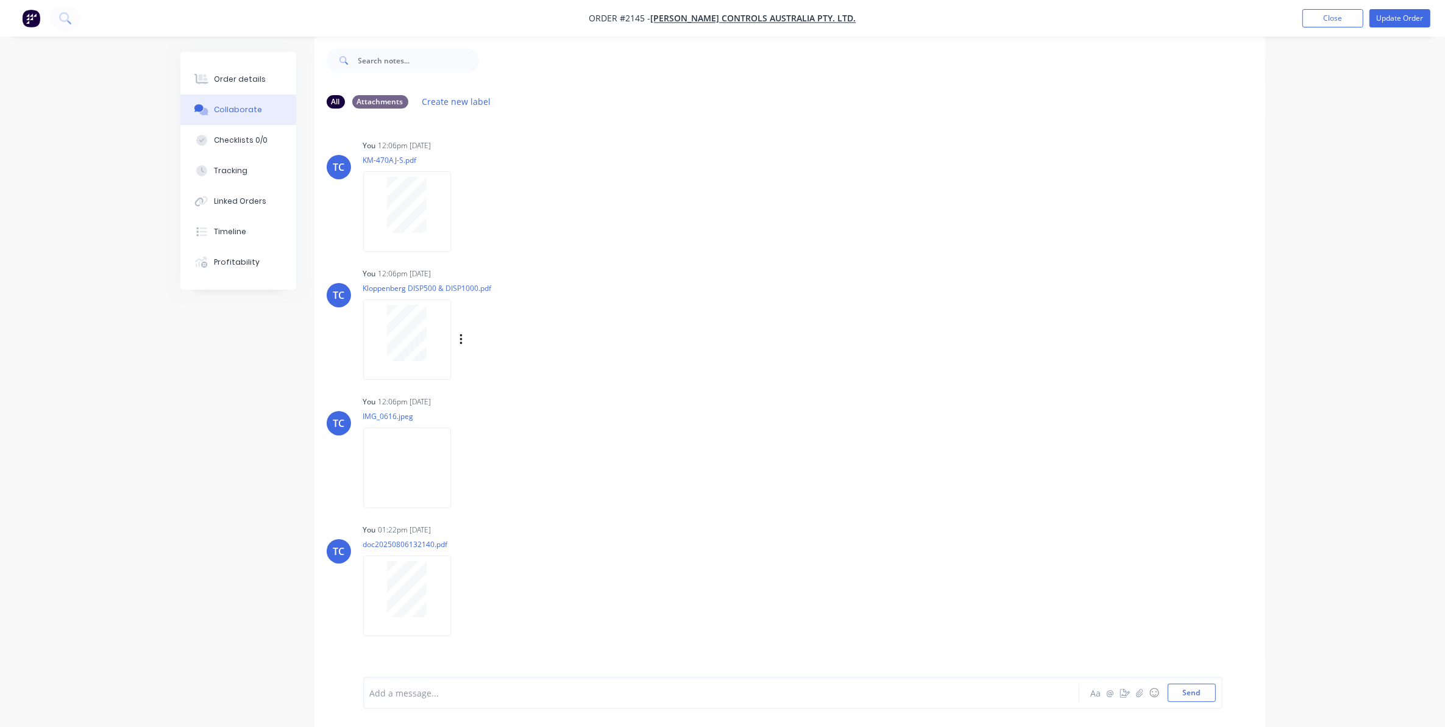
scroll to position [19, 0]
click at [683, 696] on div at bounding box center [688, 692] width 634 height 13
click at [1187, 692] on button "Send" at bounding box center [1192, 692] width 48 height 18
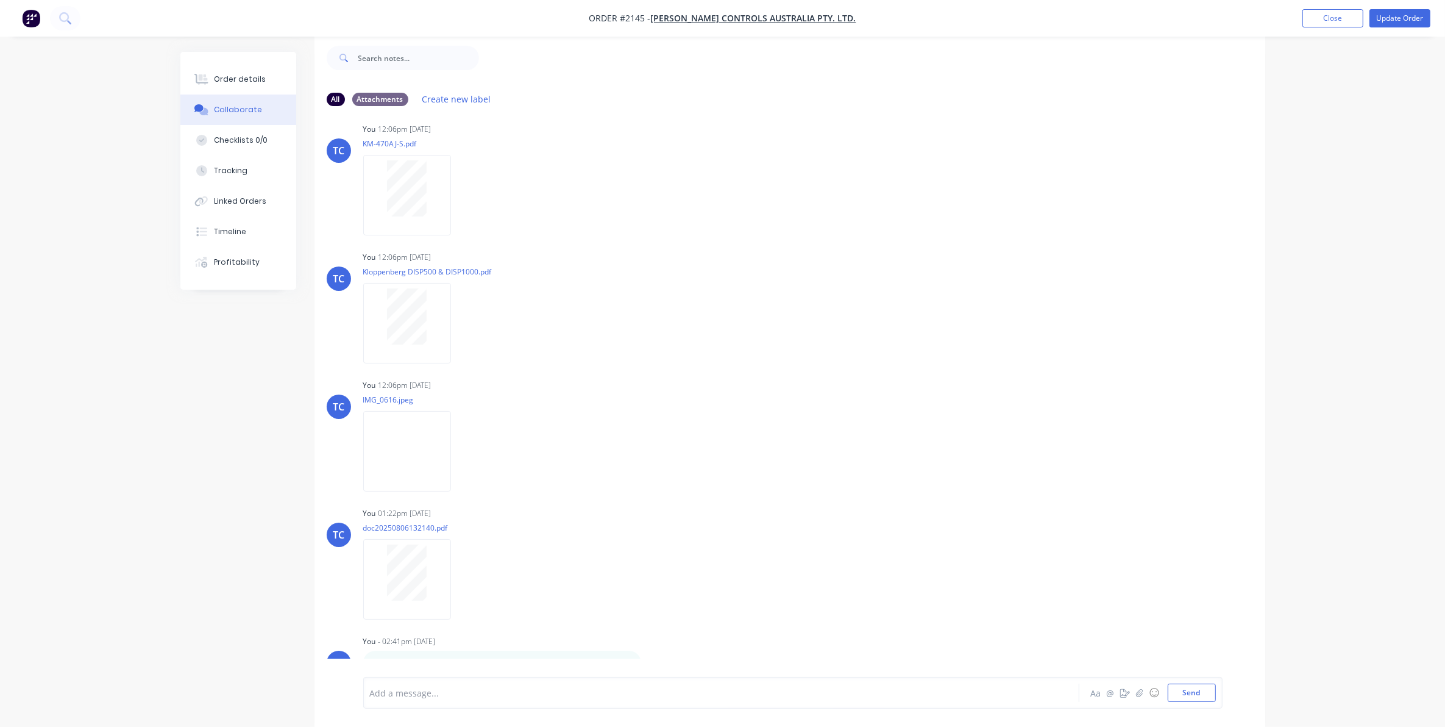
scroll to position [0, 0]
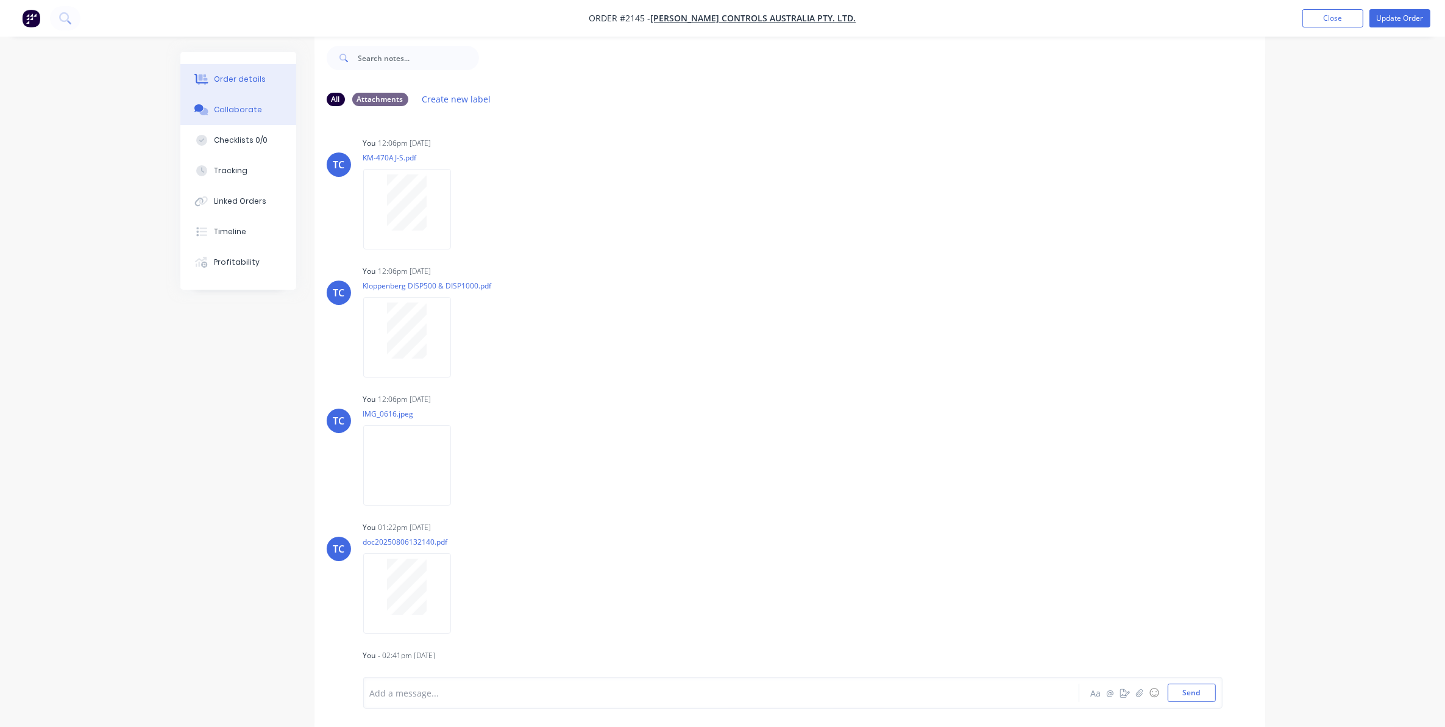
click at [233, 74] on div "Order details" at bounding box center [240, 79] width 52 height 11
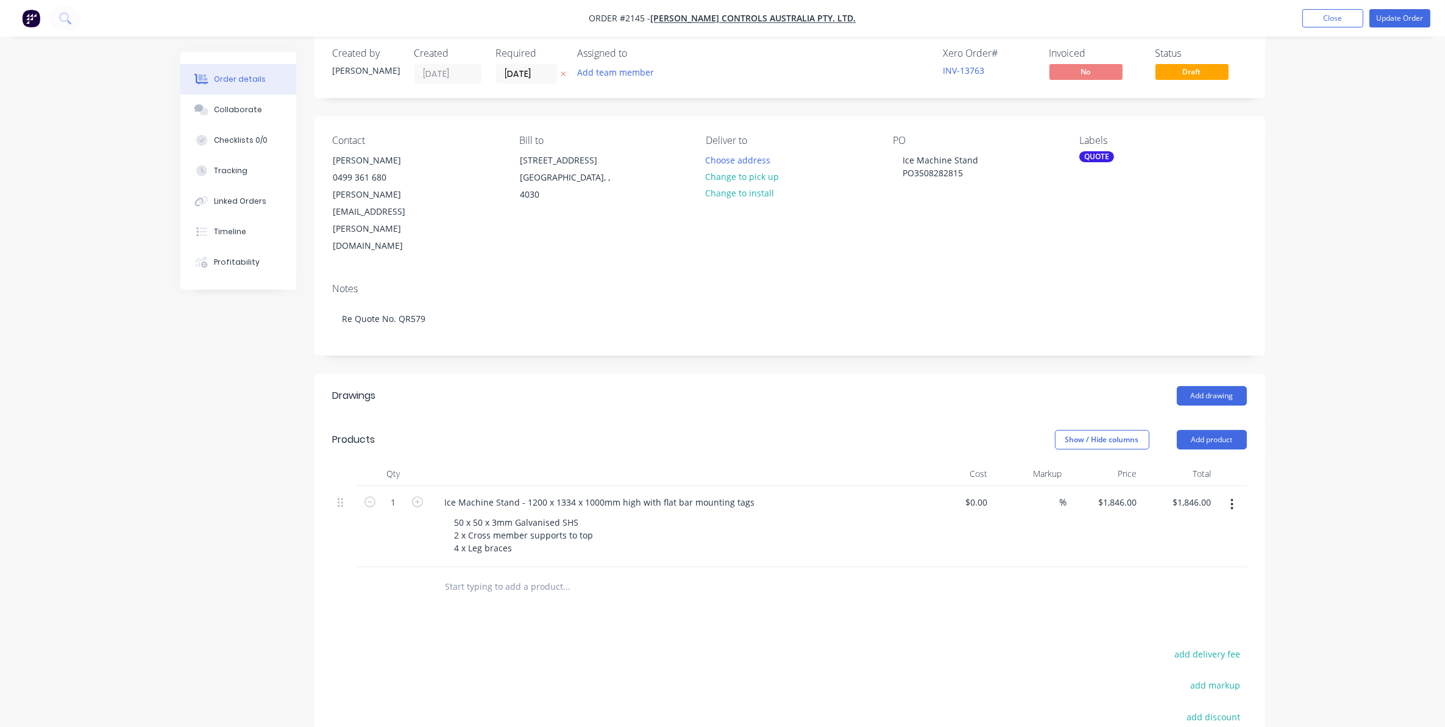
drag, startPoint x: 238, startPoint y: 494, endPoint x: 214, endPoint y: 494, distance: 24.4
click at [1323, 17] on button "Close" at bounding box center [1333, 18] width 61 height 18
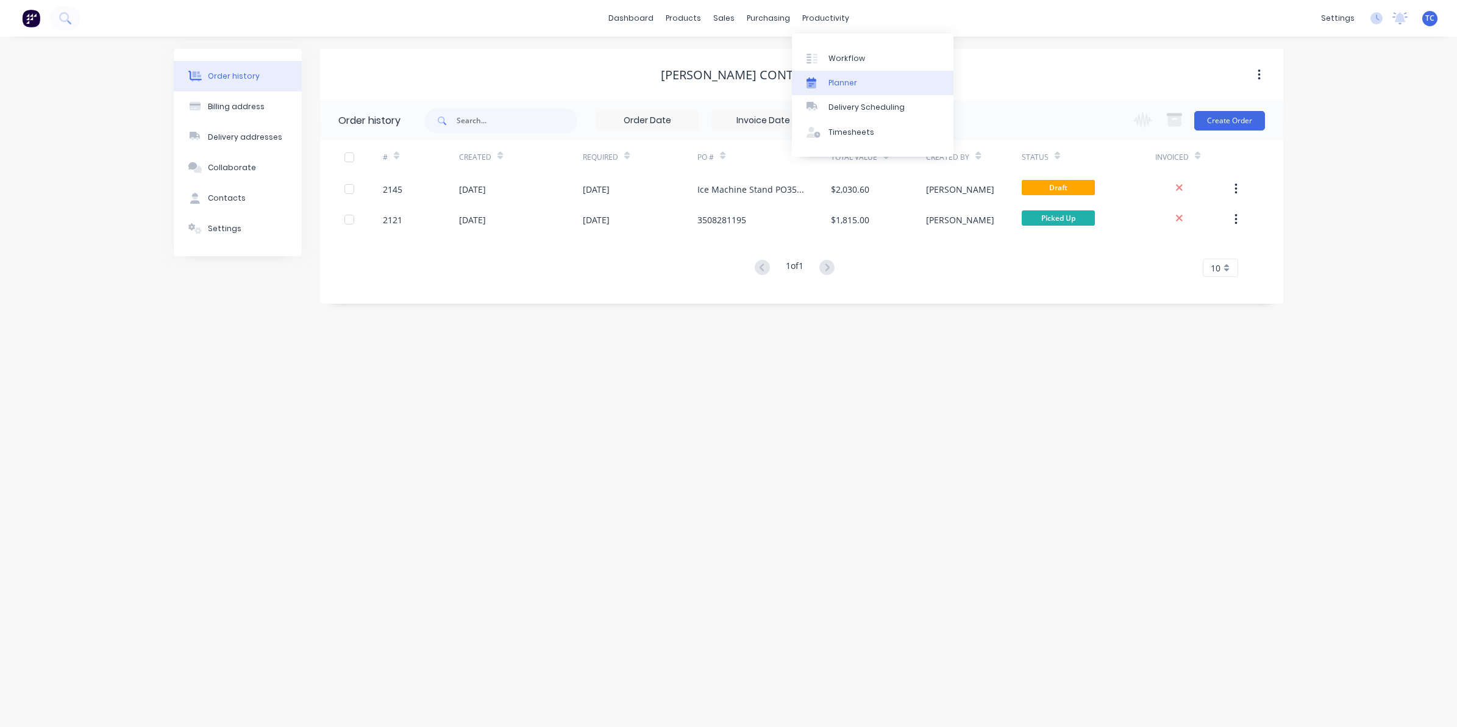
click at [840, 80] on div "Planner" at bounding box center [842, 82] width 29 height 11
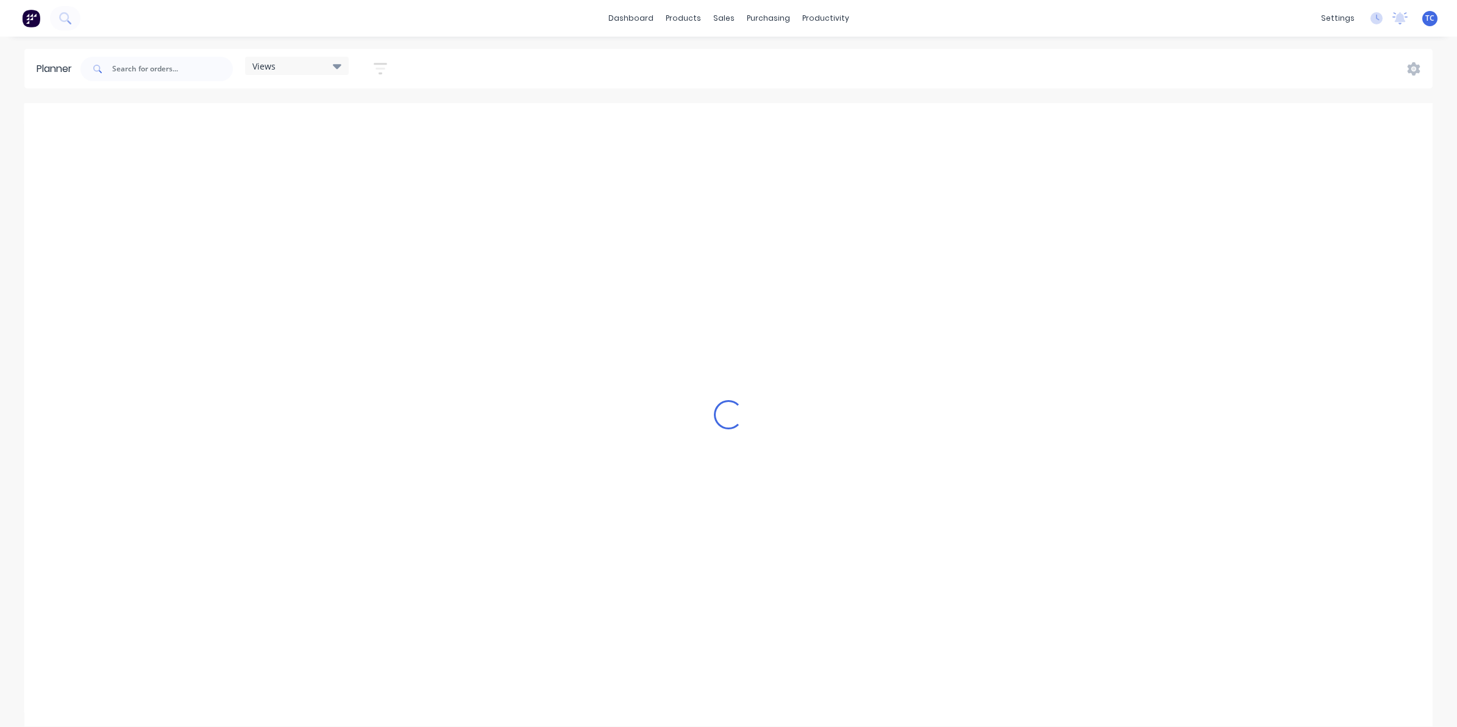
scroll to position [0, 861]
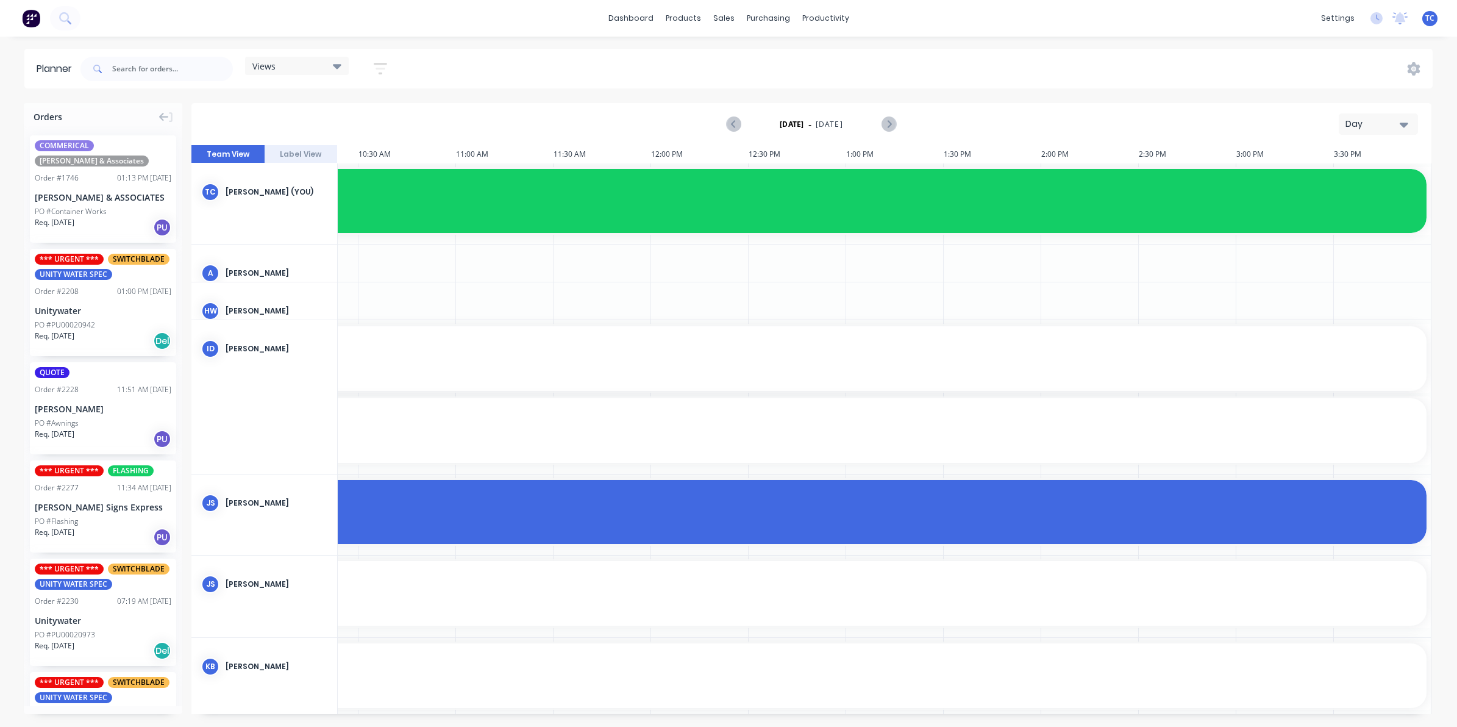
click at [1382, 123] on div "Day" at bounding box center [1373, 124] width 56 height 13
click at [1333, 179] on div "Week" at bounding box center [1356, 181] width 121 height 24
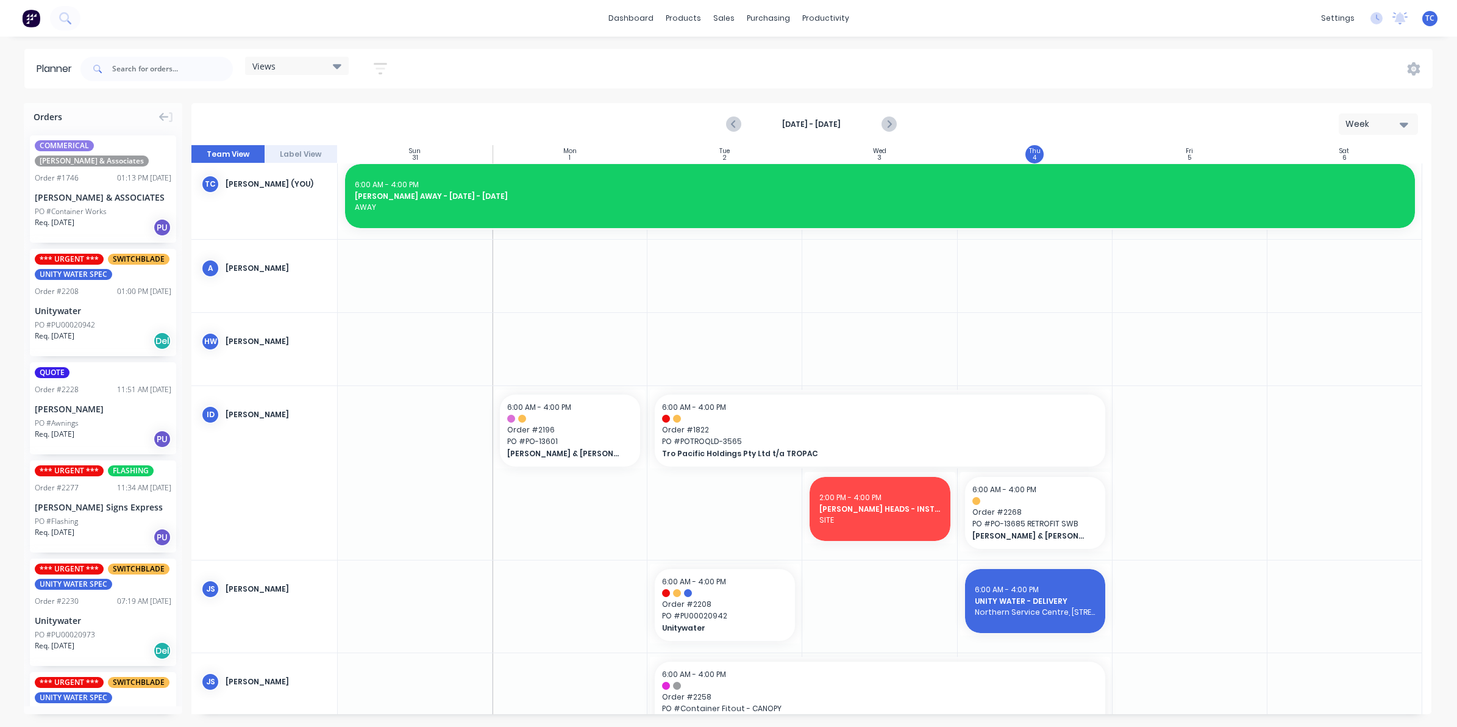
scroll to position [0, 0]
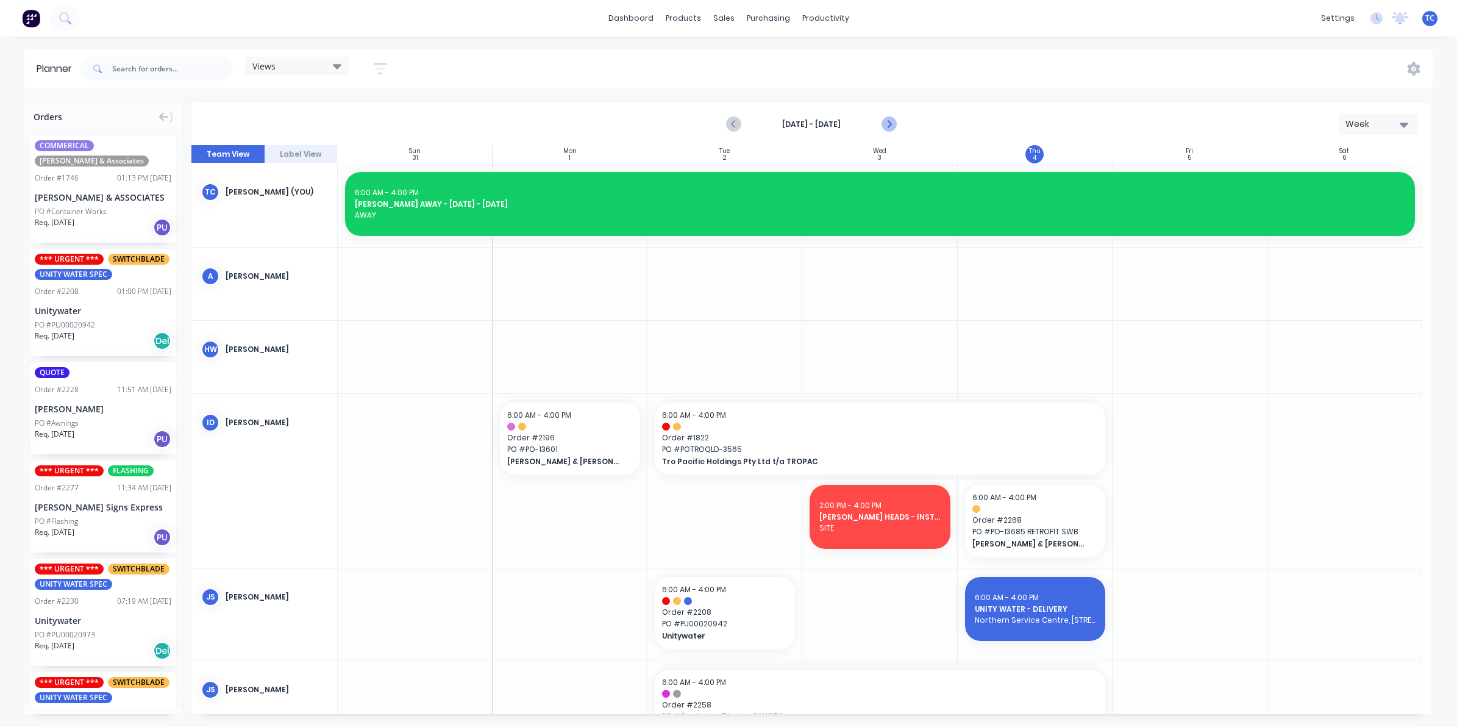
click at [889, 122] on icon "Next page" at bounding box center [888, 124] width 5 height 10
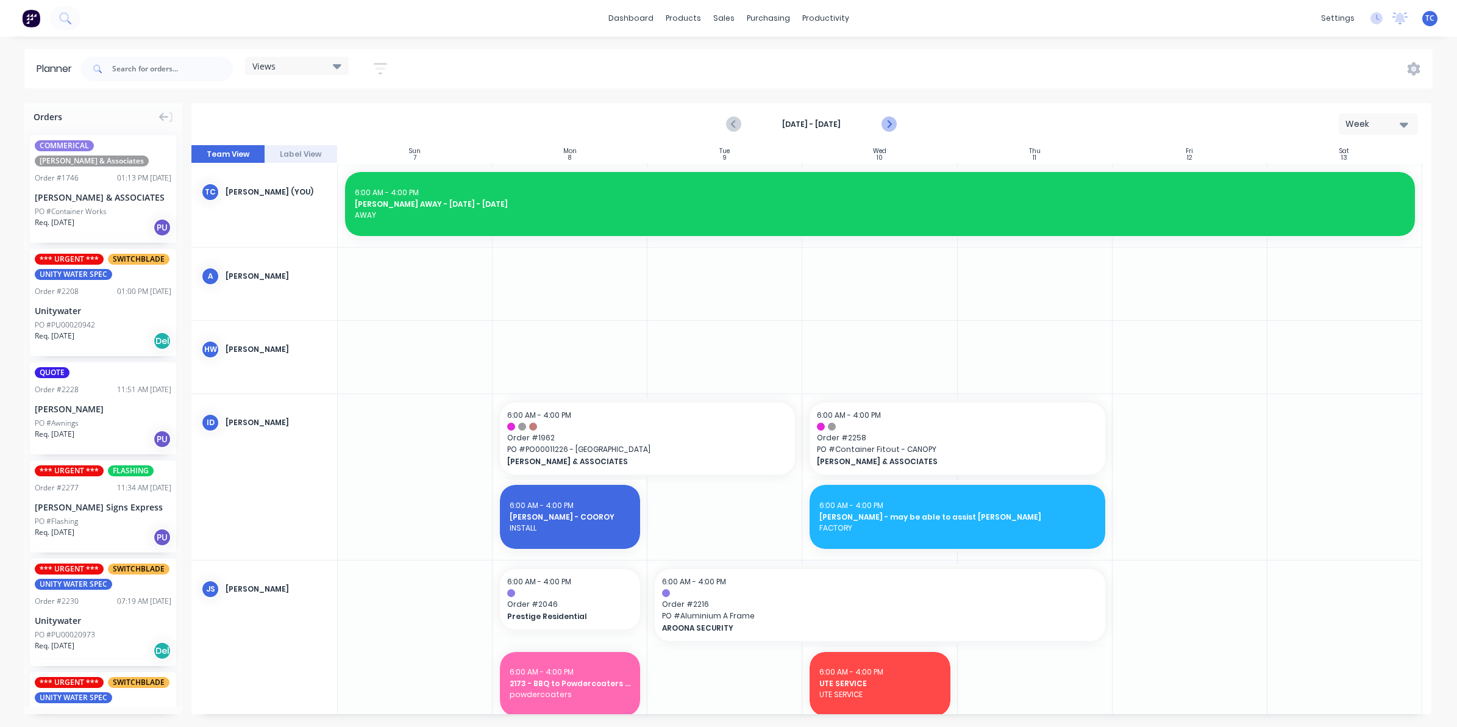
click at [889, 122] on icon "Next page" at bounding box center [888, 124] width 5 height 10
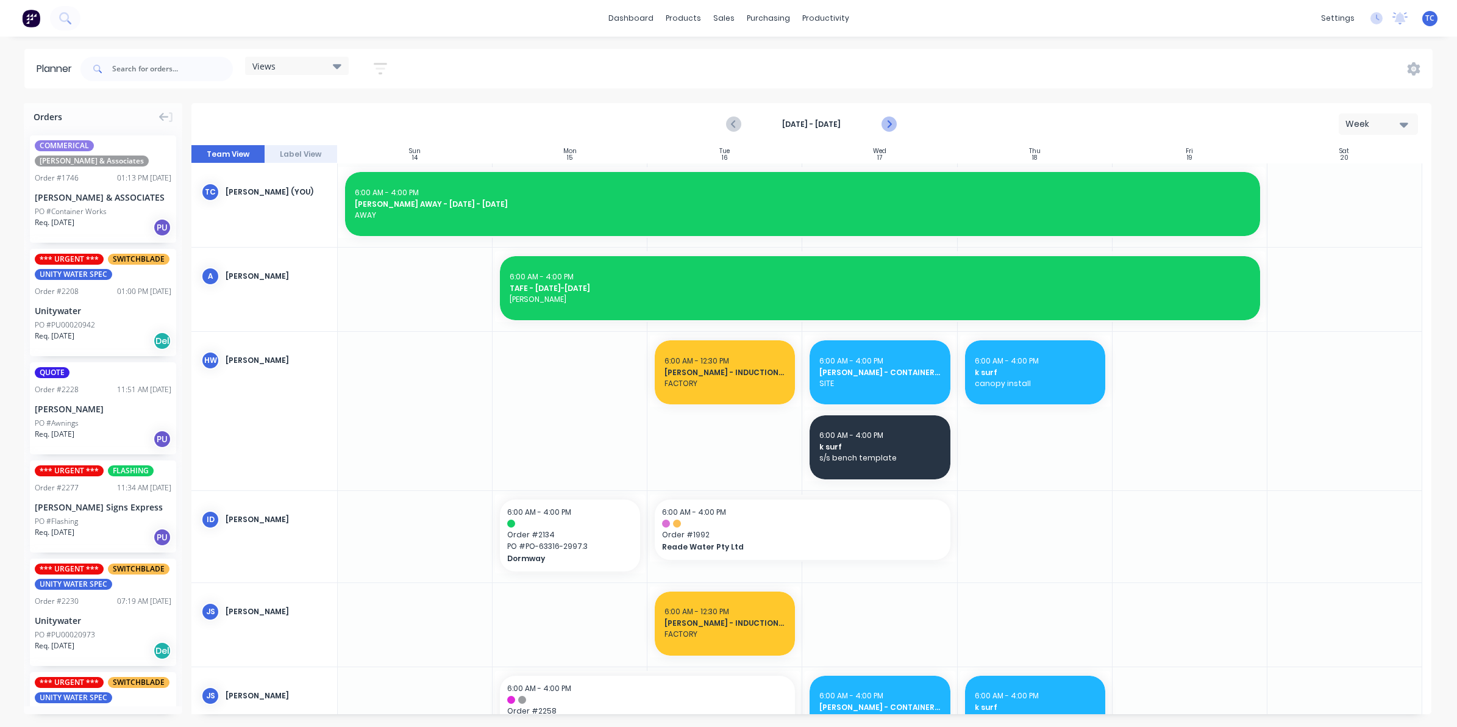
click at [889, 122] on icon "Next page" at bounding box center [888, 124] width 5 height 10
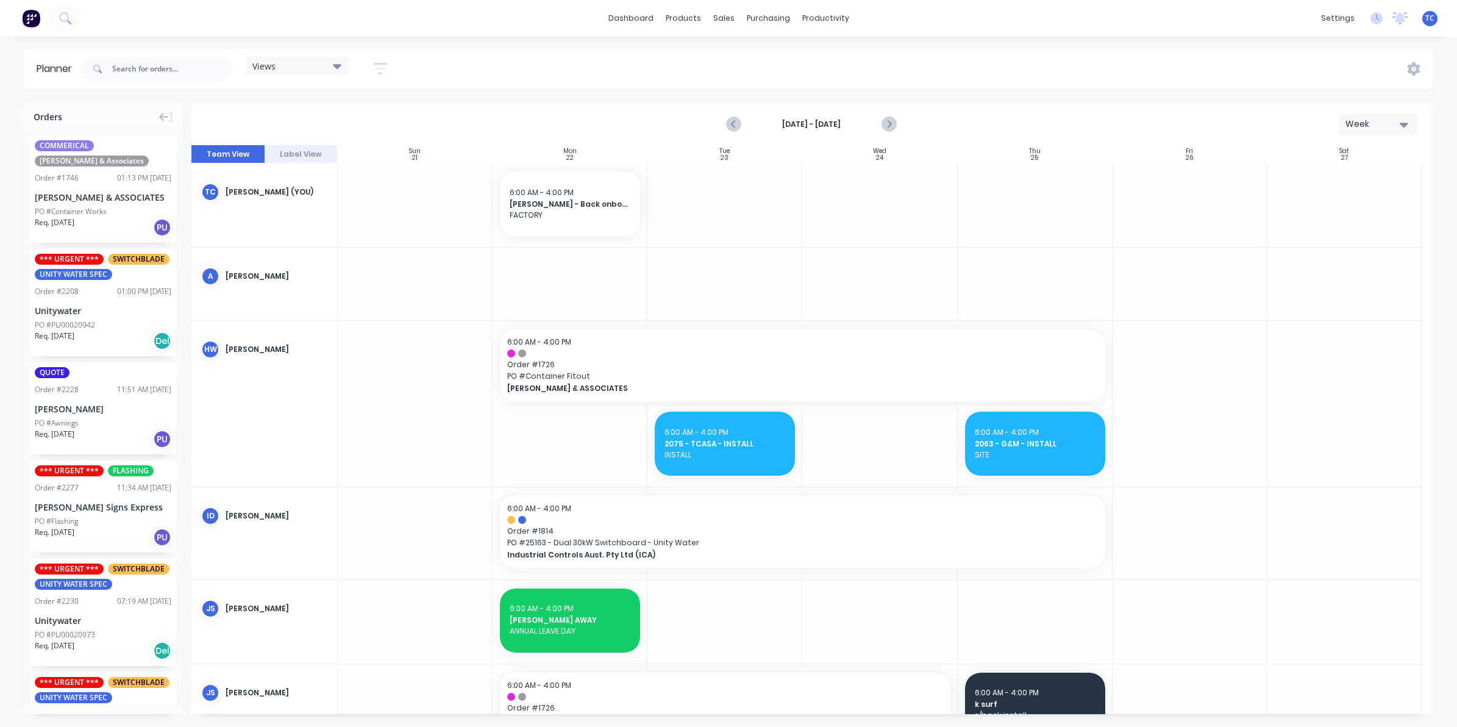
click at [1400, 119] on icon "button" at bounding box center [1404, 124] width 9 height 13
click at [1155, 119] on div "[DATE] - [DATE] Week Day Week Month" at bounding box center [811, 124] width 1237 height 40
click at [889, 125] on icon "Next page" at bounding box center [888, 124] width 5 height 10
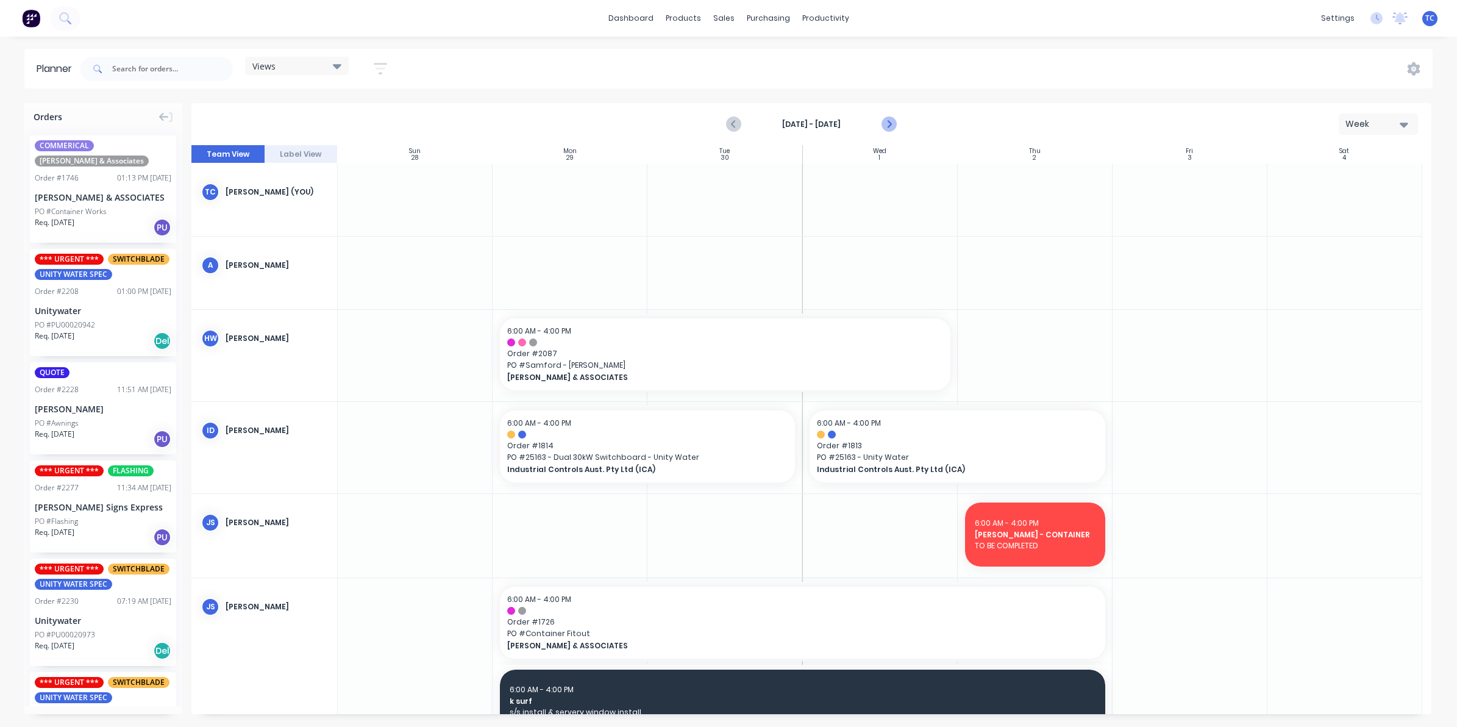
click at [888, 122] on icon "Next page" at bounding box center [888, 124] width 5 height 10
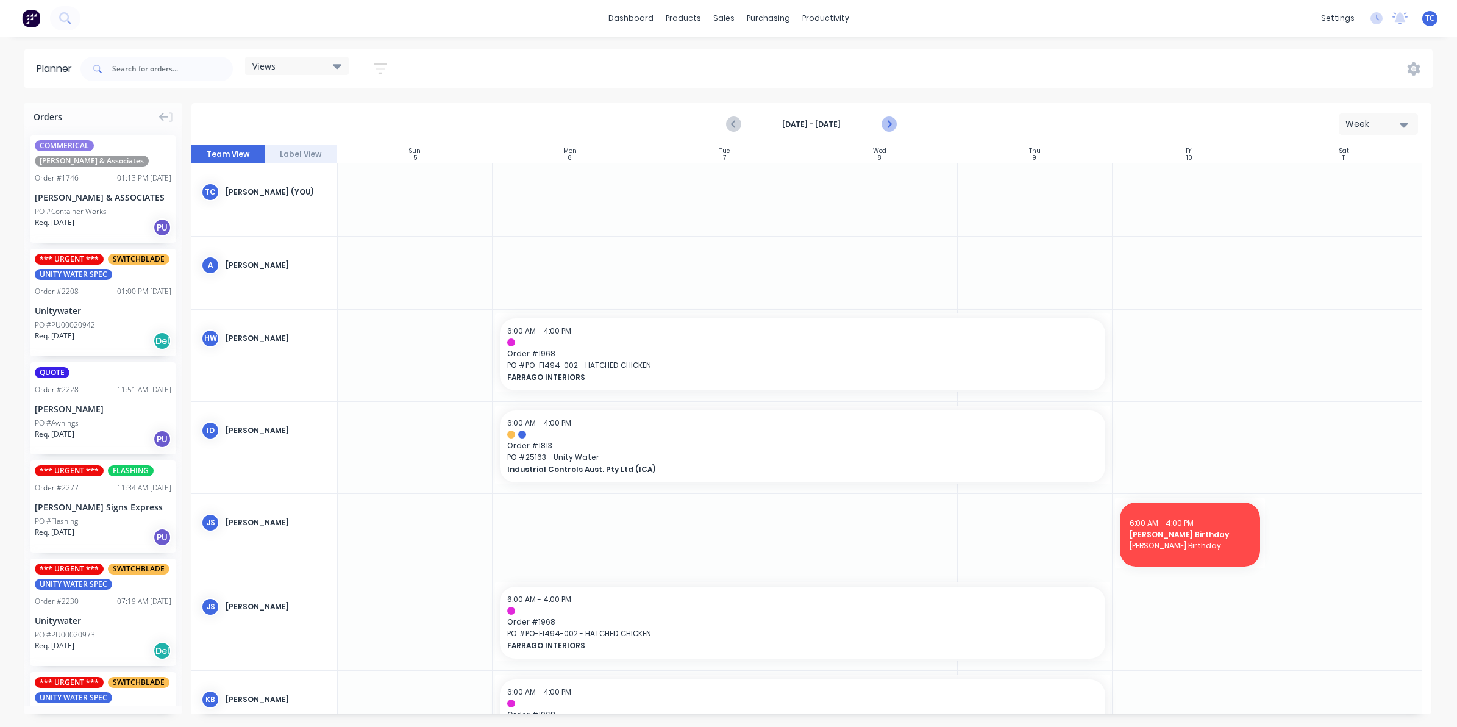
click at [888, 122] on icon "Next page" at bounding box center [888, 124] width 5 height 10
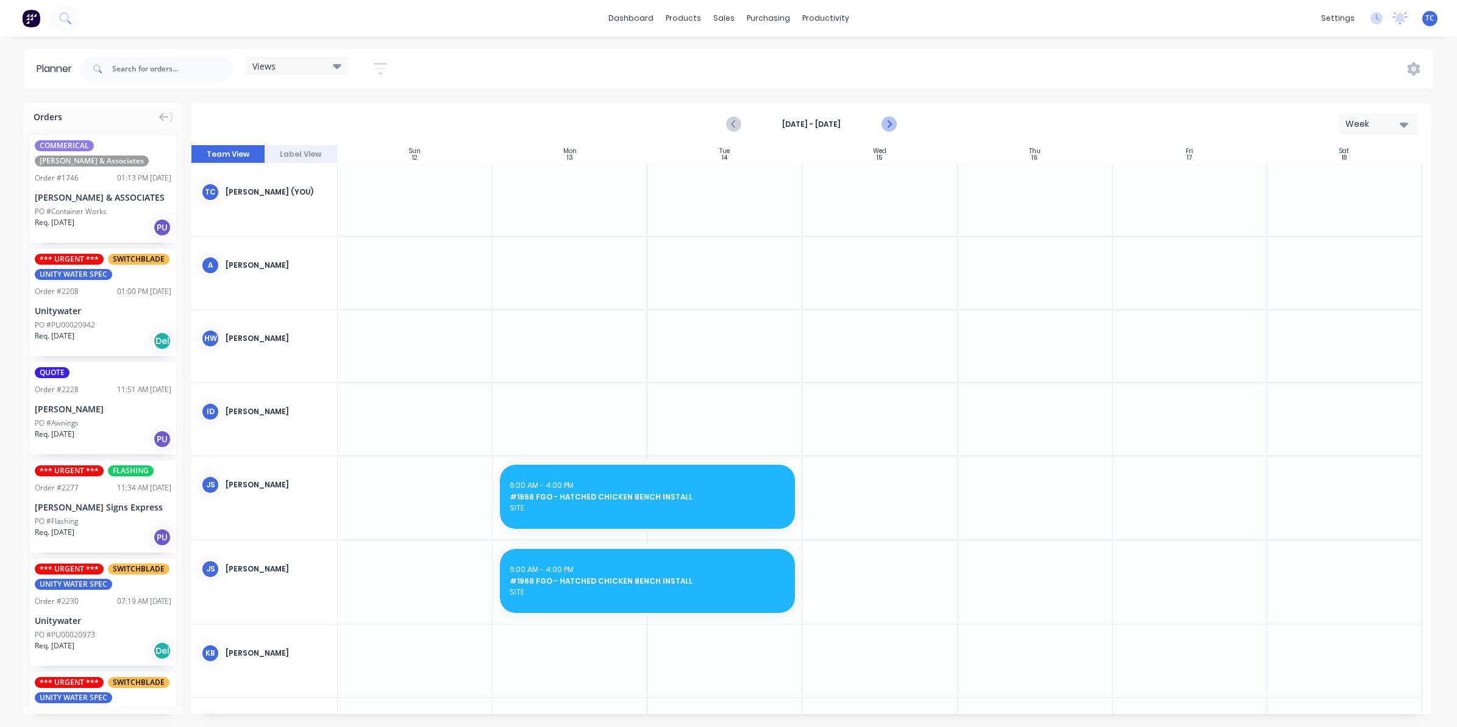
click at [888, 122] on icon "Next page" at bounding box center [888, 124] width 5 height 10
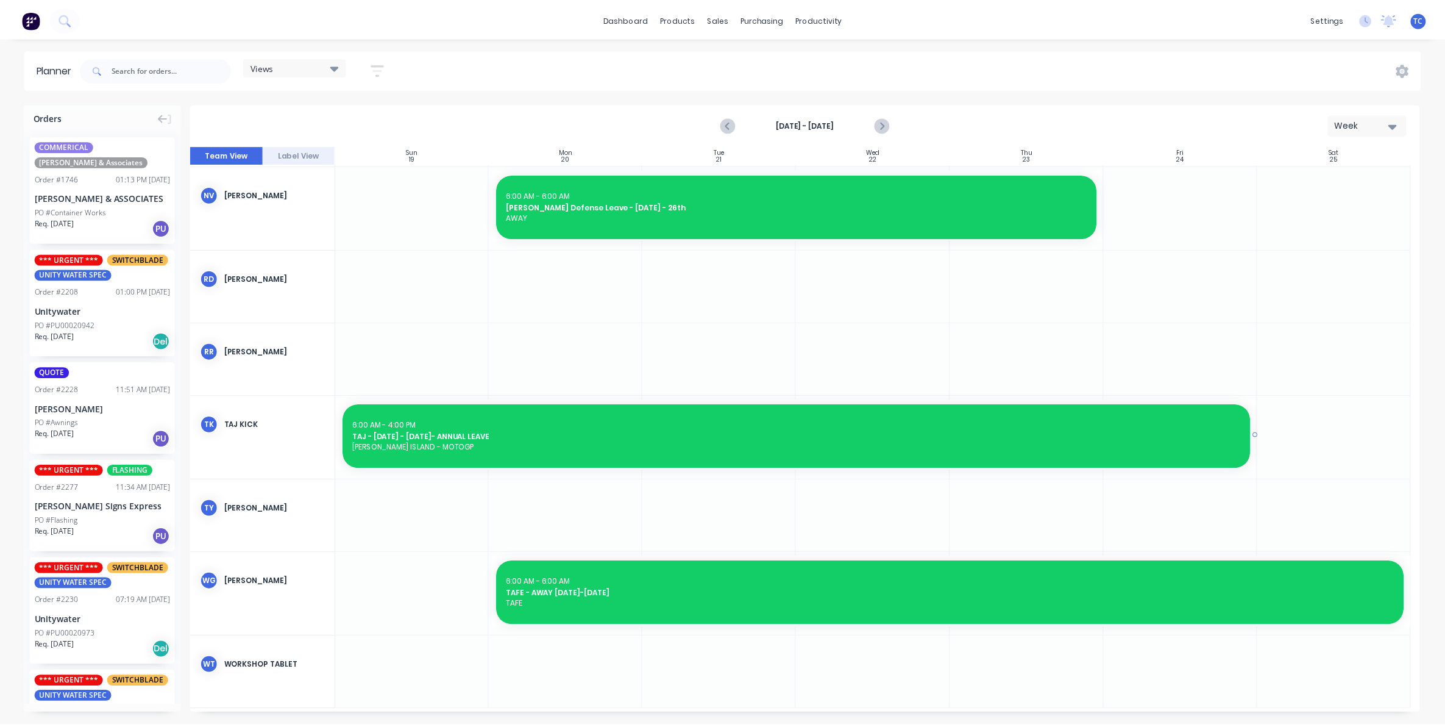
scroll to position [662, 0]
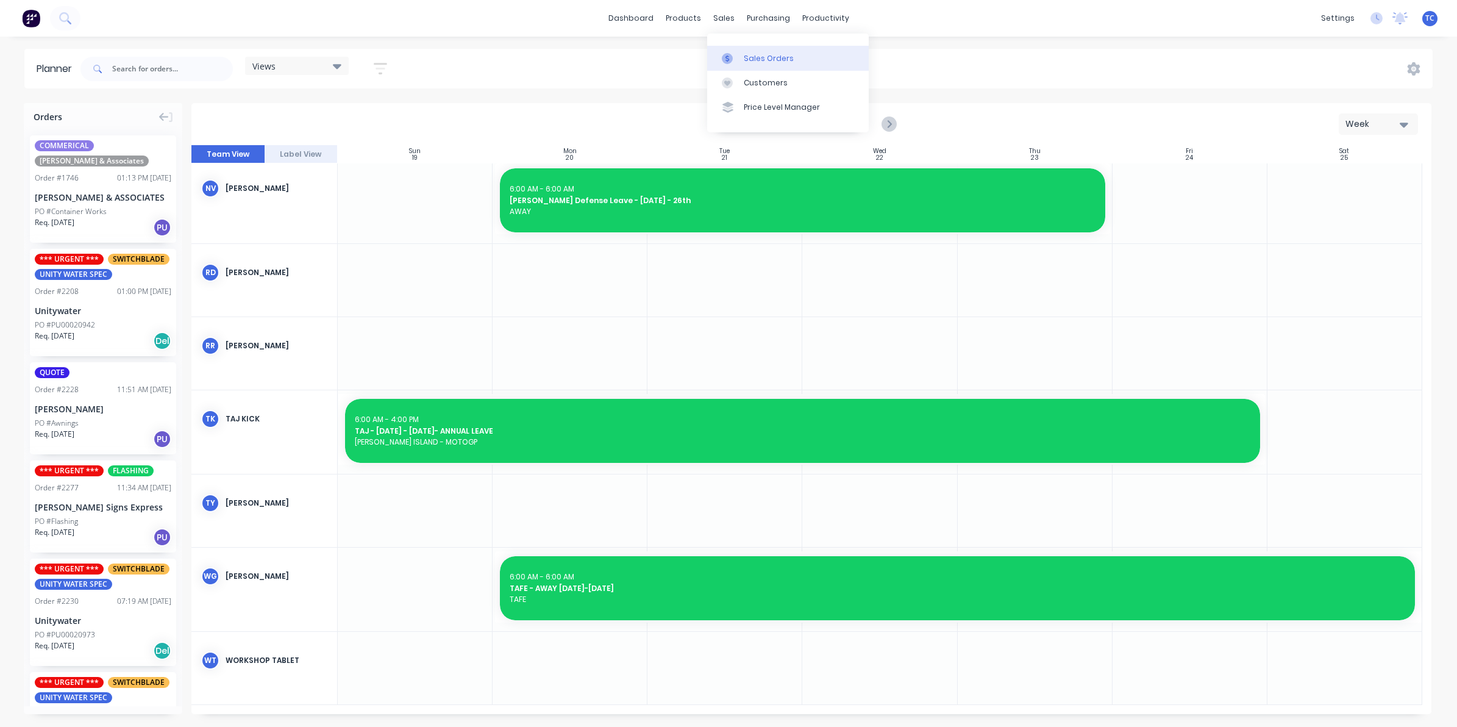
click at [761, 52] on link "Sales Orders" at bounding box center [788, 58] width 162 height 24
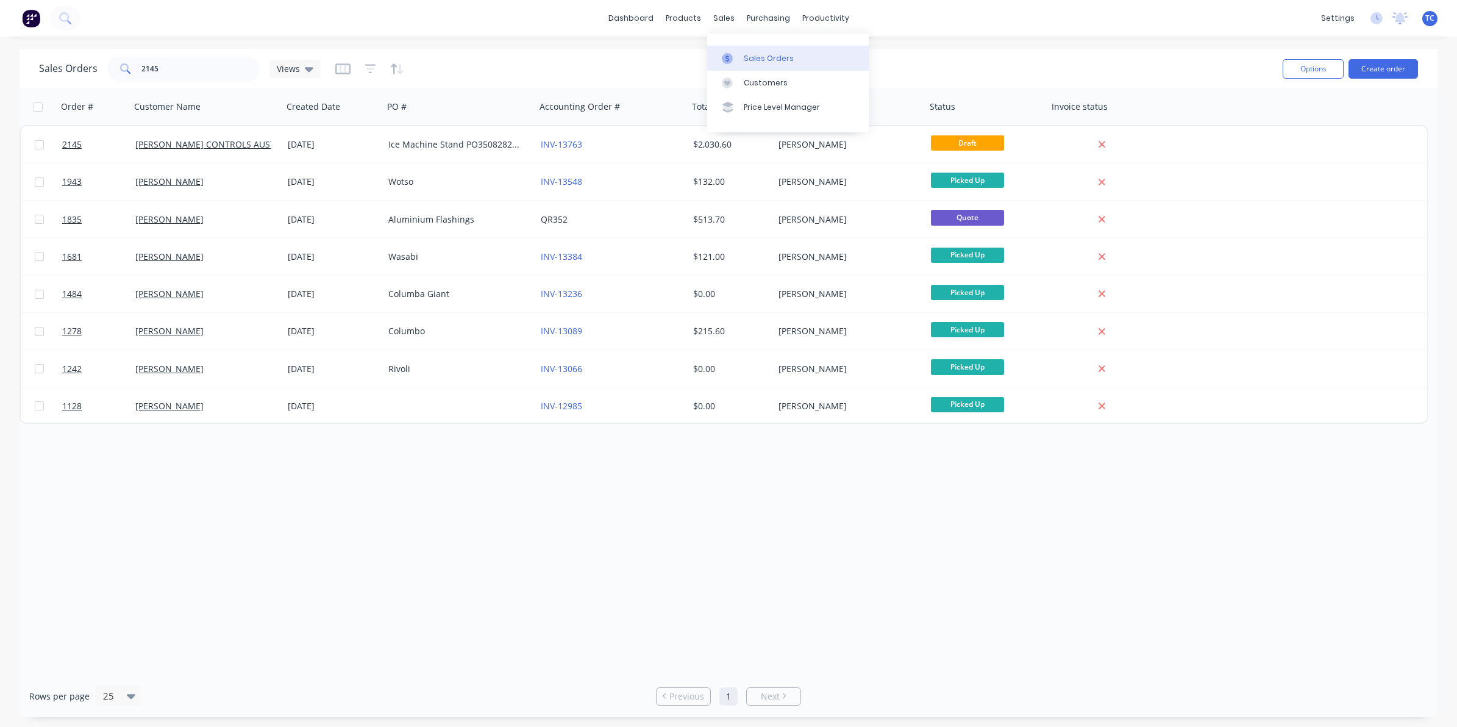
click at [757, 55] on div "Sales Orders" at bounding box center [769, 58] width 50 height 11
click at [756, 55] on div "Sales Orders" at bounding box center [769, 58] width 50 height 11
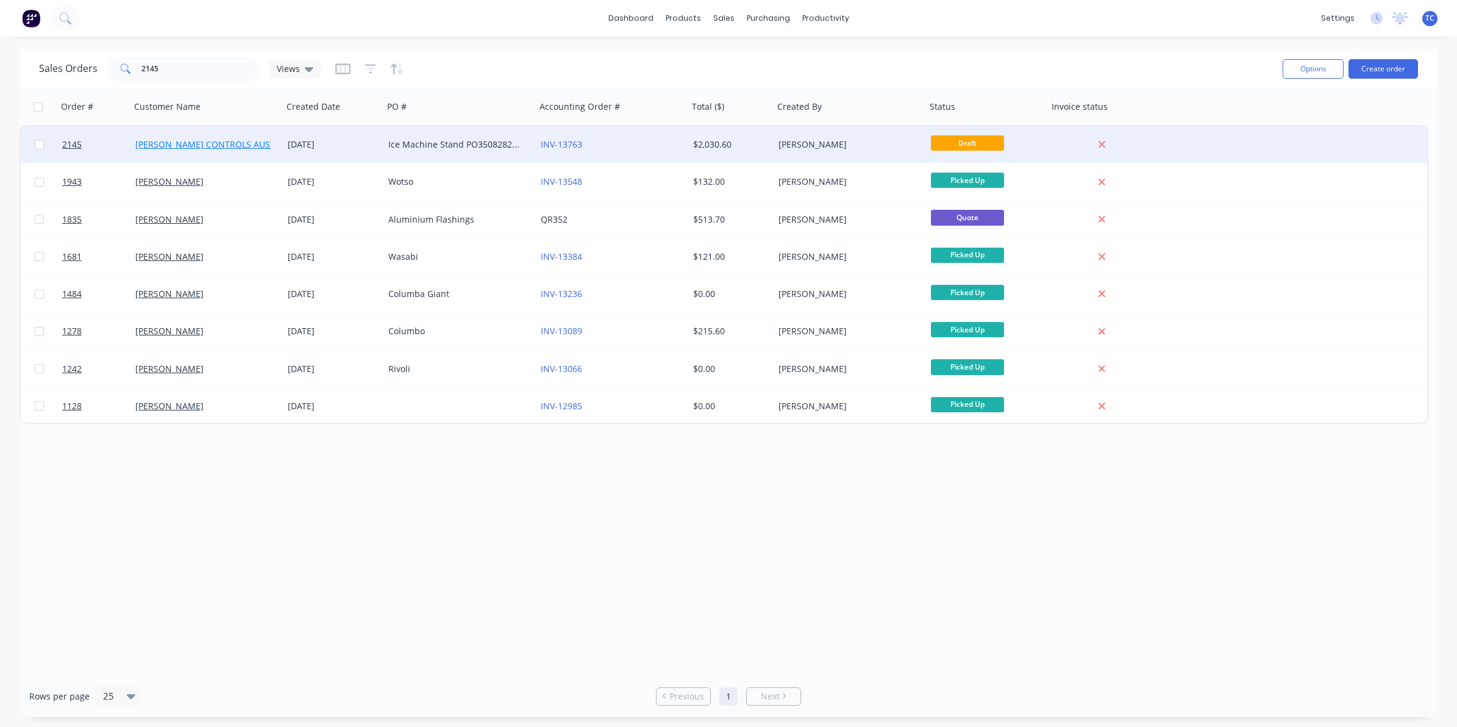
click at [243, 145] on link "[PERSON_NAME] CONTROLS AUSTRALIA PTY. LTD." at bounding box center [236, 144] width 202 height 12
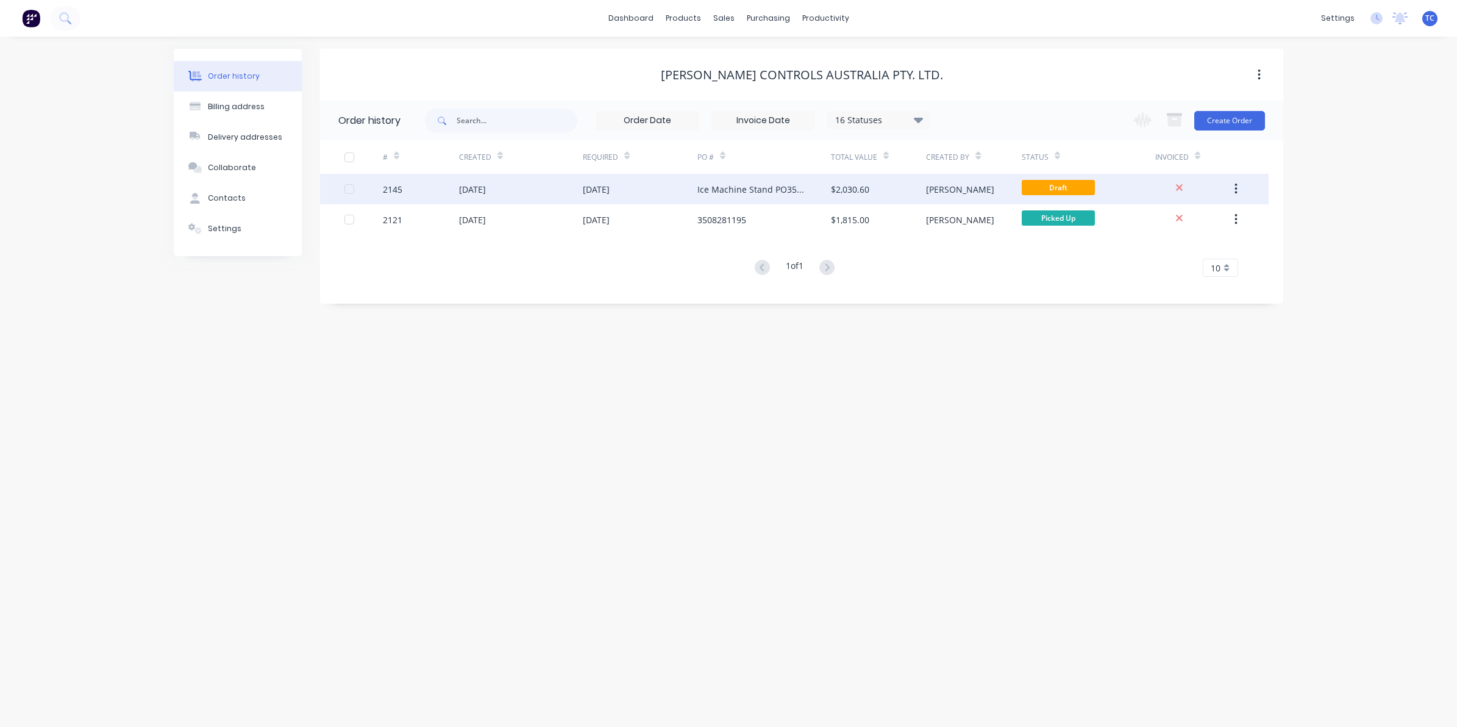
click at [549, 190] on div "[DATE]" at bounding box center [521, 189] width 124 height 30
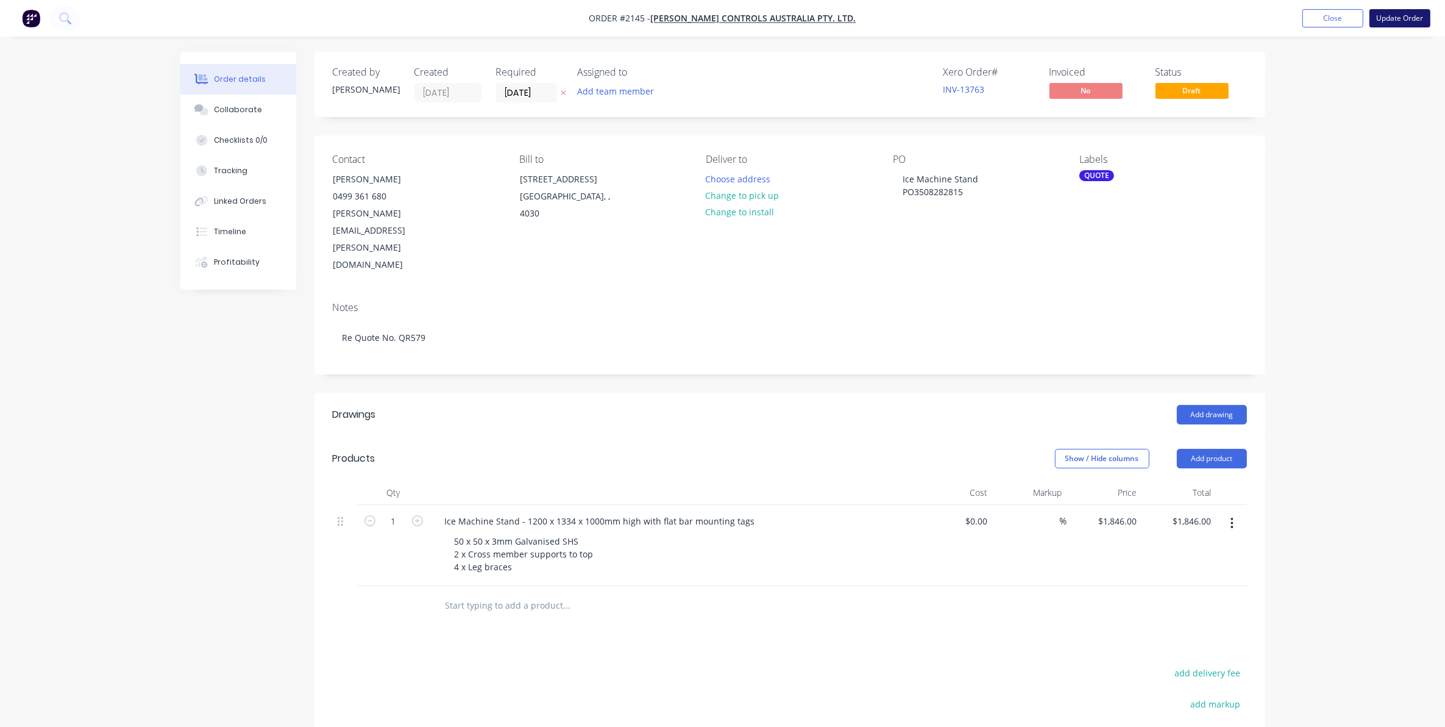
click at [1399, 16] on button "Update Order" at bounding box center [1400, 18] width 61 height 18
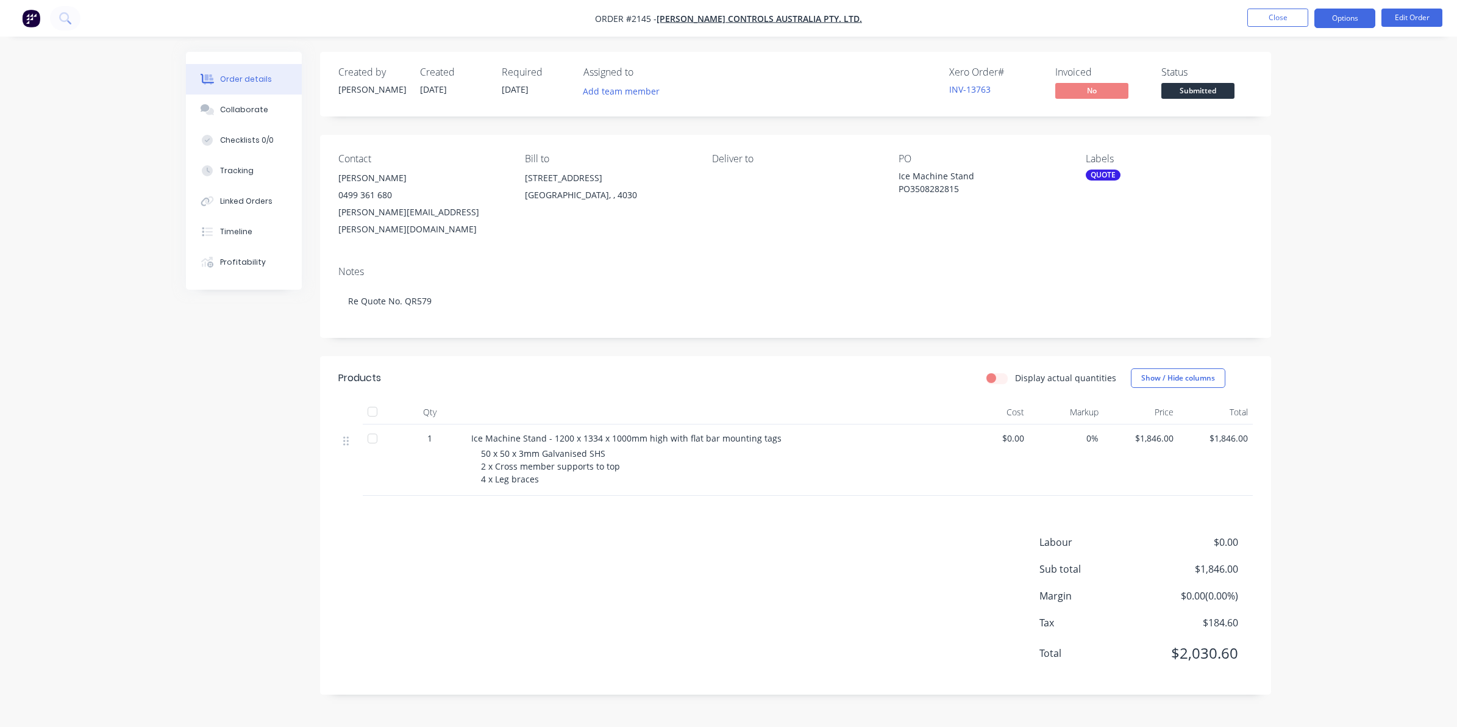
click at [1347, 16] on button "Options" at bounding box center [1344, 19] width 61 height 20
click at [1289, 145] on div "Work Order" at bounding box center [1308, 147] width 112 height 18
click at [1296, 125] on div "Without pricing" at bounding box center [1308, 123] width 112 height 18
click at [242, 108] on div "Collaborate" at bounding box center [244, 109] width 48 height 11
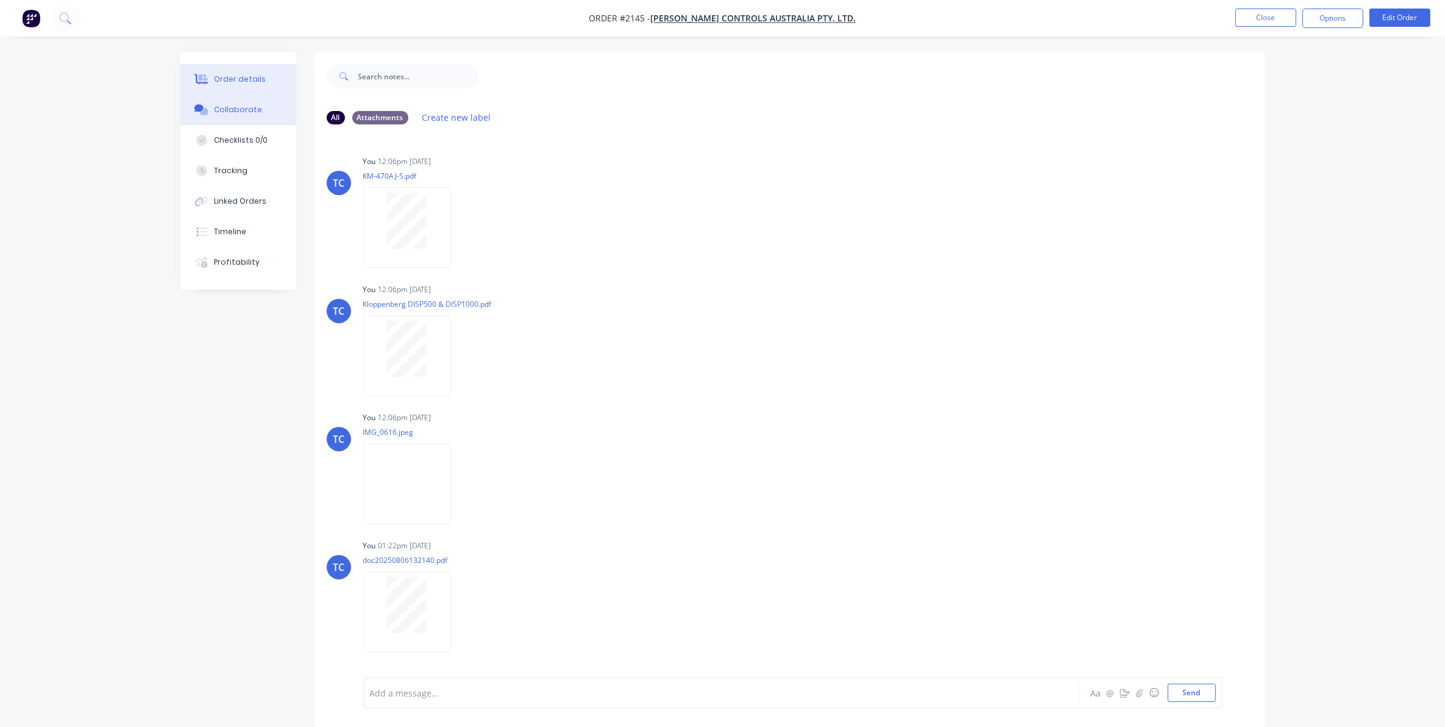
click at [238, 74] on div "Order details" at bounding box center [240, 79] width 52 height 11
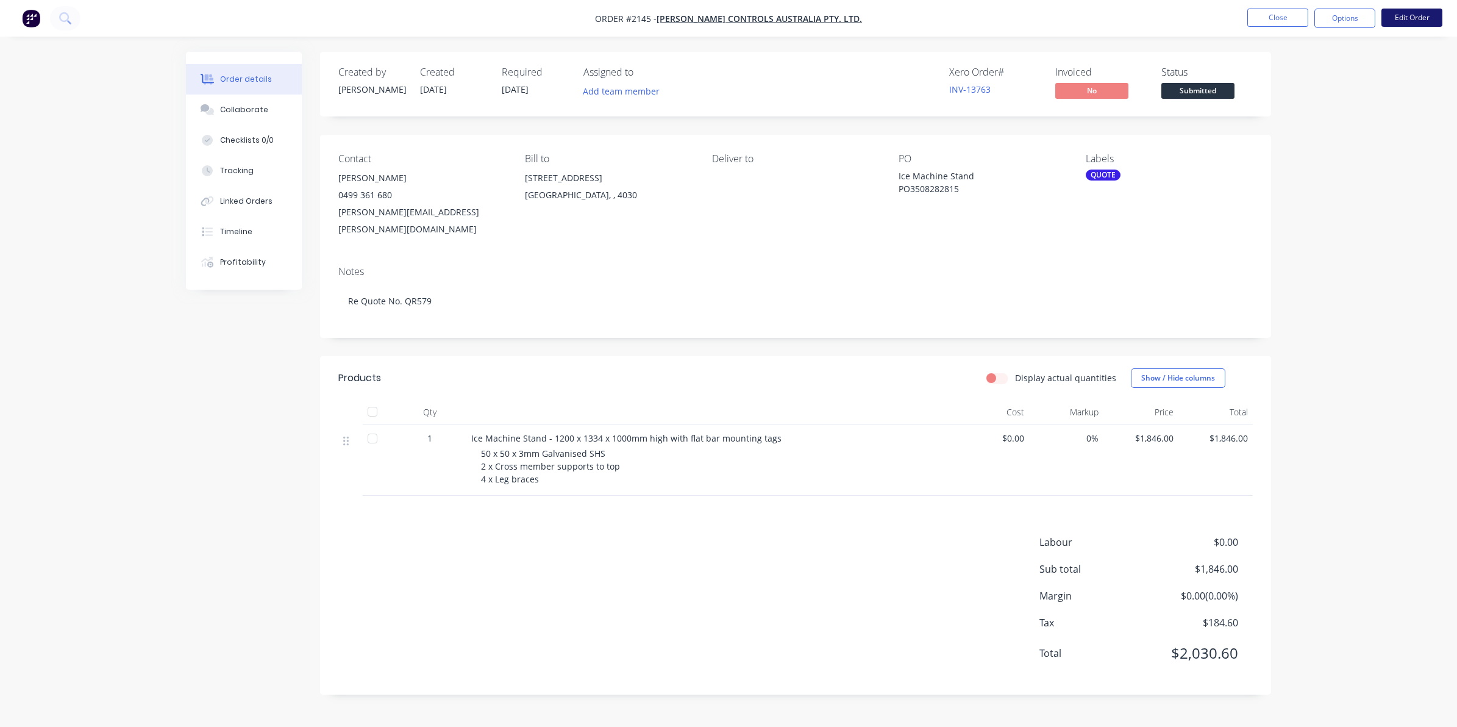
click at [1410, 15] on button "Edit Order" at bounding box center [1411, 18] width 61 height 18
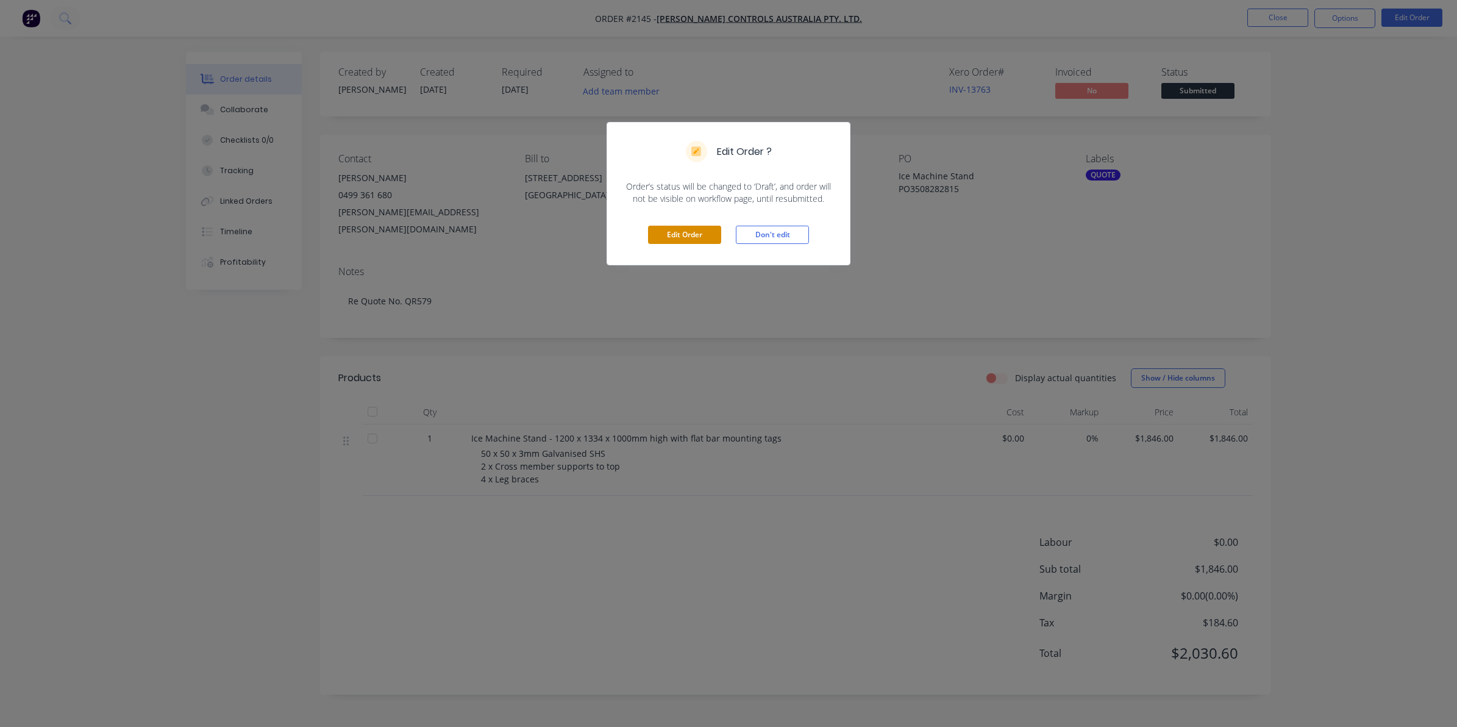
click at [680, 232] on button "Edit Order" at bounding box center [684, 235] width 73 height 18
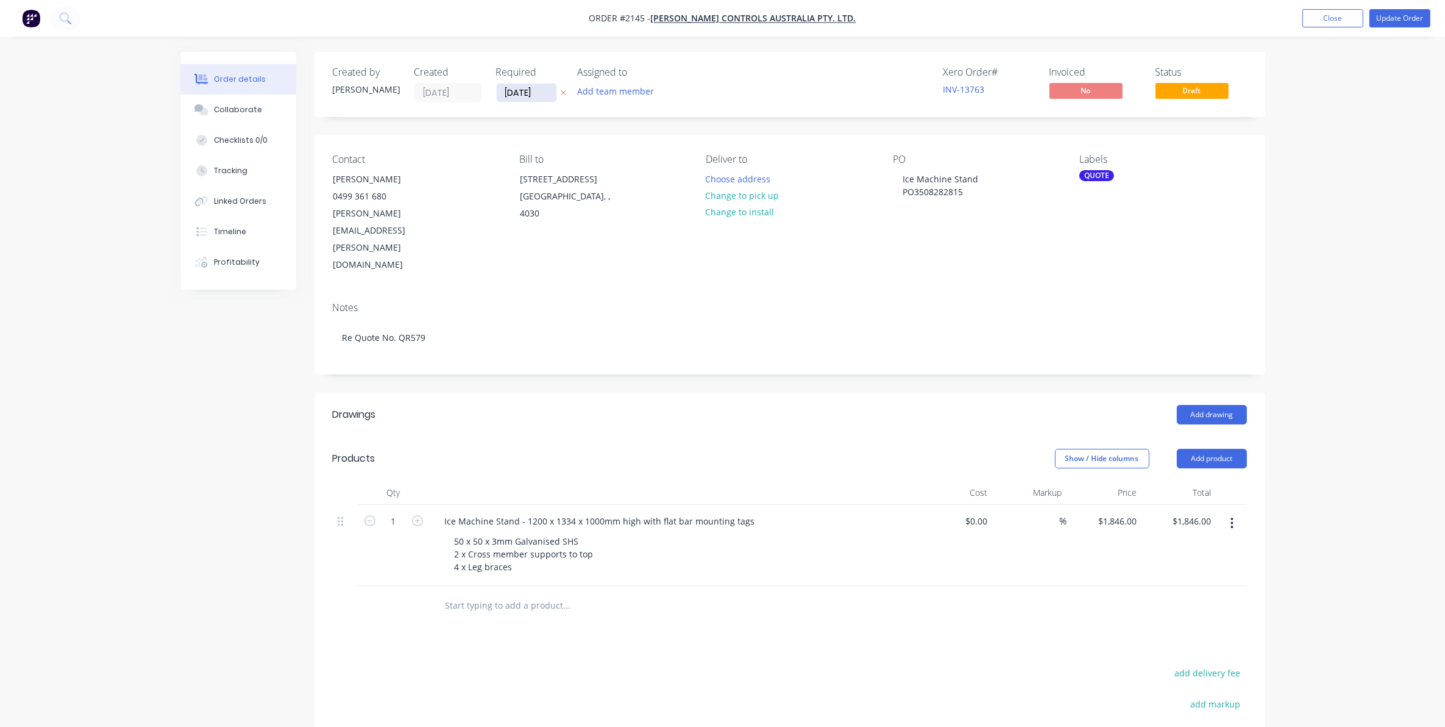
click at [524, 87] on input "[DATE]" at bounding box center [527, 93] width 60 height 18
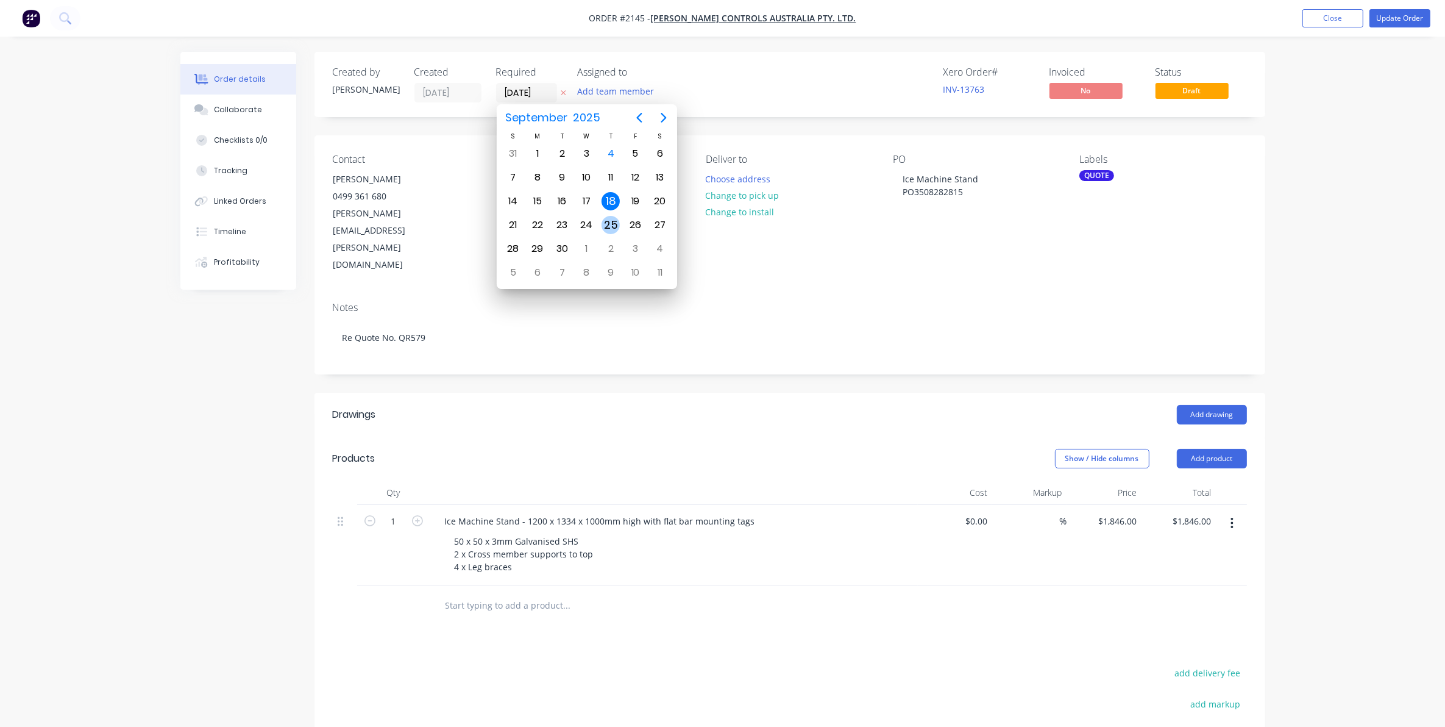
click at [611, 224] on div "25" at bounding box center [611, 225] width 18 height 18
type input "[DATE]"
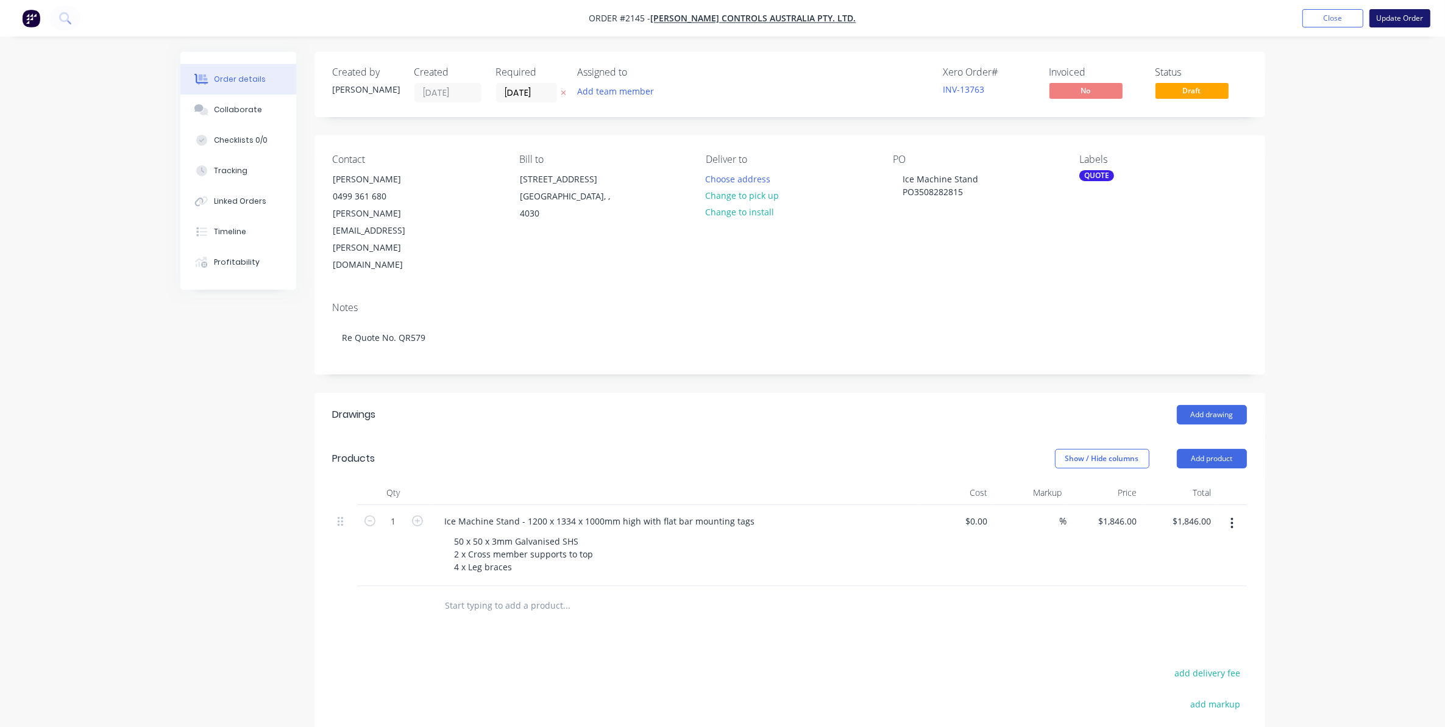
click at [1400, 16] on button "Update Order" at bounding box center [1400, 18] width 61 height 18
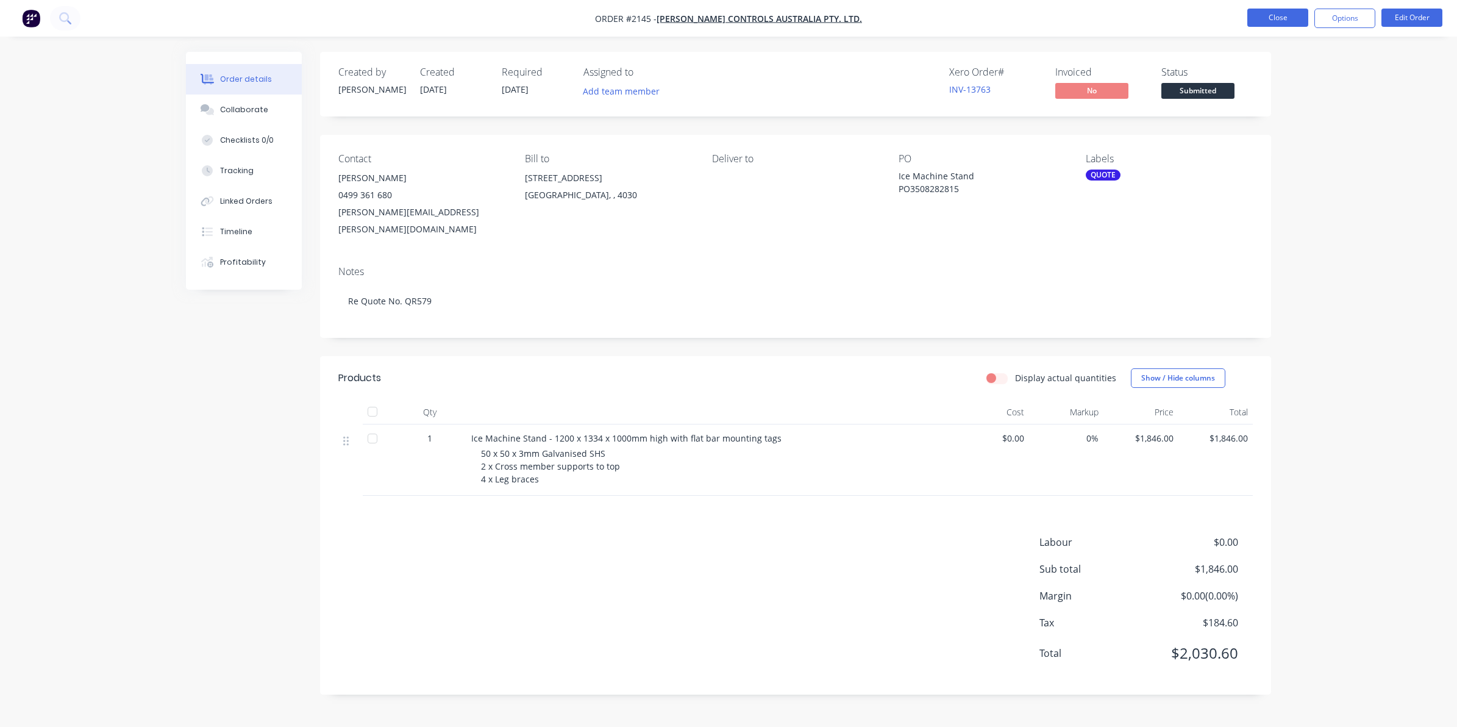
click at [1272, 14] on button "Close" at bounding box center [1277, 18] width 61 height 18
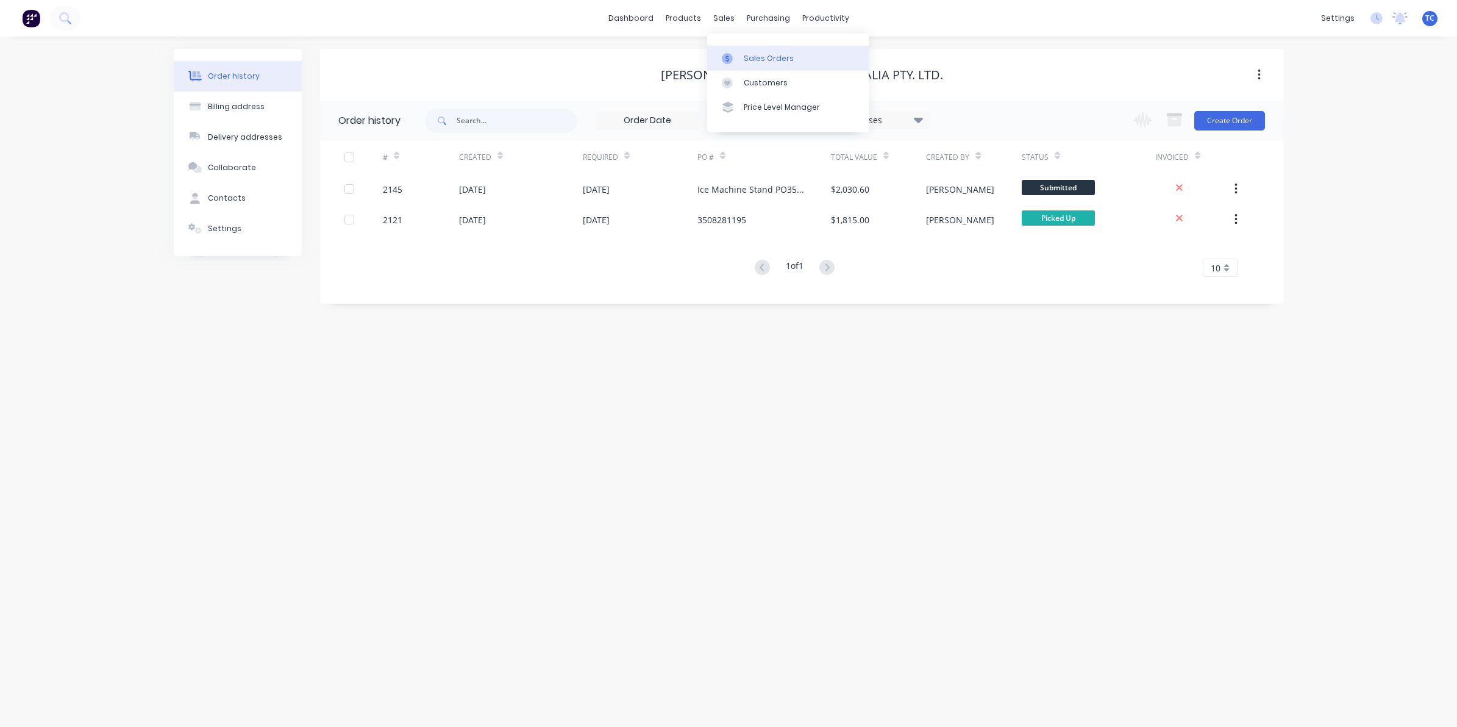
click at [753, 53] on div "Sales Orders" at bounding box center [769, 58] width 50 height 11
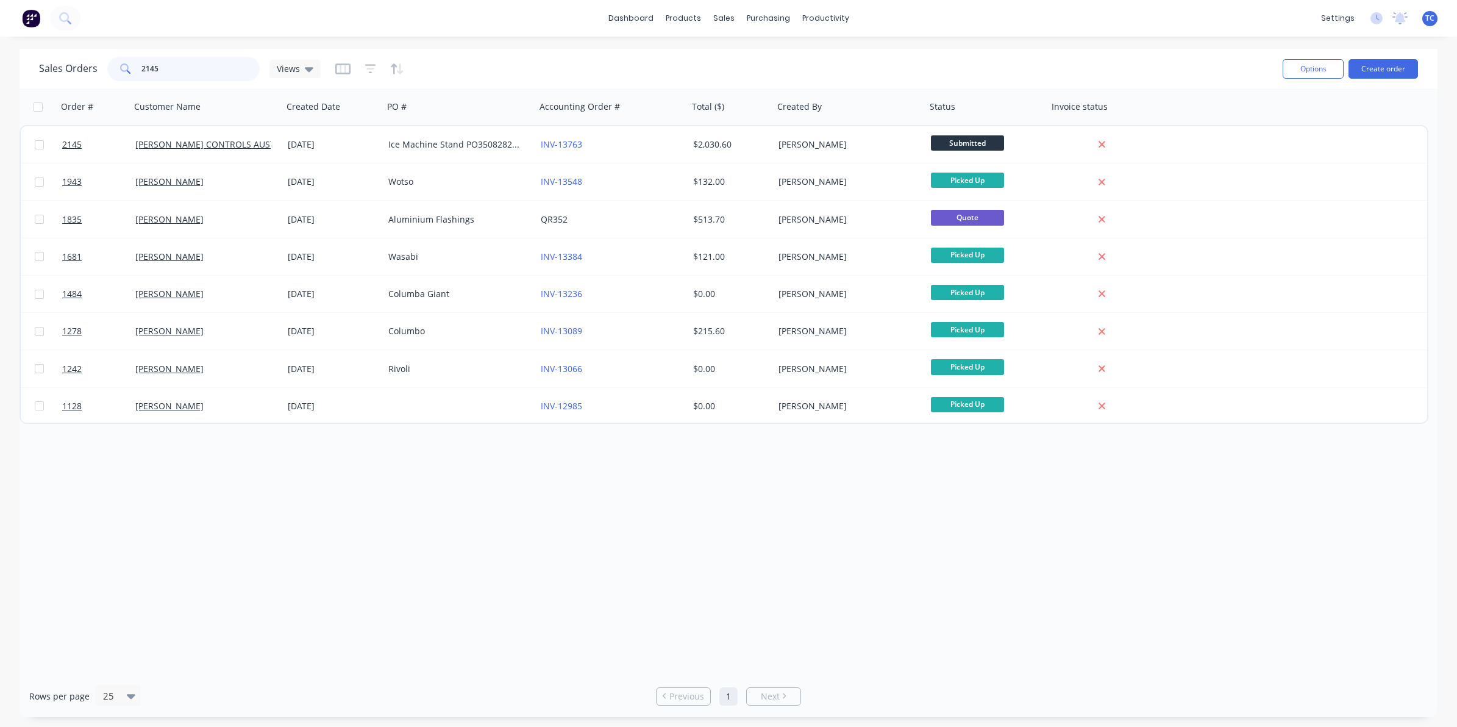
drag, startPoint x: 166, startPoint y: 68, endPoint x: 141, endPoint y: 66, distance: 25.7
click at [141, 66] on input "2145" at bounding box center [200, 69] width 119 height 24
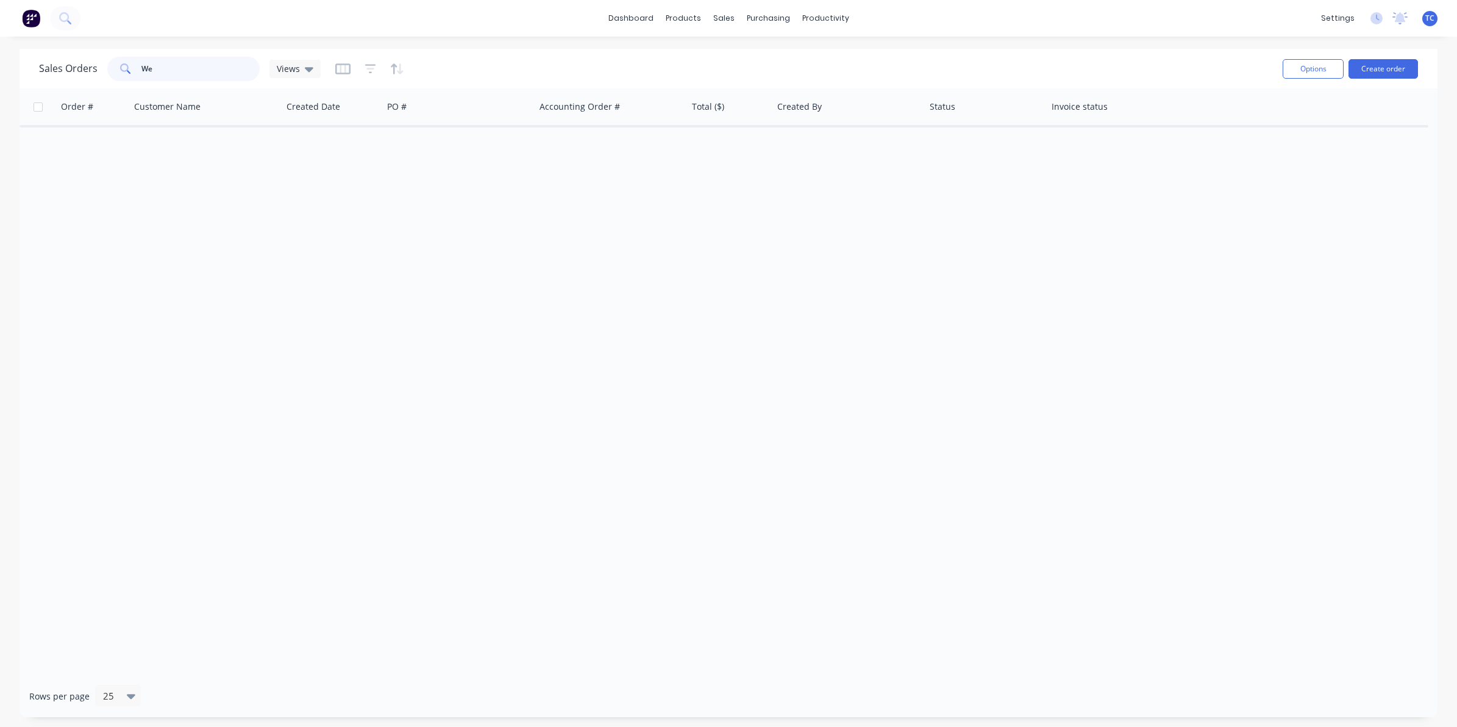
type input "W"
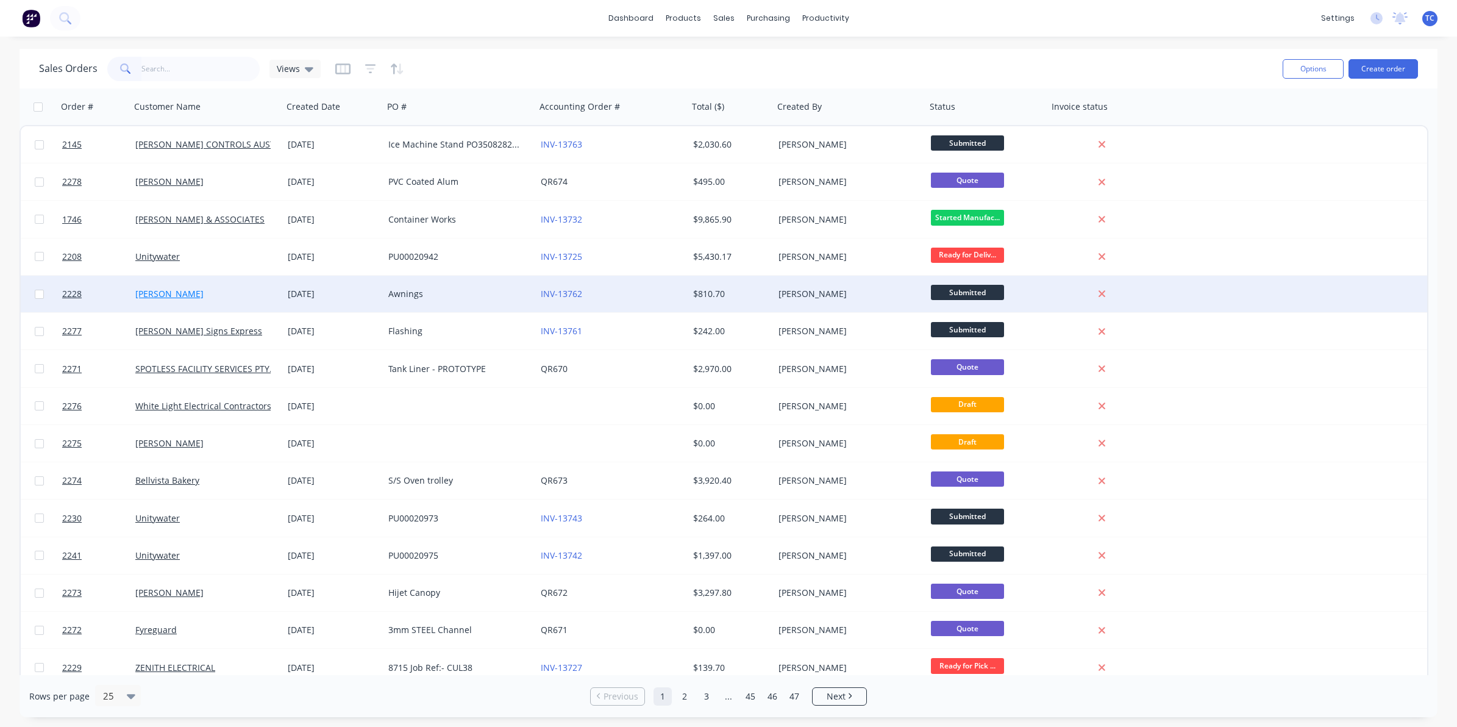
click at [174, 291] on link "[PERSON_NAME]" at bounding box center [169, 294] width 68 height 12
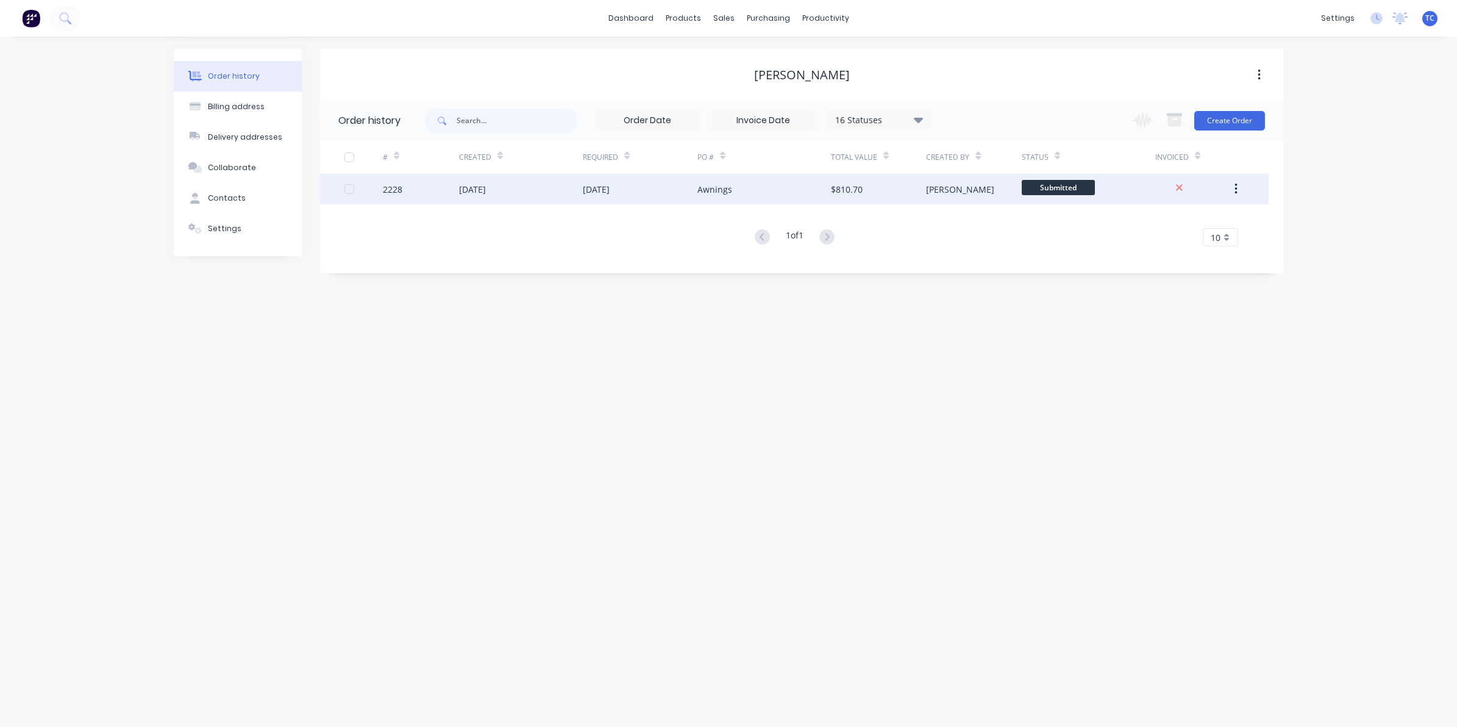
click at [486, 190] on div "[DATE]" at bounding box center [472, 189] width 27 height 13
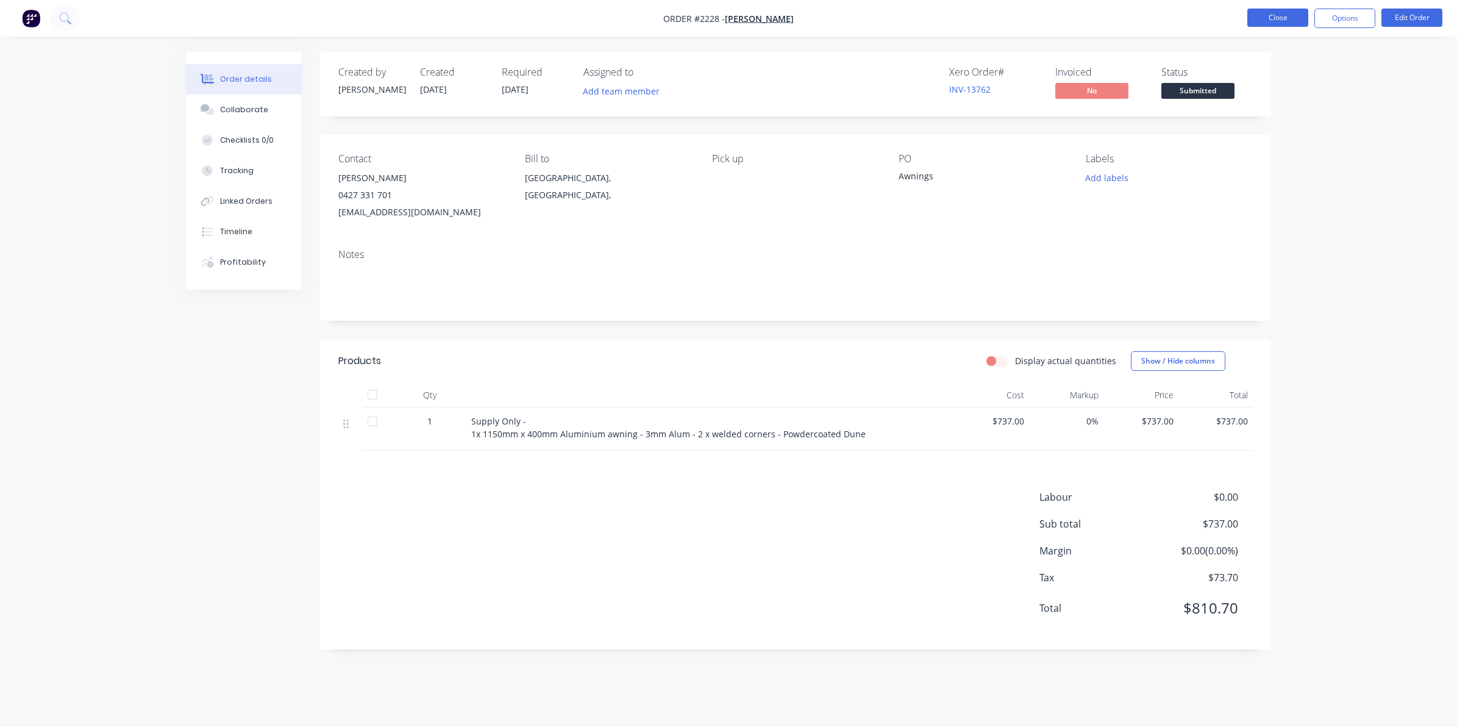
click at [1269, 15] on button "Close" at bounding box center [1277, 18] width 61 height 18
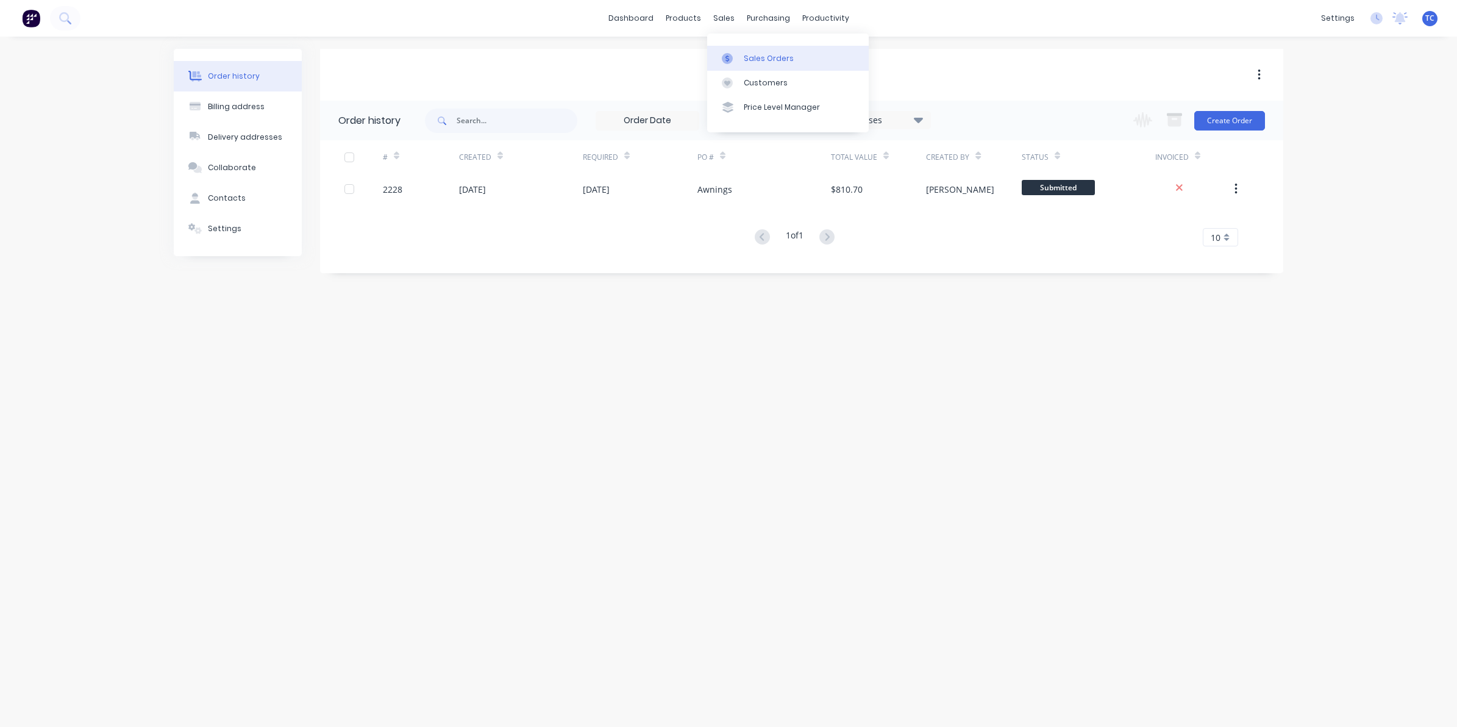
click at [748, 51] on link "Sales Orders" at bounding box center [788, 58] width 162 height 24
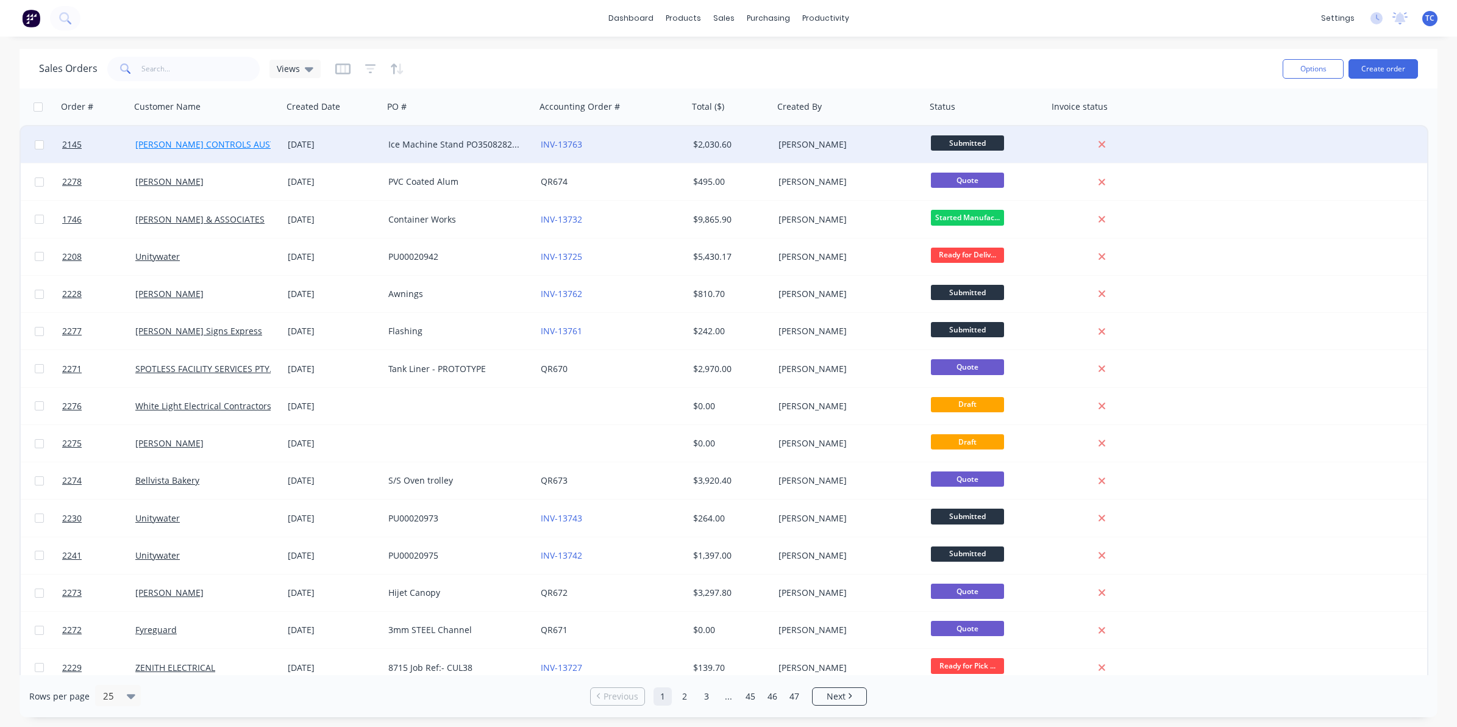
click at [230, 141] on link "[PERSON_NAME] CONTROLS AUSTRALIA PTY. LTD." at bounding box center [236, 144] width 202 height 12
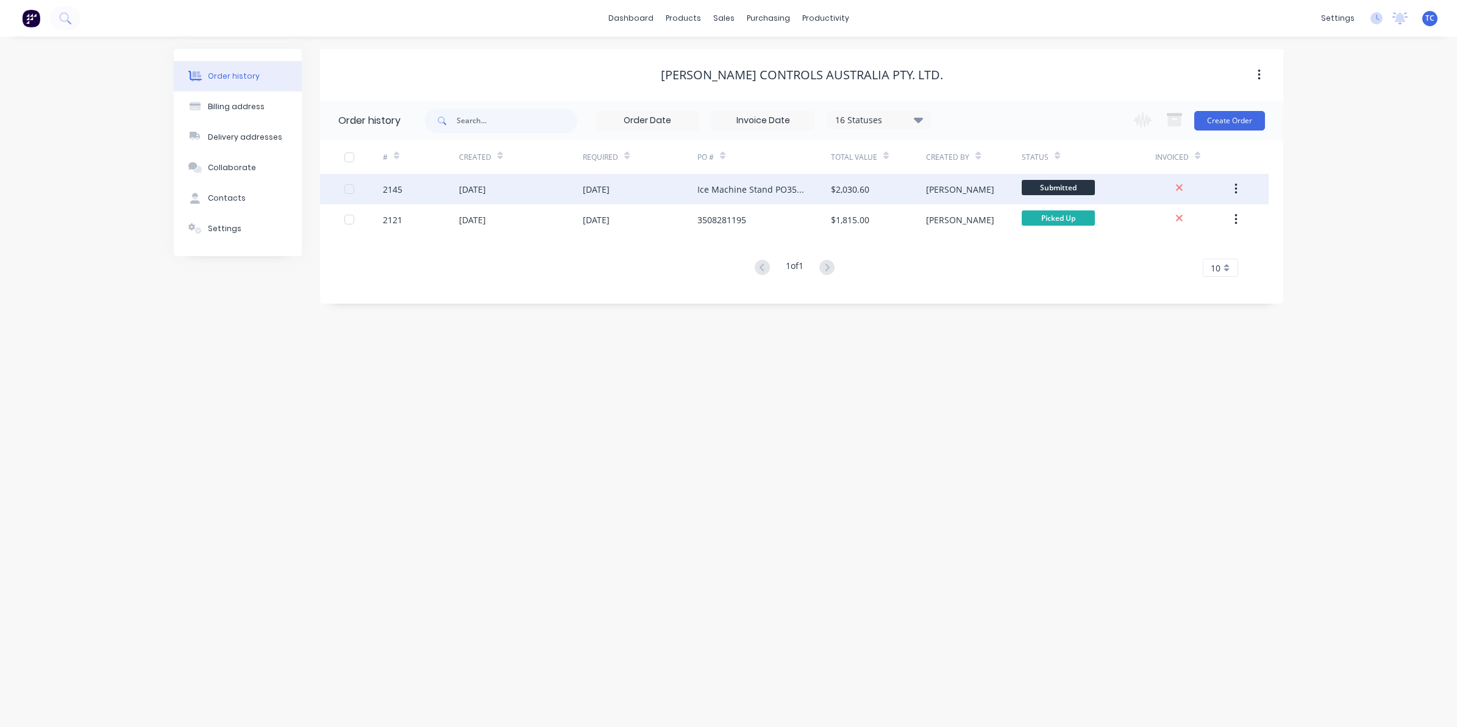
click at [477, 190] on div "[DATE]" at bounding box center [472, 189] width 27 height 13
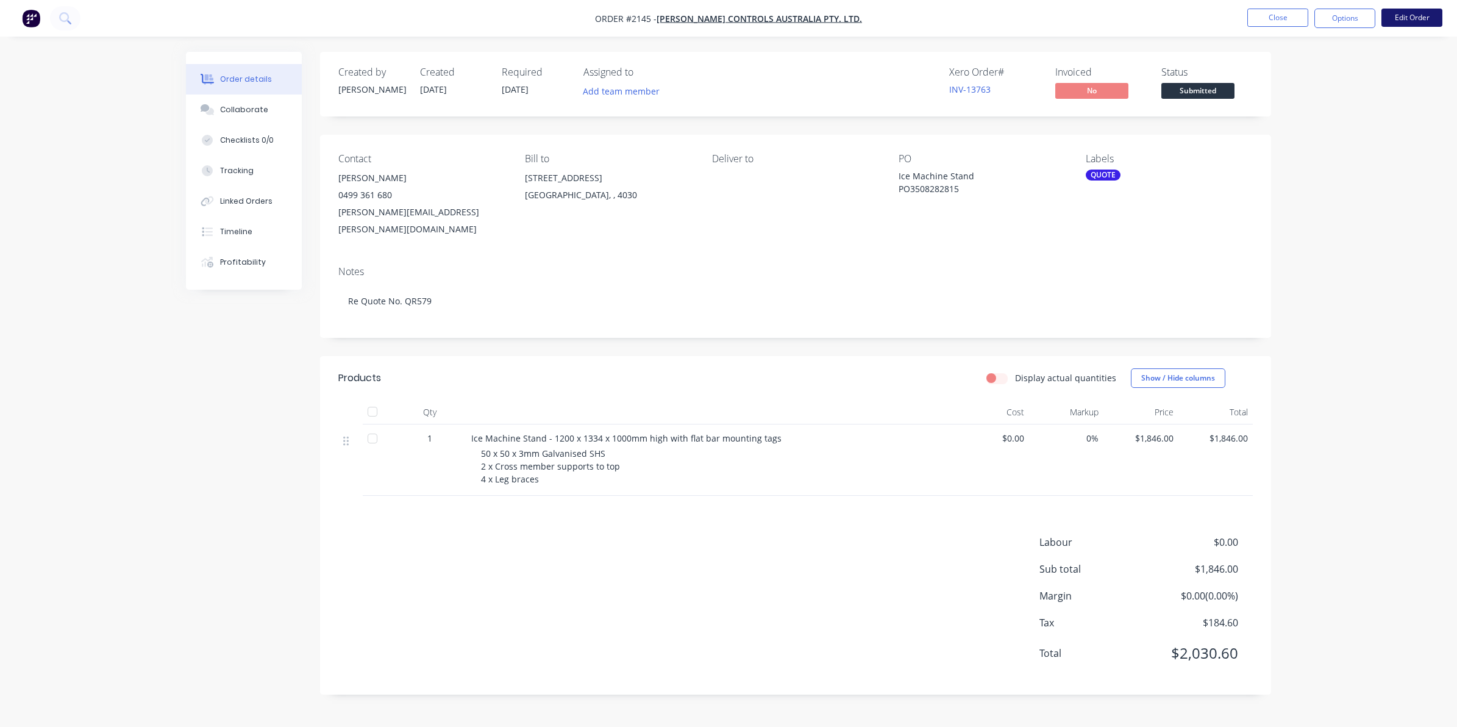
click at [1404, 16] on button "Edit Order" at bounding box center [1411, 18] width 61 height 18
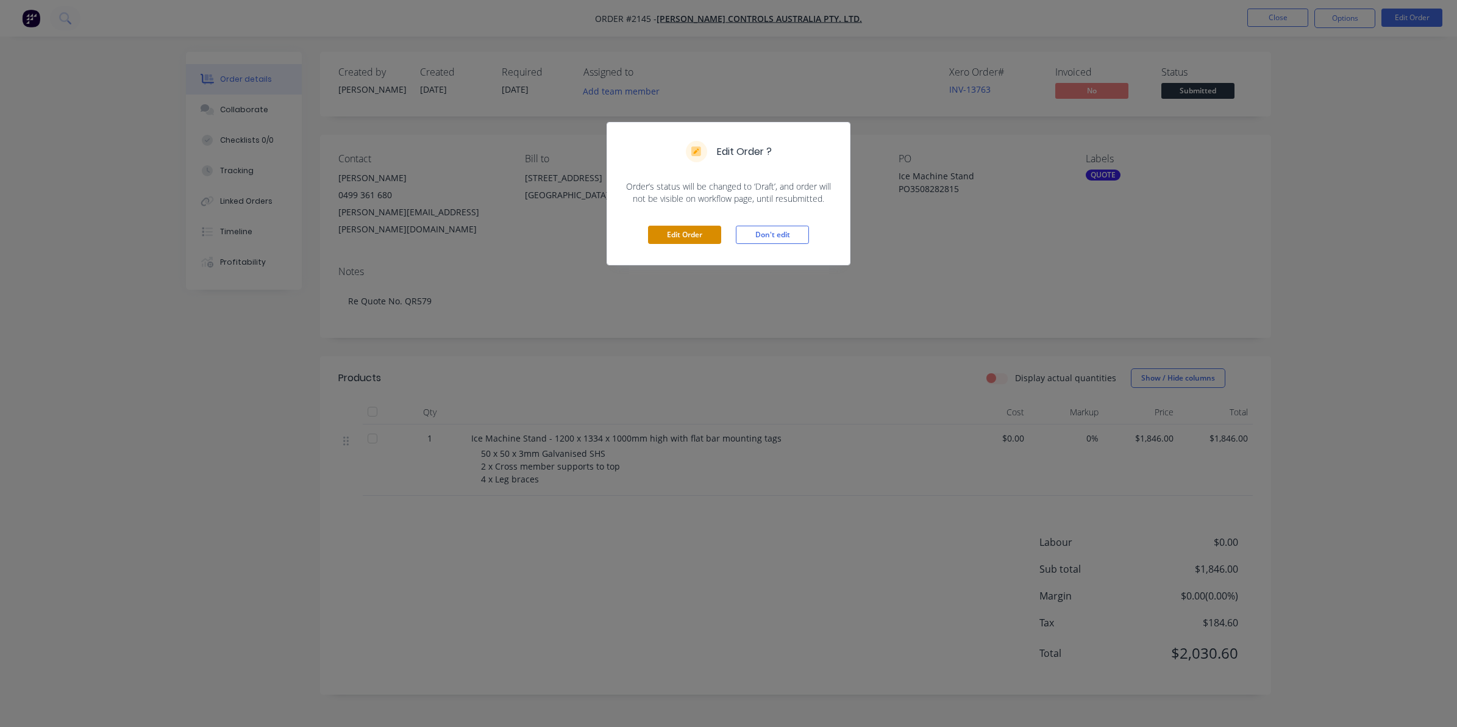
click at [686, 233] on button "Edit Order" at bounding box center [684, 235] width 73 height 18
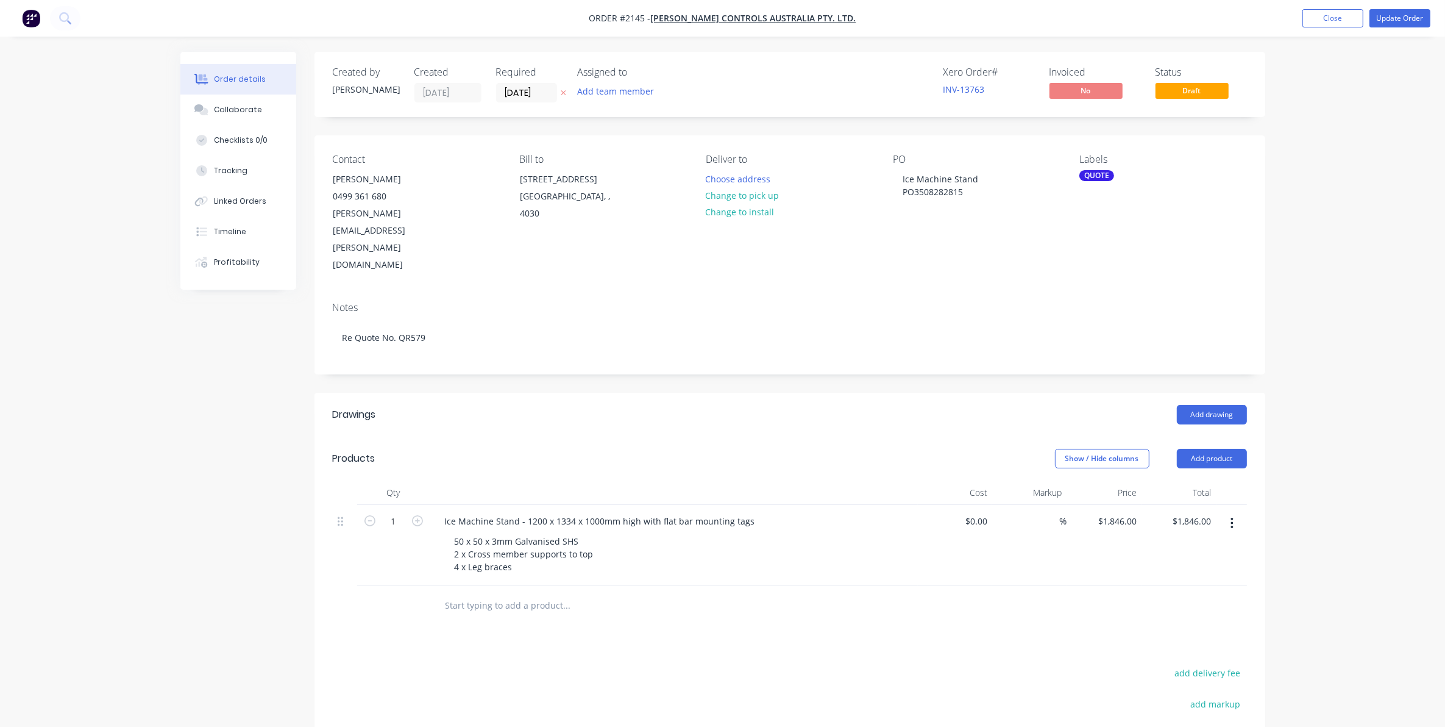
click at [1097, 170] on div "QUOTE" at bounding box center [1097, 175] width 35 height 11
click at [1096, 282] on div at bounding box center [1101, 282] width 24 height 24
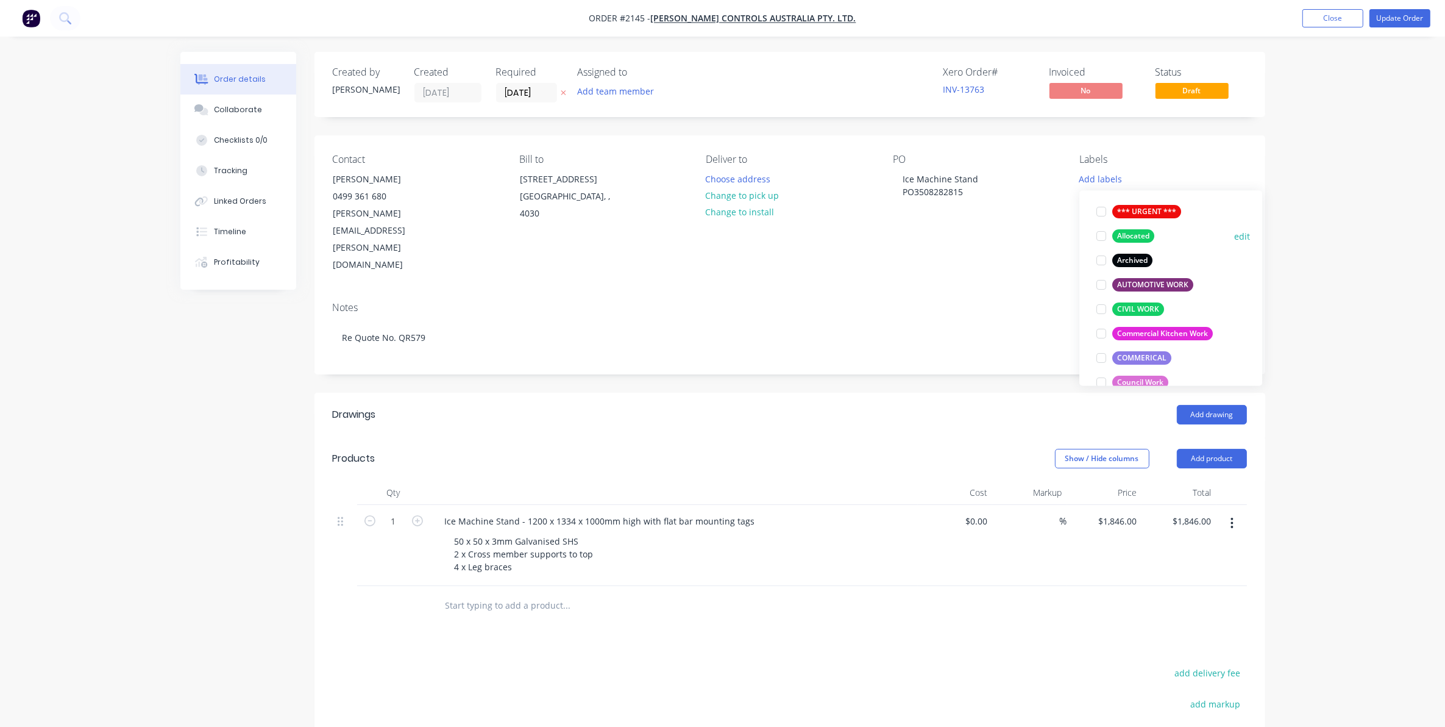
scroll to position [152, 0]
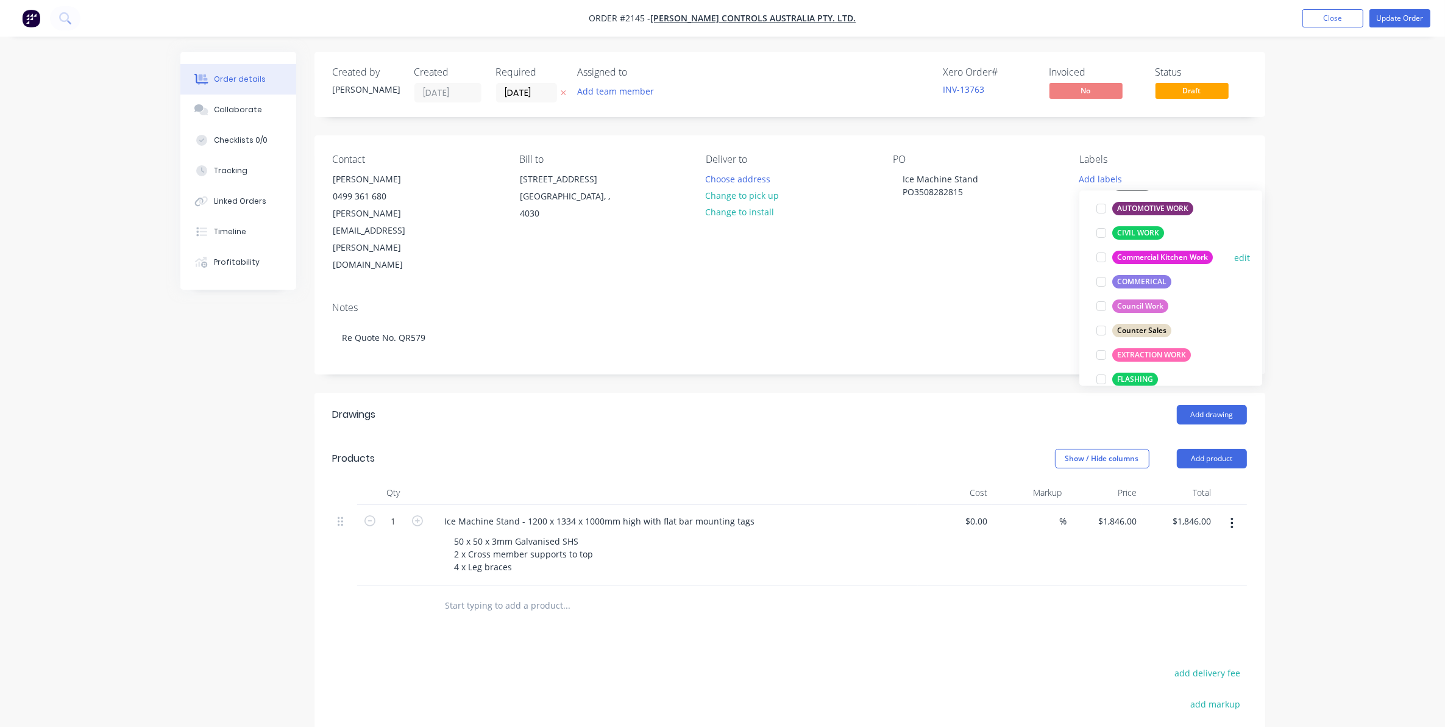
click at [1103, 260] on div at bounding box center [1101, 258] width 24 height 24
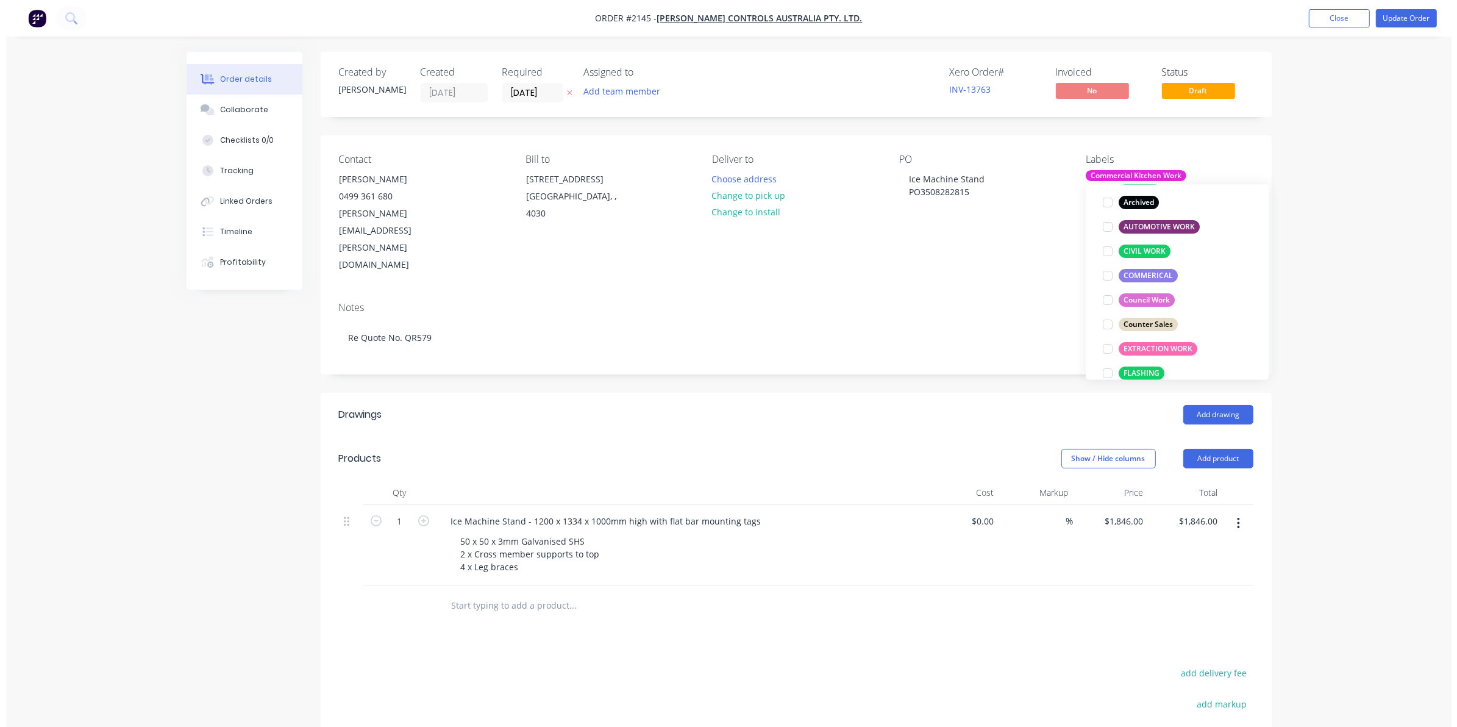
scroll to position [30, 0]
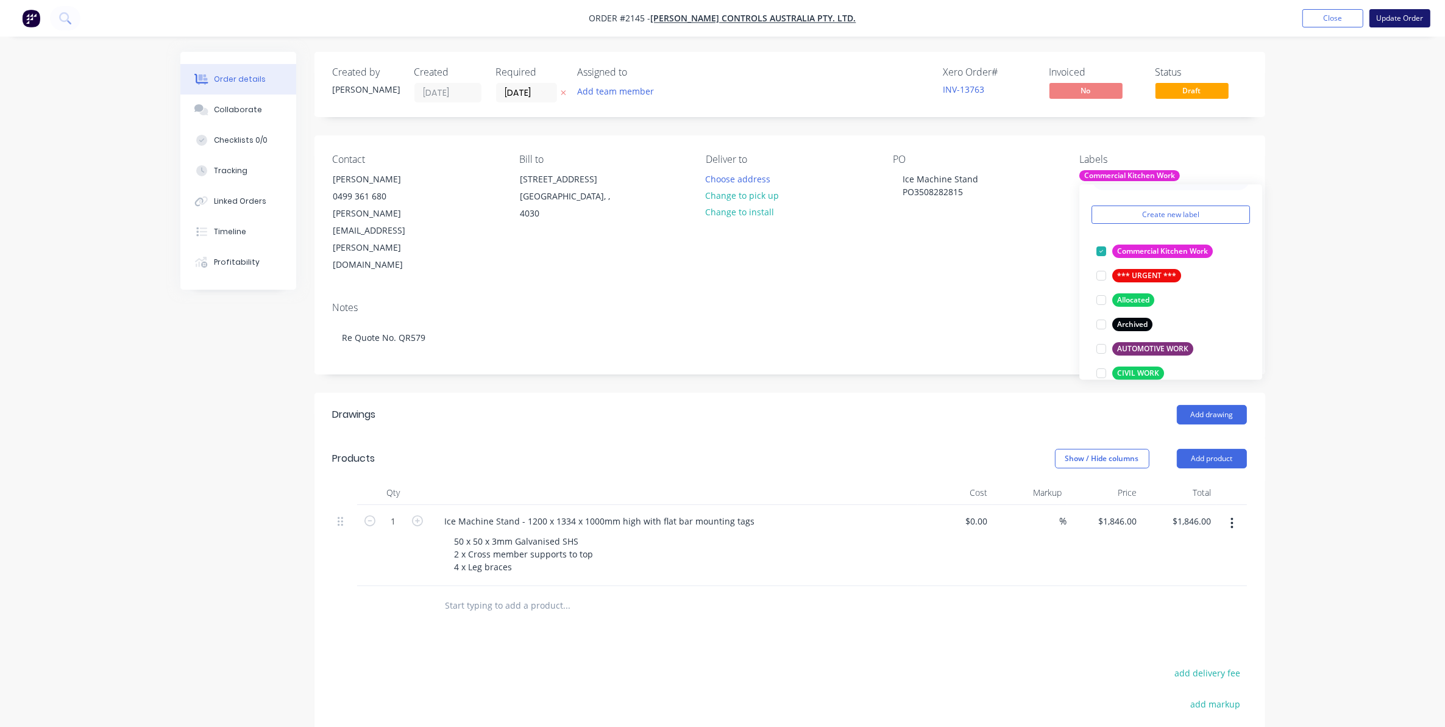
click at [1408, 16] on button "Update Order" at bounding box center [1400, 18] width 61 height 18
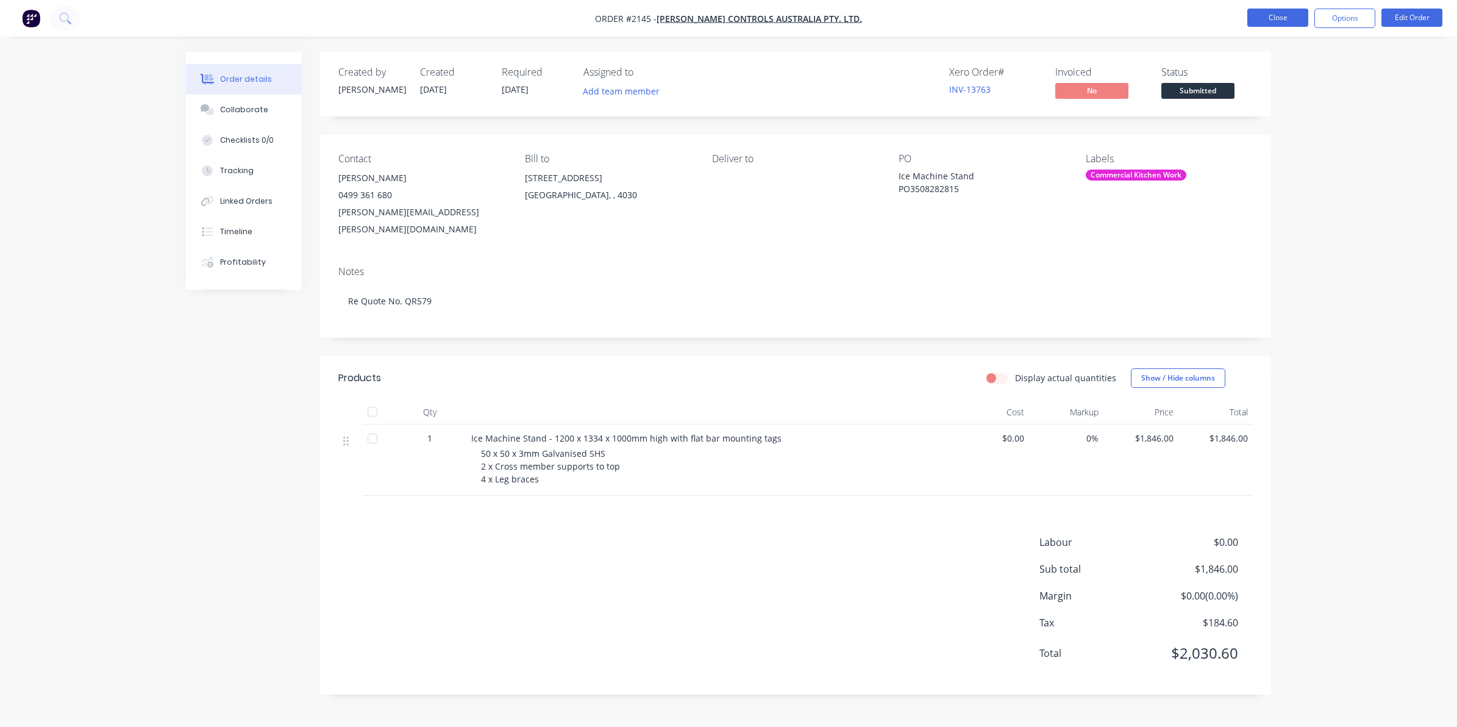
click at [1278, 17] on button "Close" at bounding box center [1277, 18] width 61 height 18
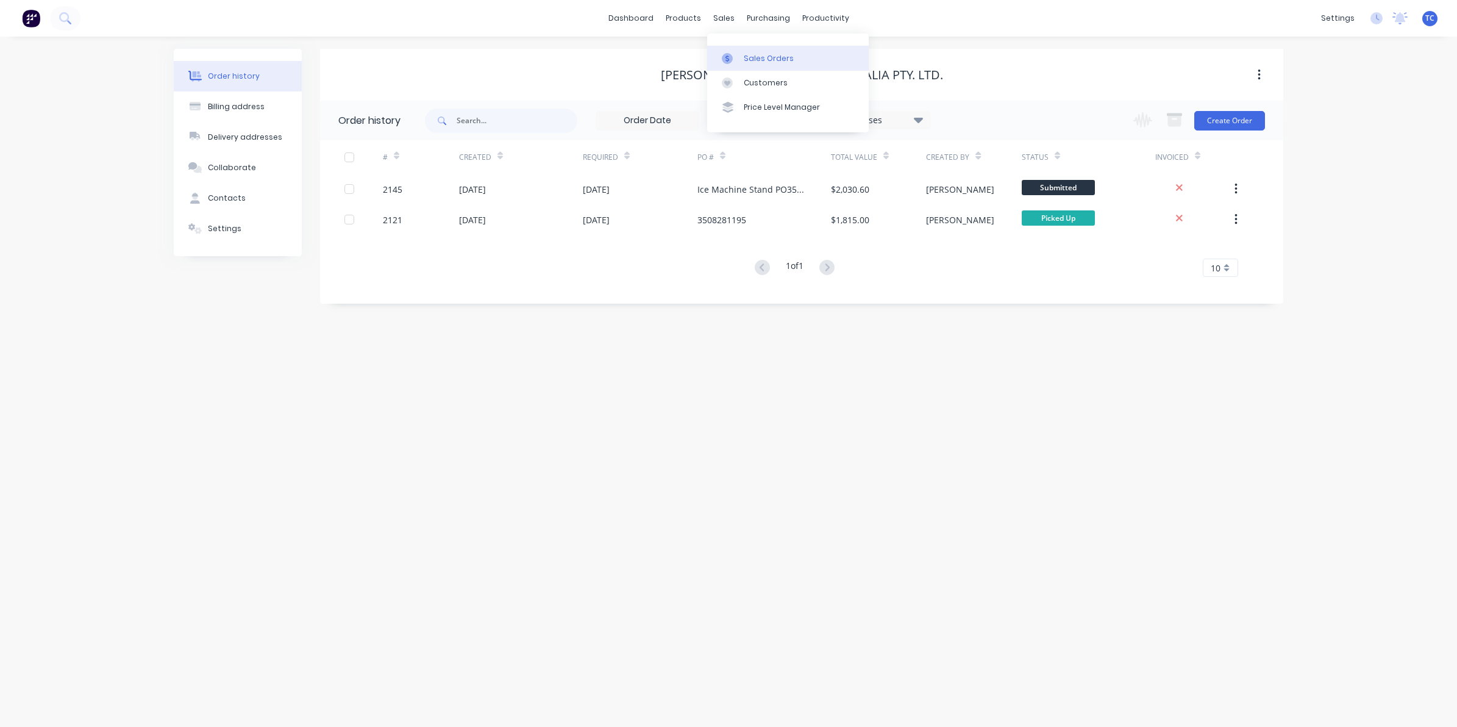
click at [755, 54] on div "Sales Orders" at bounding box center [769, 58] width 50 height 11
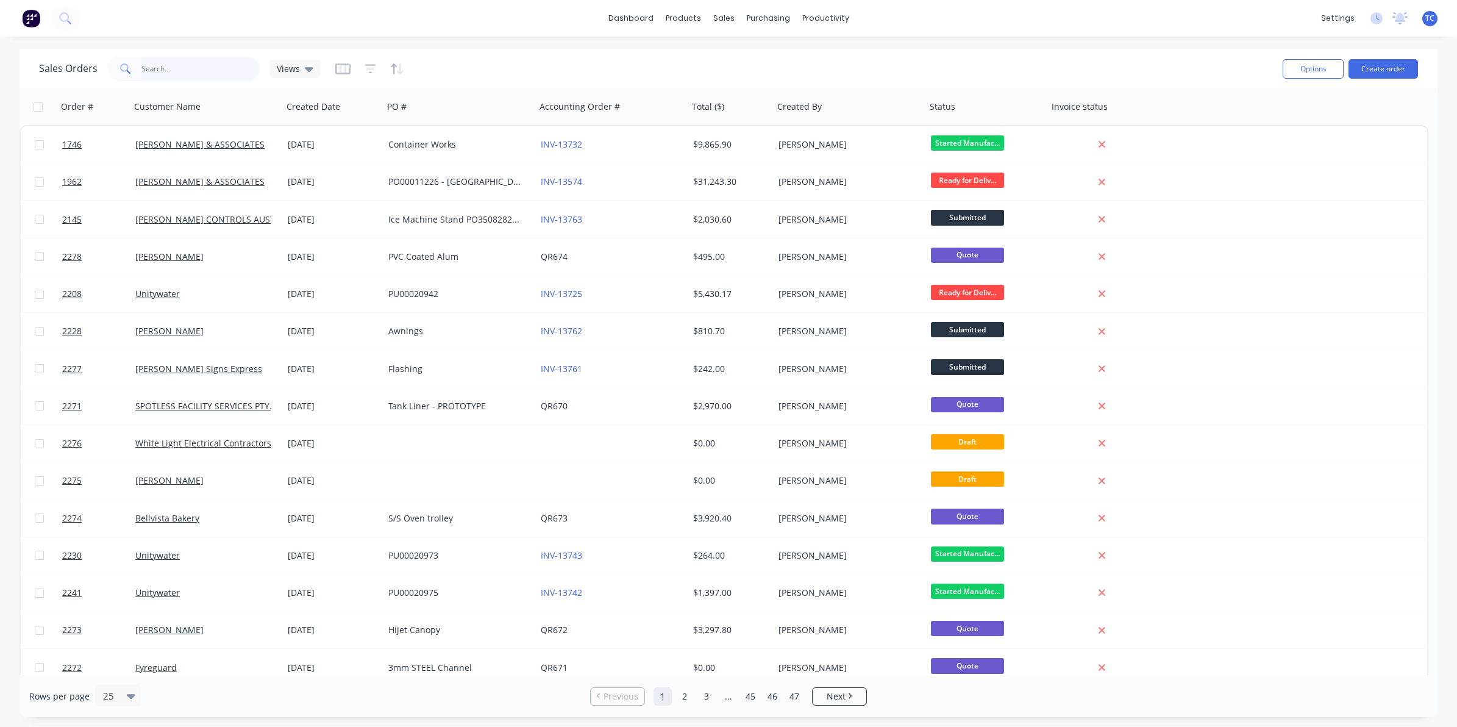
click at [160, 62] on input "text" at bounding box center [200, 69] width 119 height 24
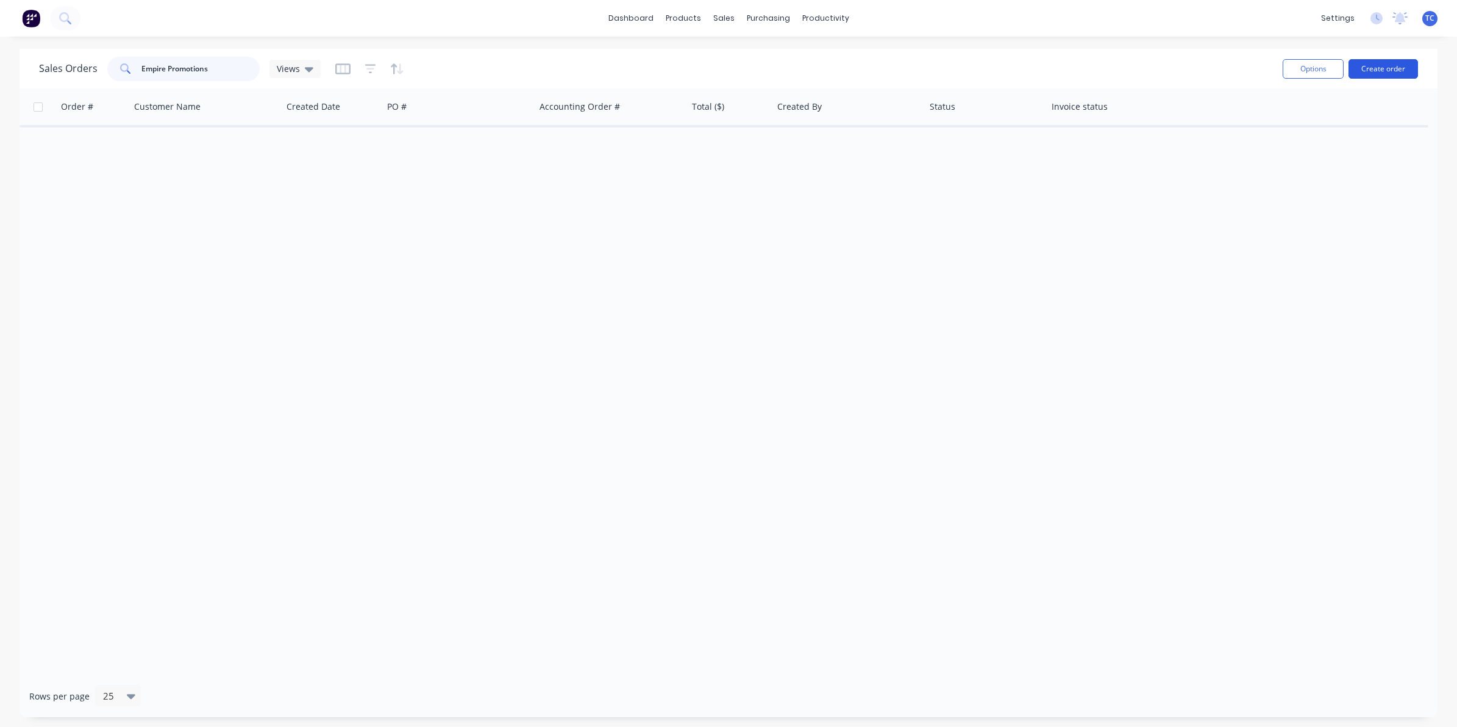
type input "Empire Promotions"
click at [1378, 66] on button "Create order" at bounding box center [1382, 69] width 69 height 20
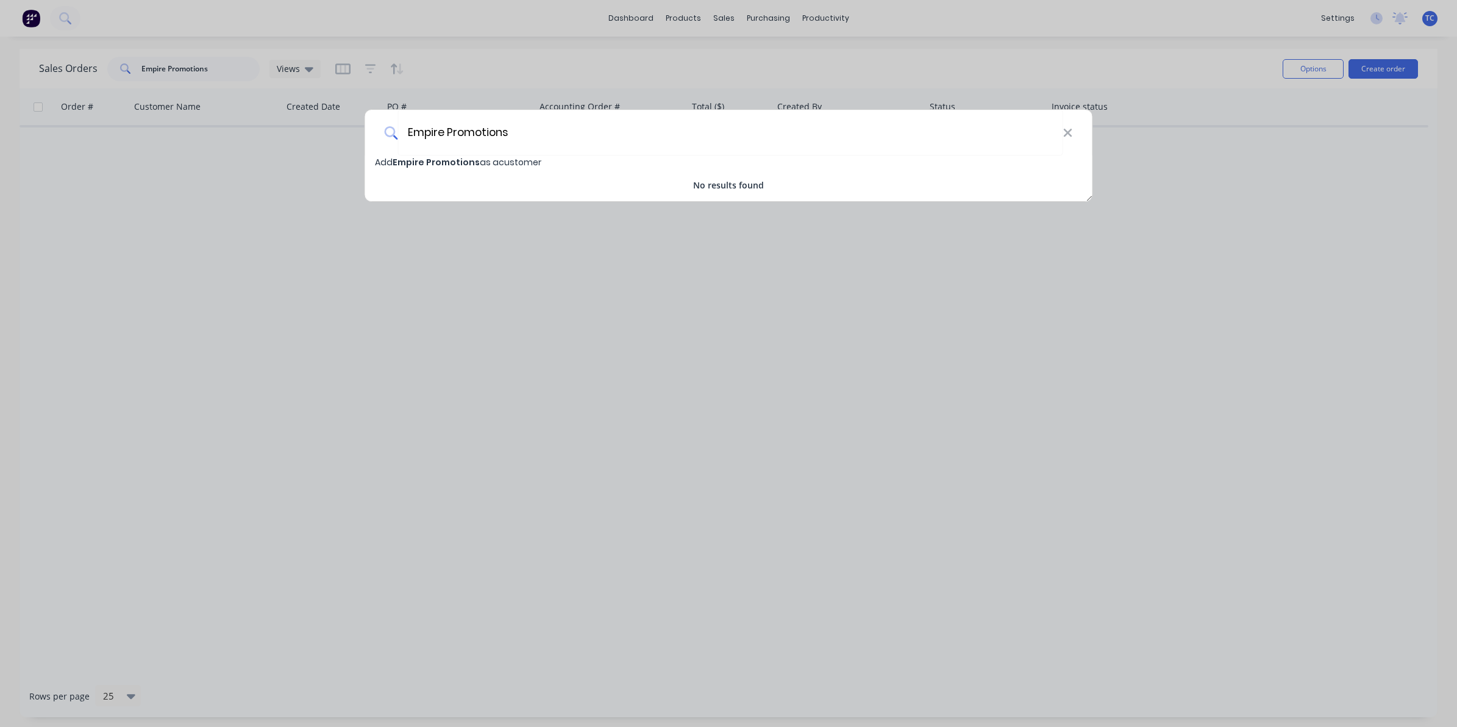
type input "Empire Promotions"
click at [447, 162] on span "Empire Promotions" at bounding box center [436, 162] width 87 height 12
select select "AU"
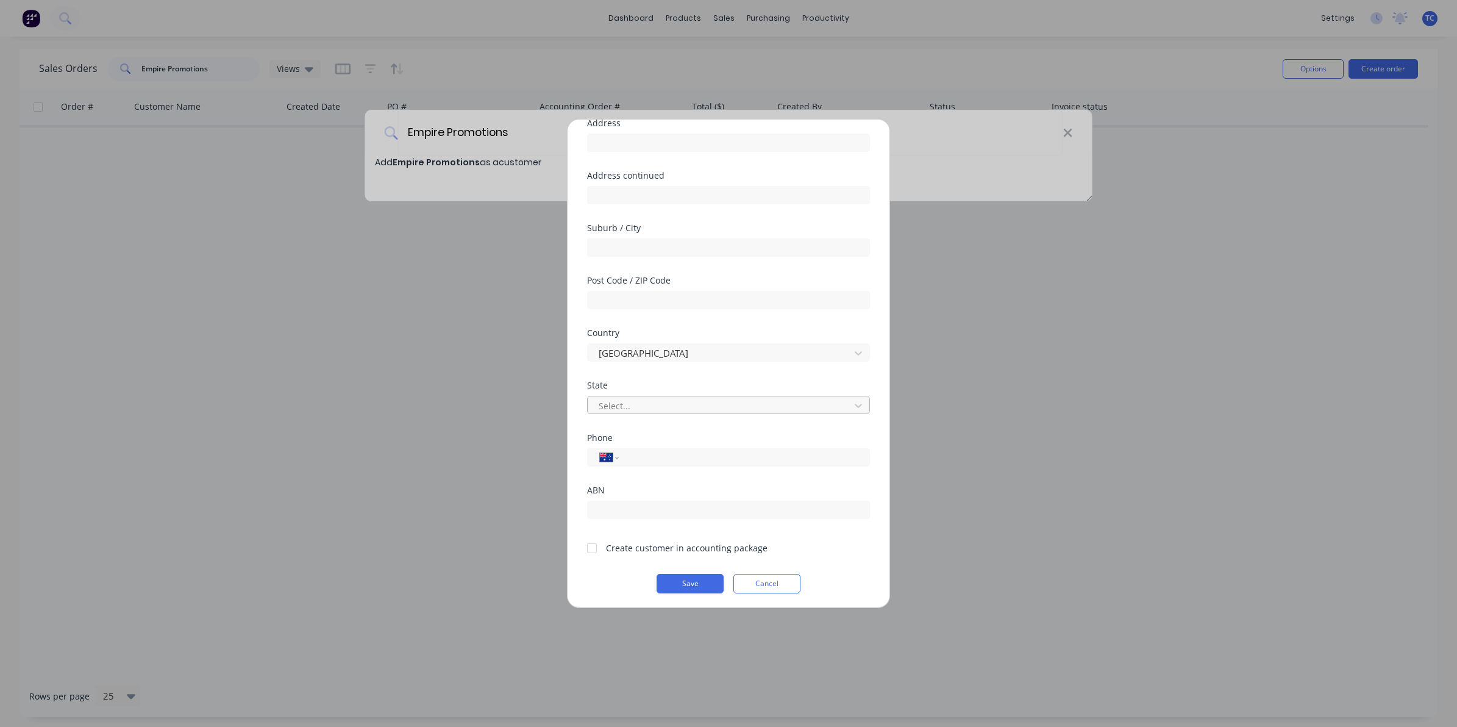
scroll to position [107, 0]
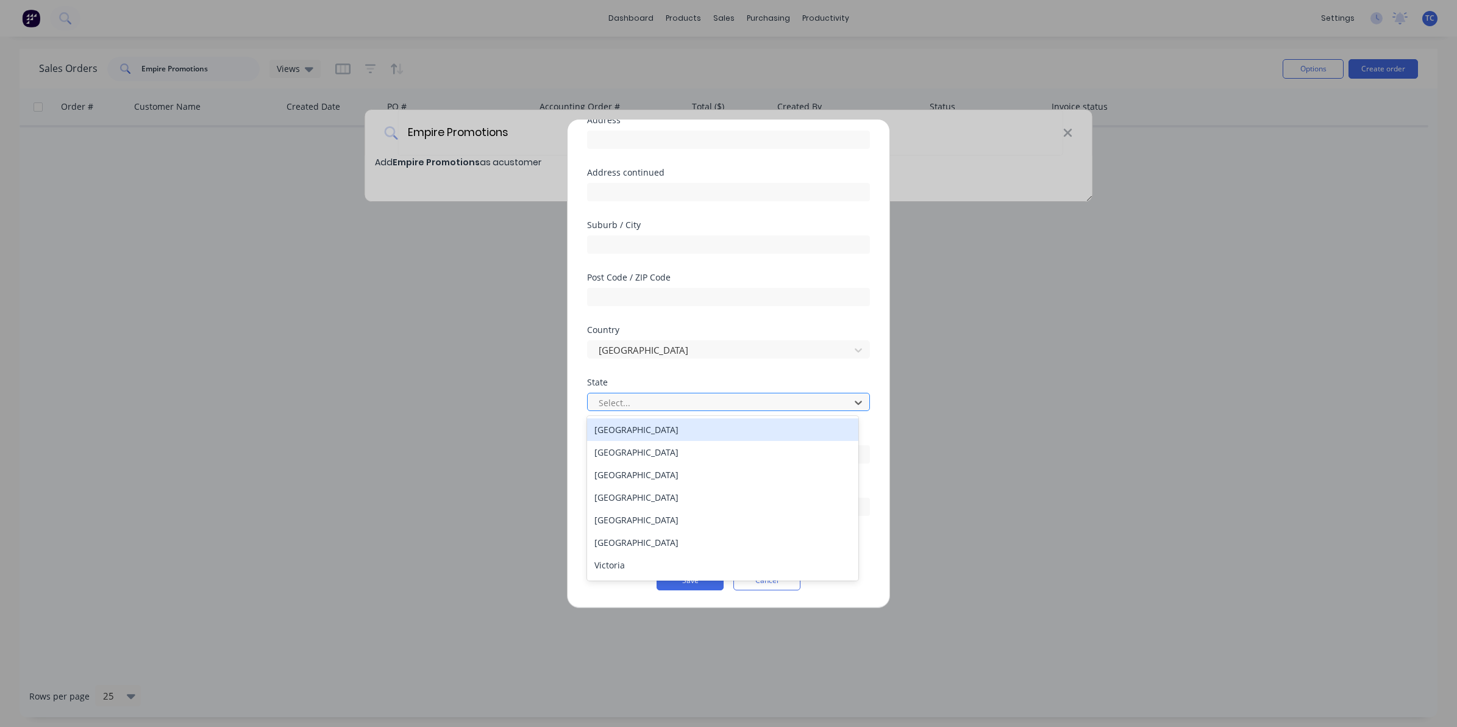
click at [616, 400] on div at bounding box center [720, 402] width 246 height 15
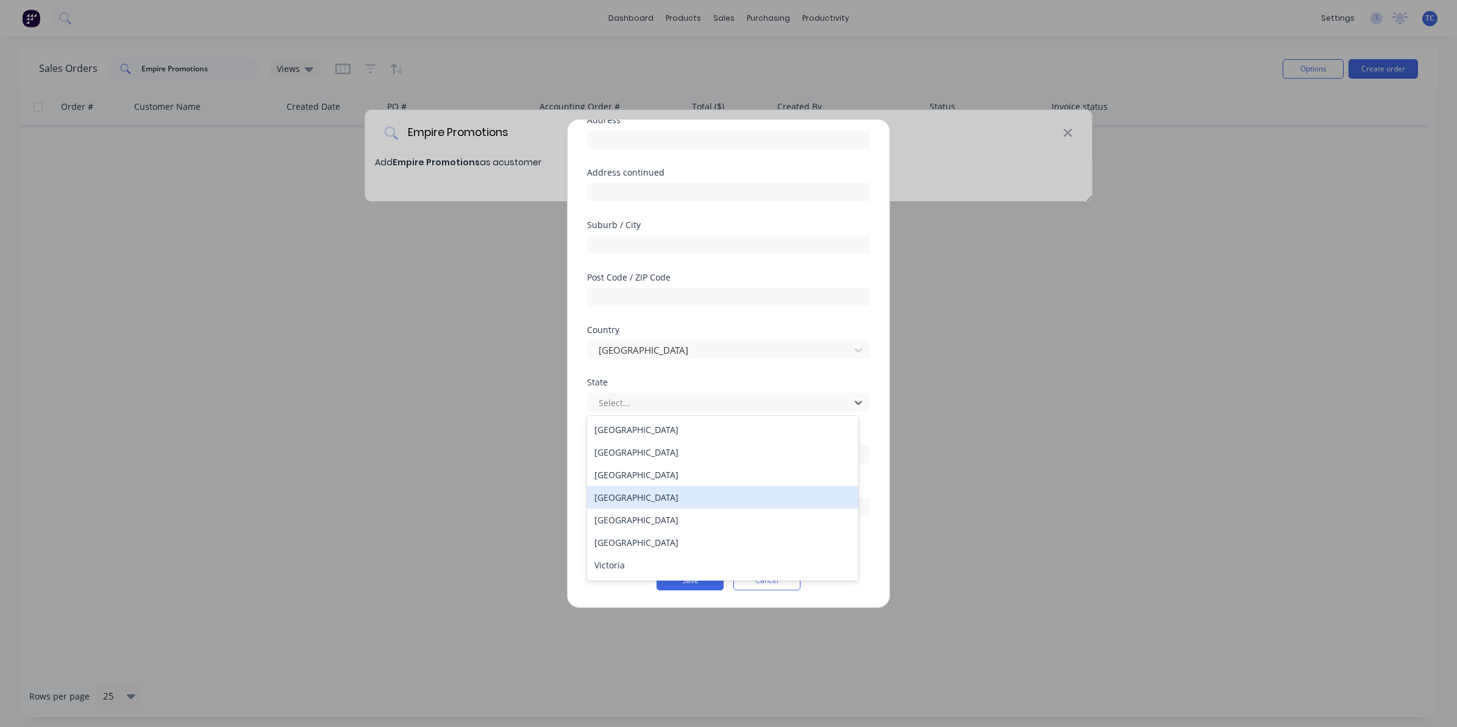
click at [628, 493] on div "[GEOGRAPHIC_DATA]" at bounding box center [722, 497] width 271 height 23
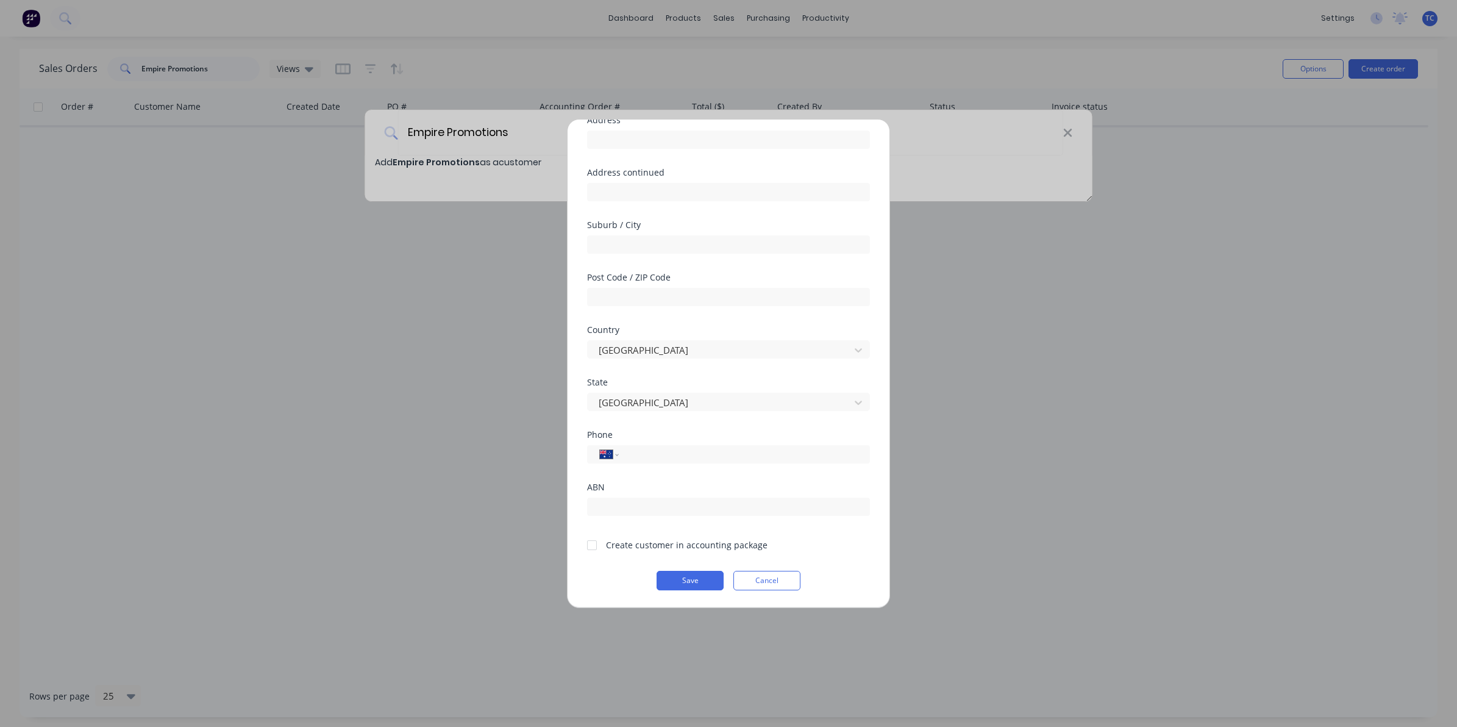
click at [591, 546] on div at bounding box center [592, 545] width 24 height 24
click at [688, 580] on button "Save" at bounding box center [689, 581] width 67 height 20
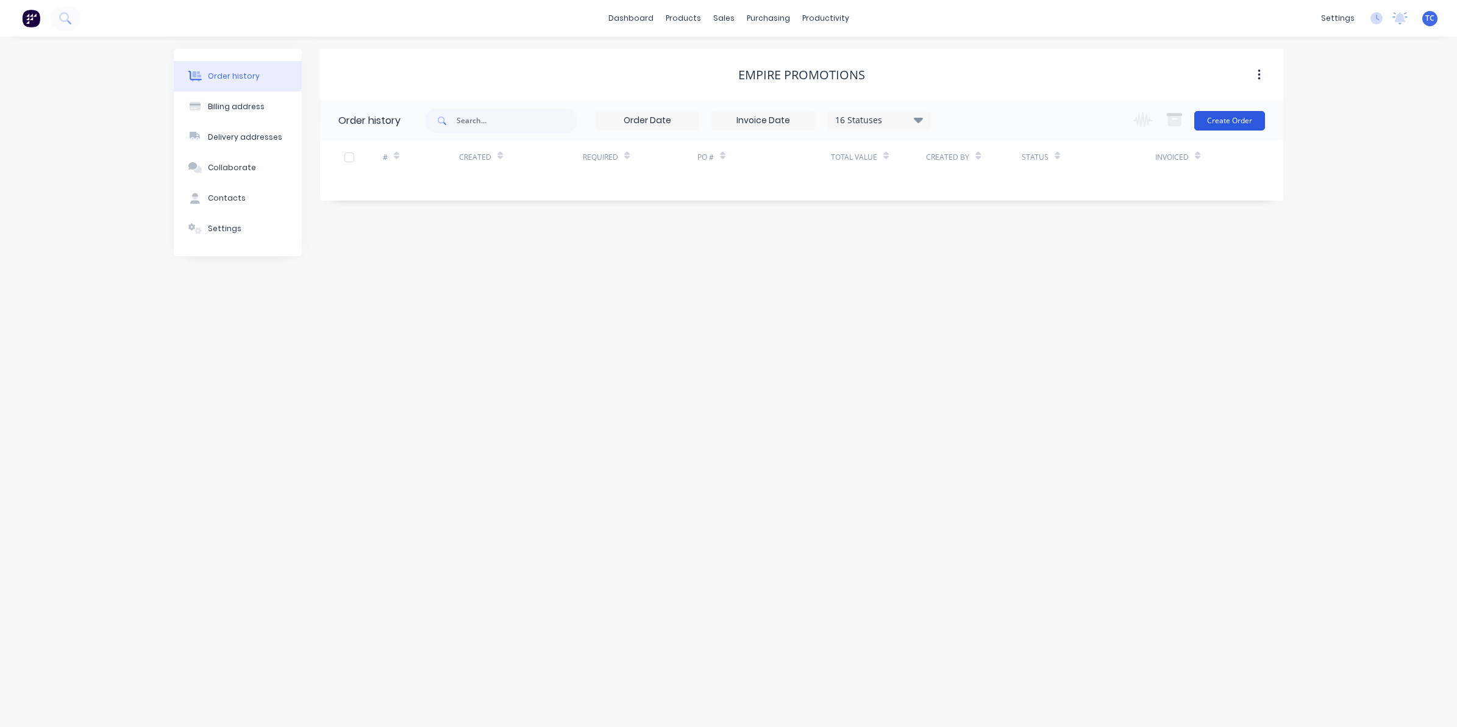
click at [1230, 117] on button "Create Order" at bounding box center [1229, 121] width 71 height 20
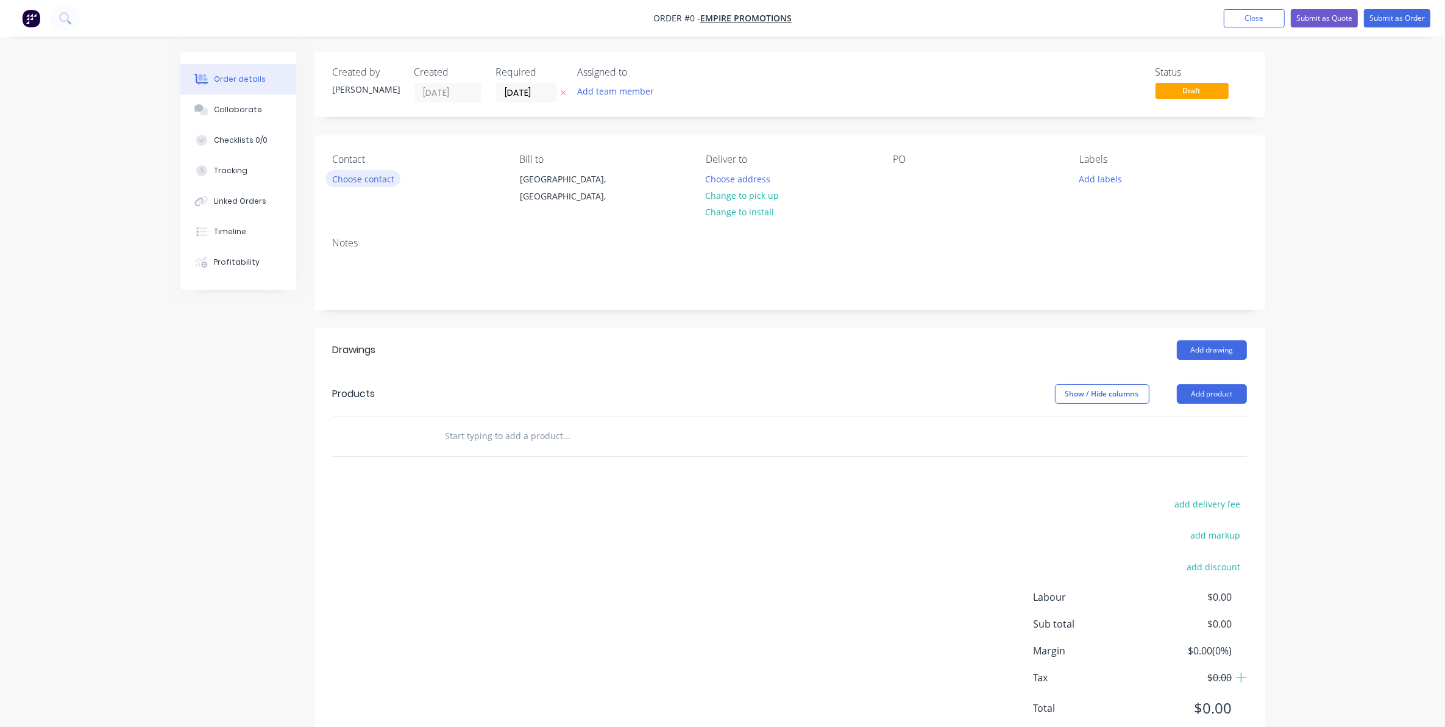
click at [361, 177] on button "Choose contact" at bounding box center [362, 178] width 75 height 16
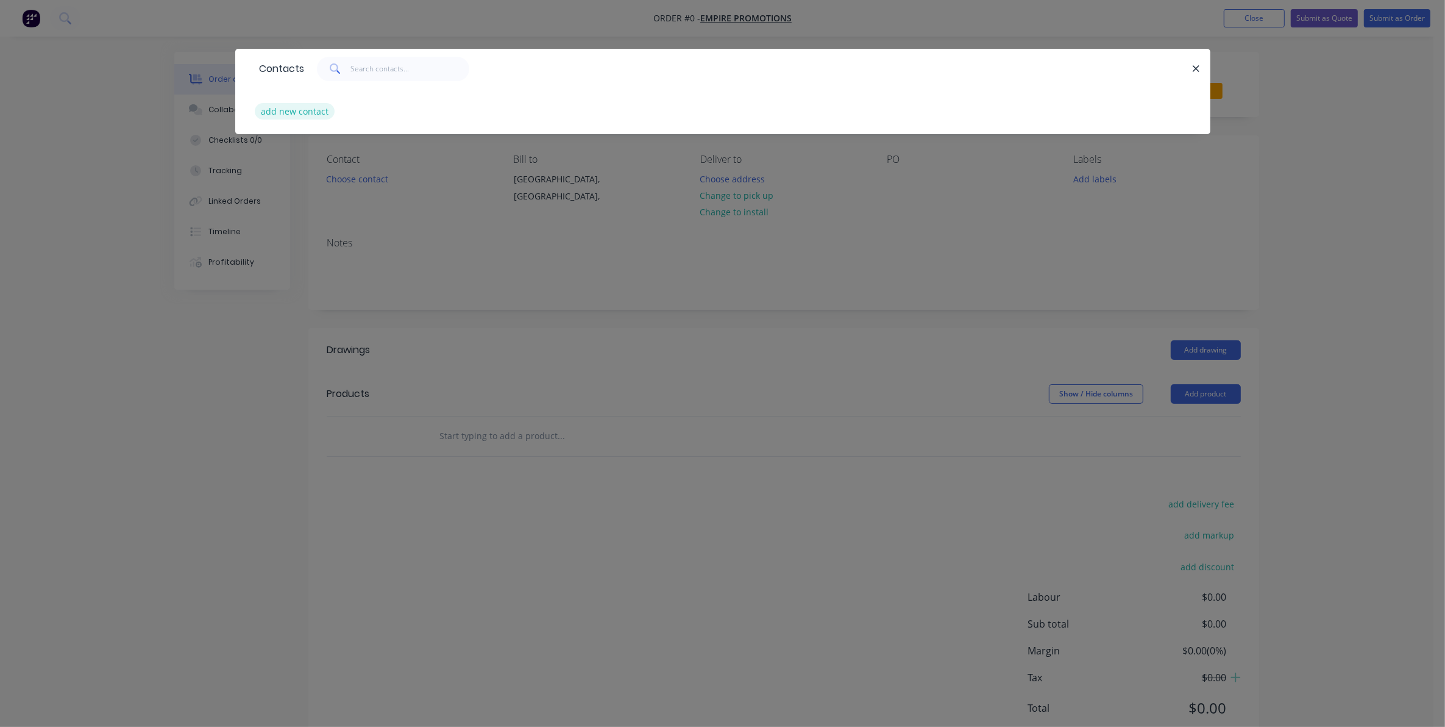
click at [291, 108] on button "add new contact" at bounding box center [295, 111] width 80 height 16
select select "AU"
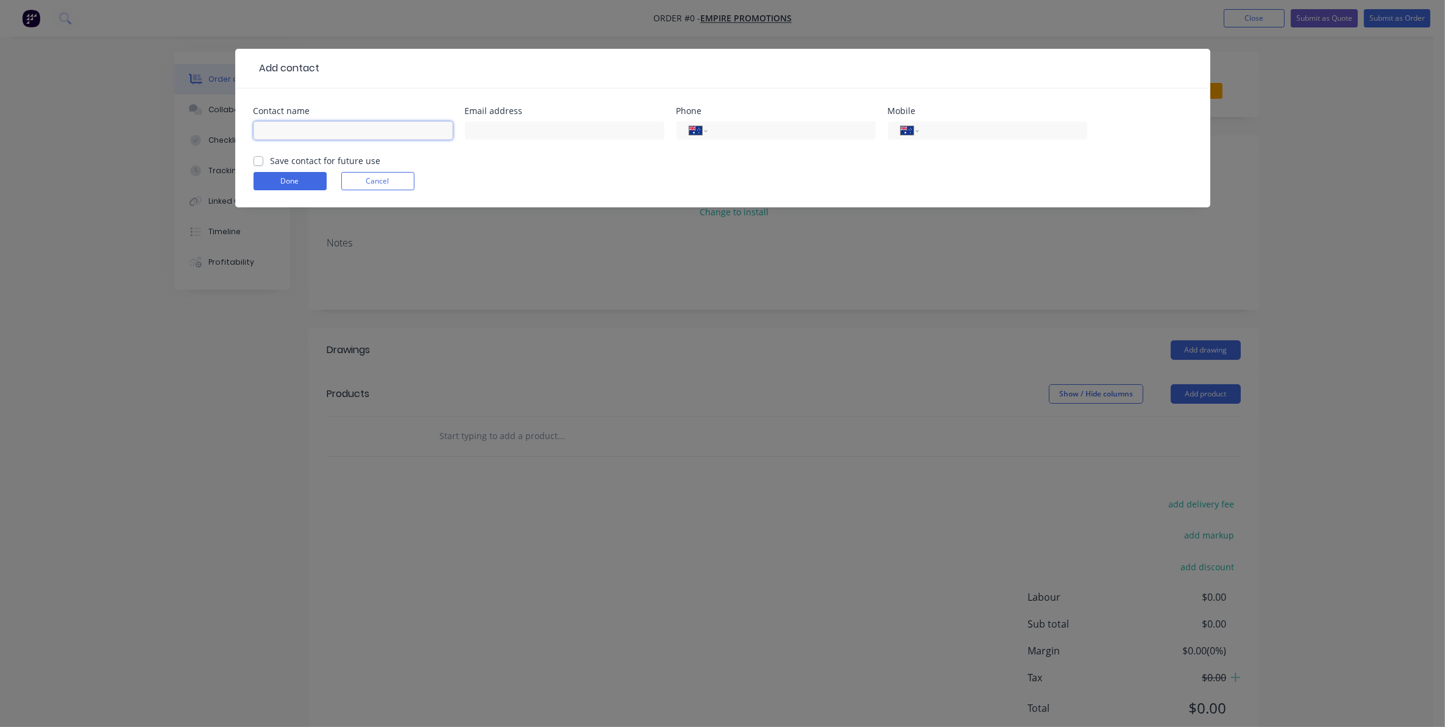
click at [271, 126] on input "text" at bounding box center [353, 130] width 199 height 18
type input "[PERSON_NAME]"
click at [486, 126] on input "text" at bounding box center [564, 130] width 199 height 18
drag, startPoint x: 532, startPoint y: 129, endPoint x: 546, endPoint y: 129, distance: 14.6
click at [546, 129] on input "[EMAIL_ADDRESS][DOMAIN_NAME]" at bounding box center [564, 130] width 199 height 18
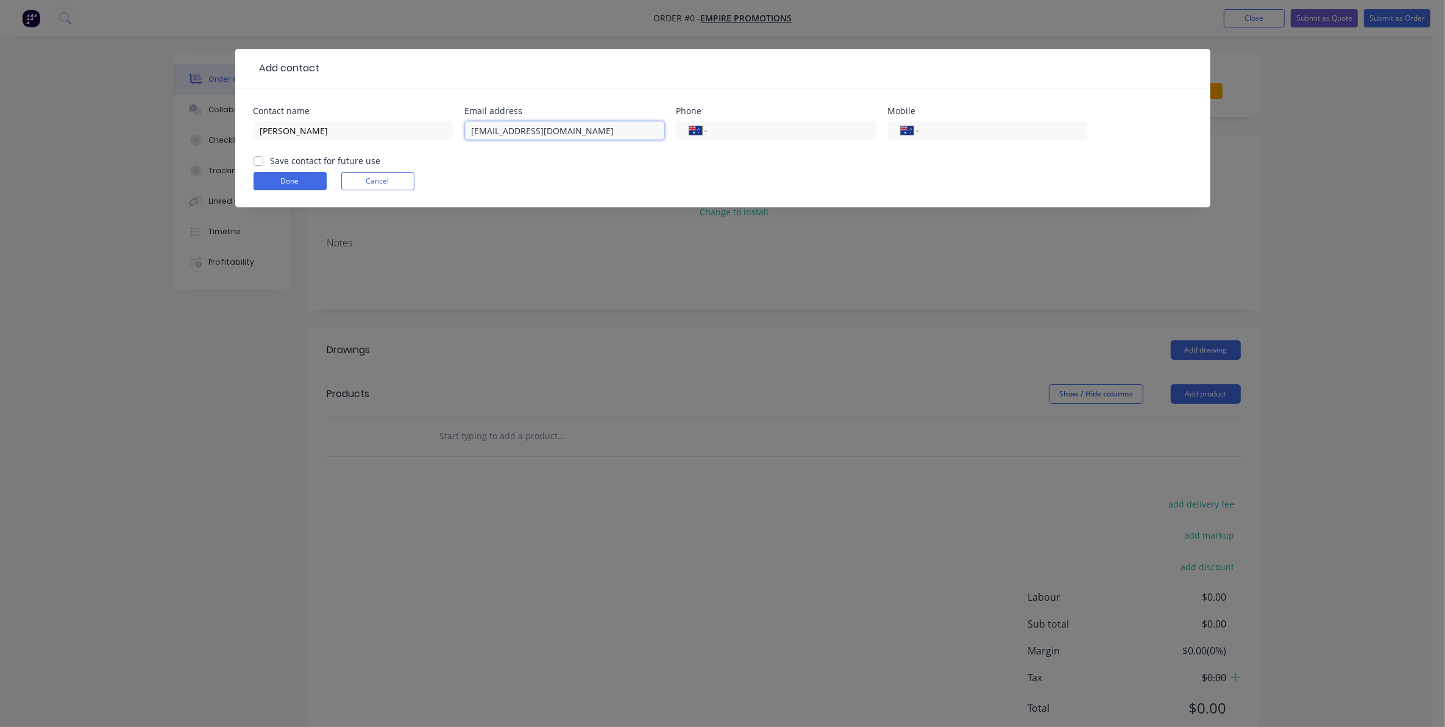
type input "[EMAIL_ADDRESS][DOMAIN_NAME]"
click at [271, 160] on label "Save contact for future use" at bounding box center [326, 160] width 110 height 13
click at [260, 160] on input "Save contact for future use" at bounding box center [259, 160] width 10 height 12
checkbox input "true"
click at [283, 182] on button "Done" at bounding box center [290, 181] width 73 height 18
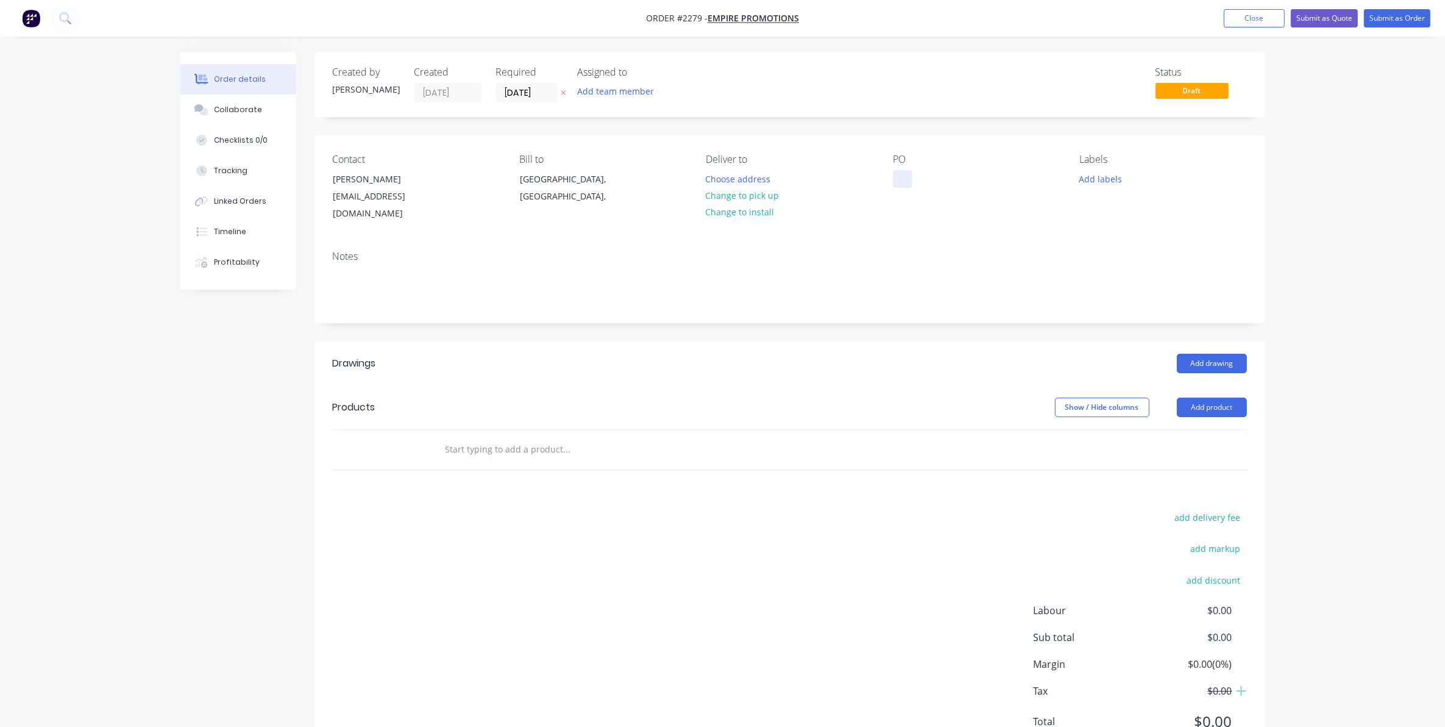
click at [907, 182] on div at bounding box center [903, 179] width 20 height 18
click at [1087, 174] on button "Add labels" at bounding box center [1101, 178] width 56 height 16
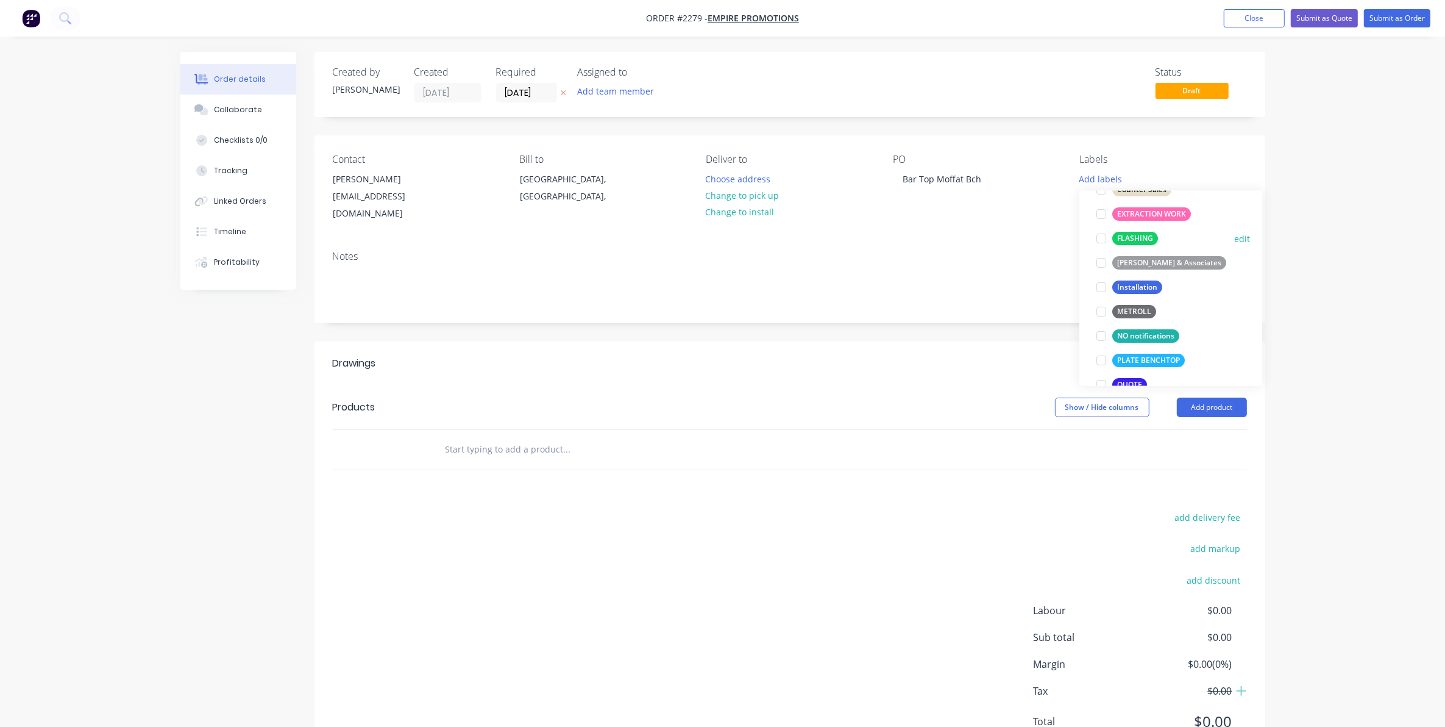
scroll to position [381, 0]
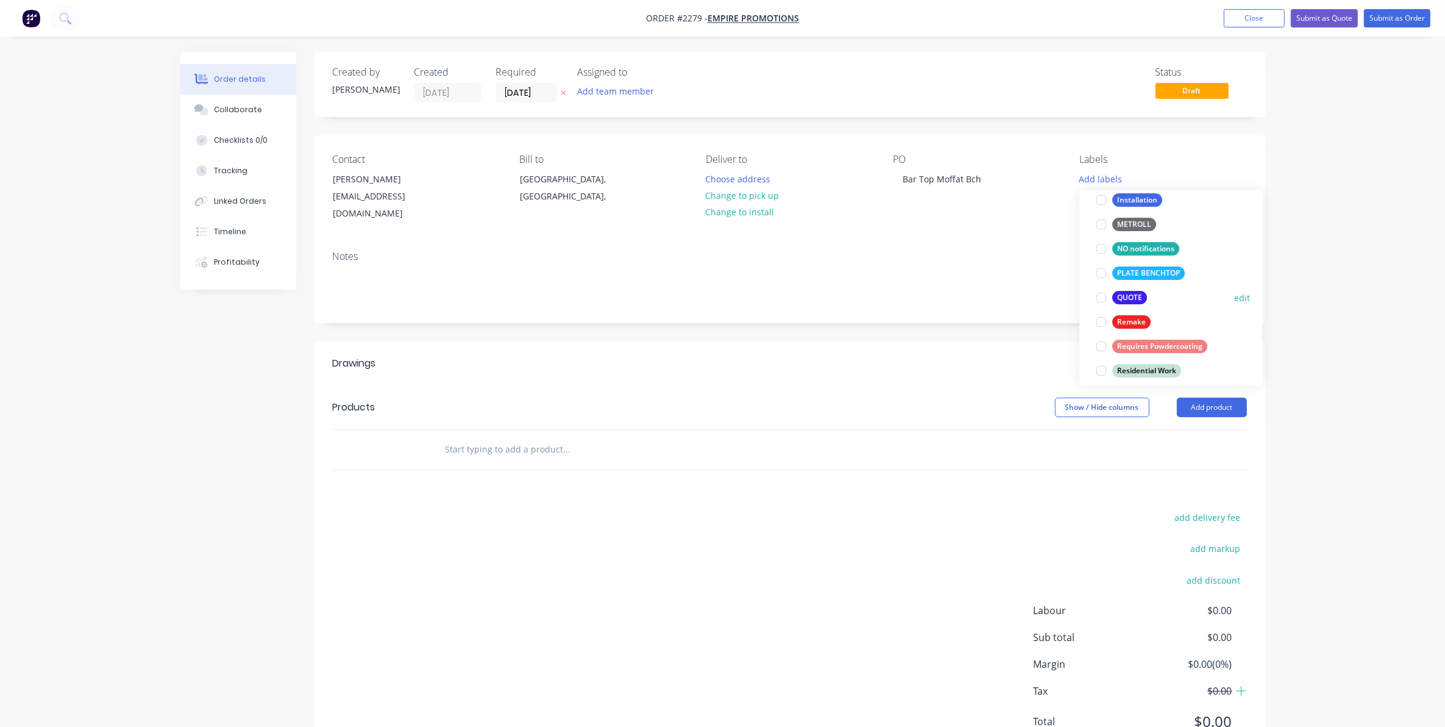
click at [1098, 294] on div at bounding box center [1101, 297] width 24 height 24
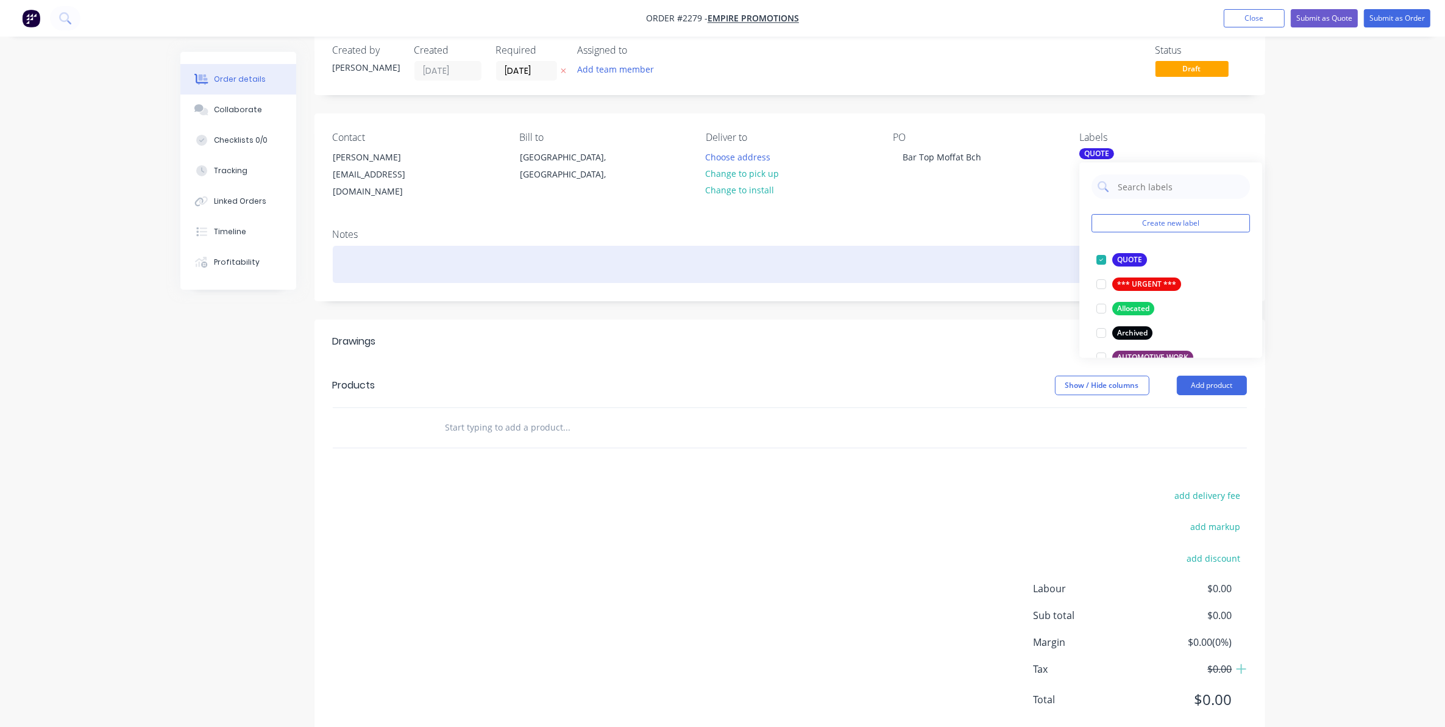
scroll to position [41, 0]
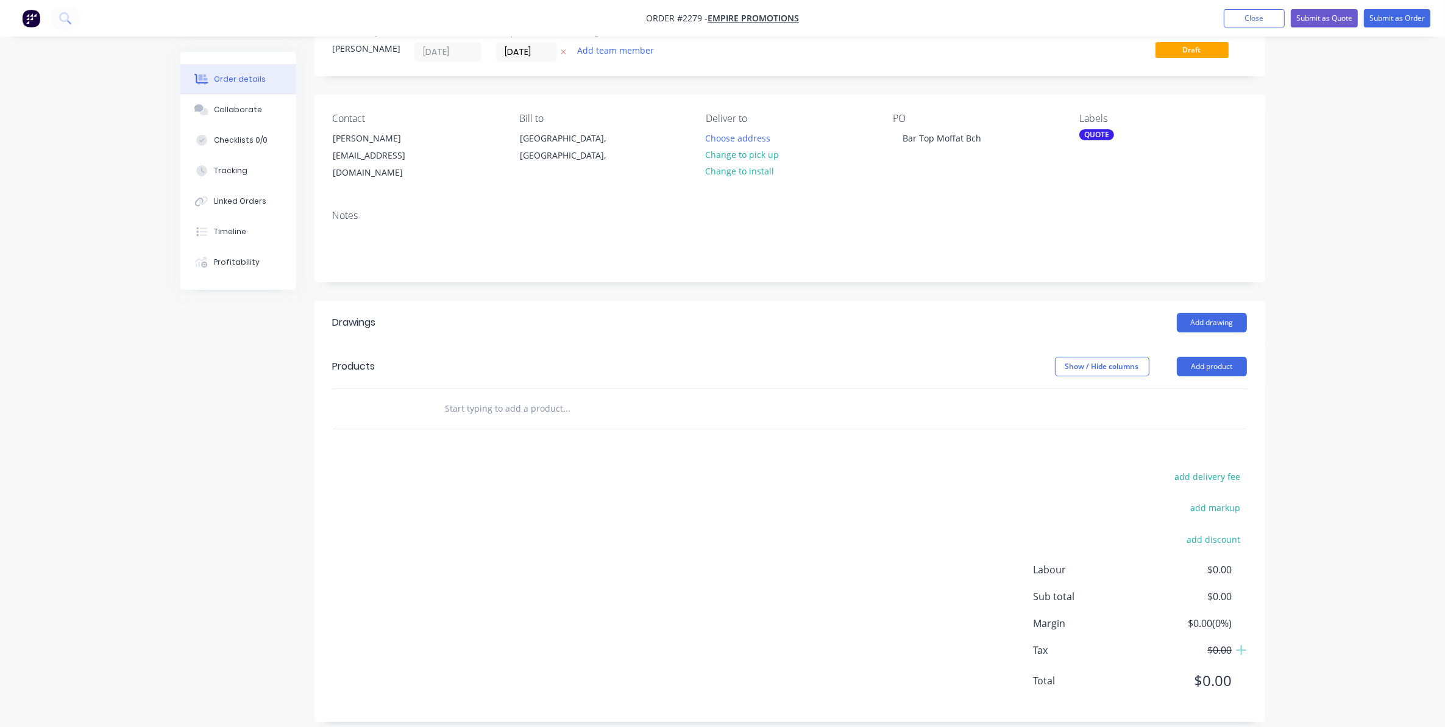
click at [477, 396] on input "text" at bounding box center [567, 408] width 244 height 24
drag, startPoint x: 521, startPoint y: 396, endPoint x: 535, endPoint y: 394, distance: 14.1
click at [535, 396] on input "Stainless steel Bar top" at bounding box center [567, 408] width 244 height 24
drag, startPoint x: 516, startPoint y: 394, endPoint x: 538, endPoint y: 394, distance: 21.3
click at [538, 396] on input "Stainless steel Bar top" at bounding box center [567, 408] width 244 height 24
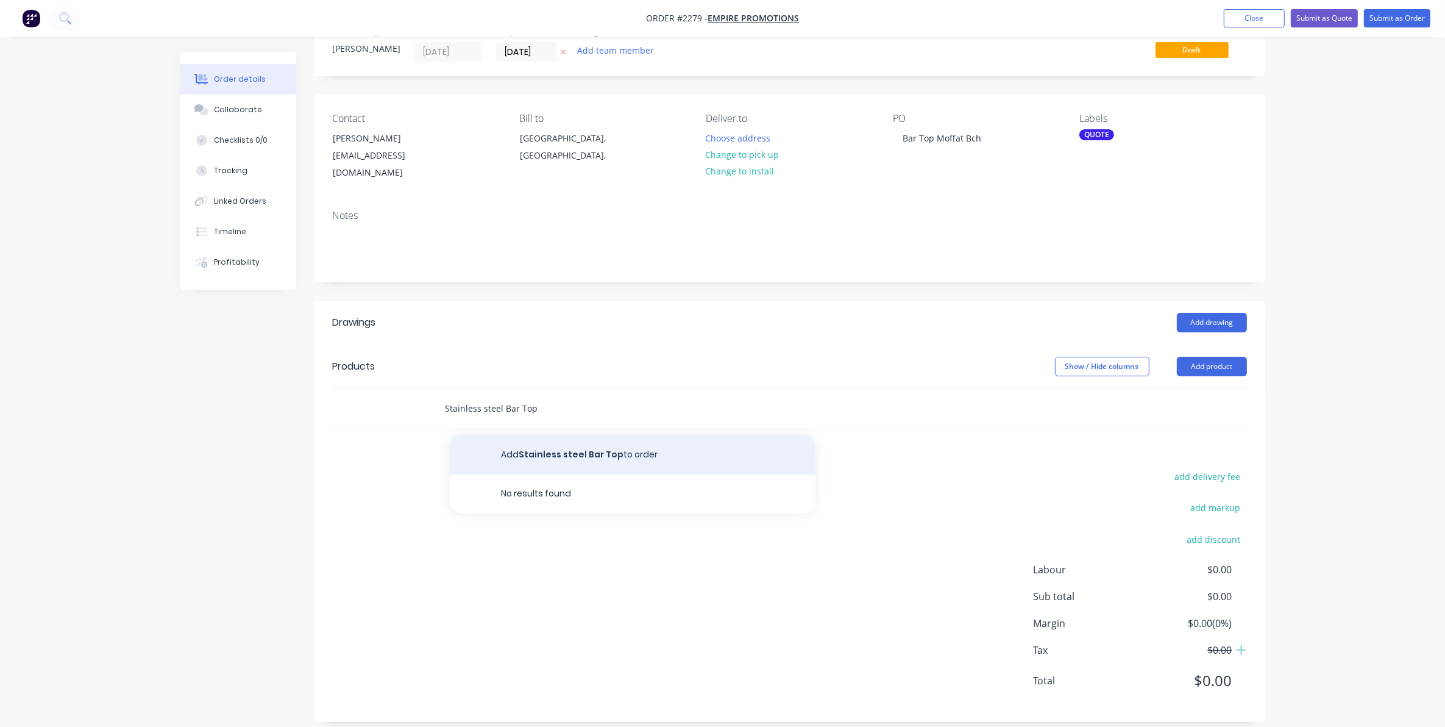
type input "Stainless steel Bar Top"
click at [553, 439] on button "Add Stainless steel Bar Top to order" at bounding box center [633, 454] width 366 height 39
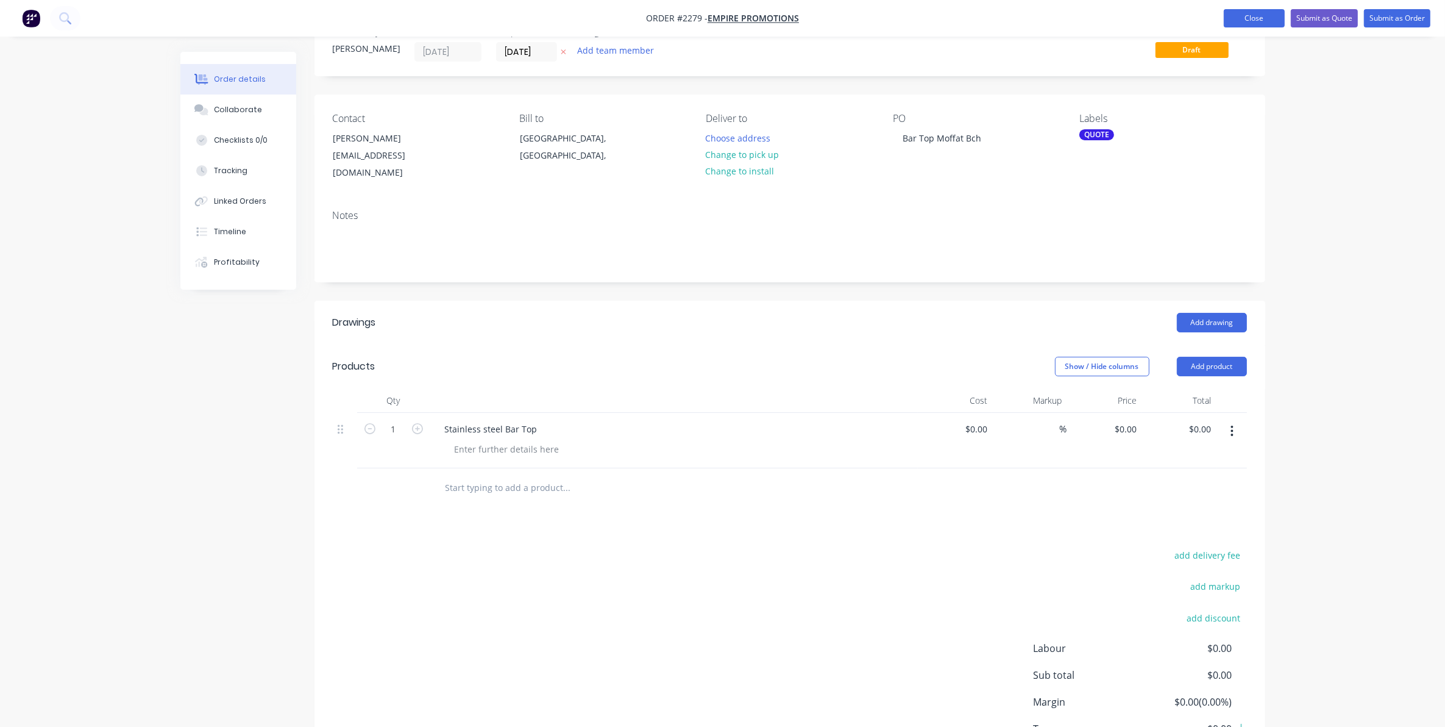
click at [1247, 17] on button "Close" at bounding box center [1254, 18] width 61 height 18
